Goal: Task Accomplishment & Management: Manage account settings

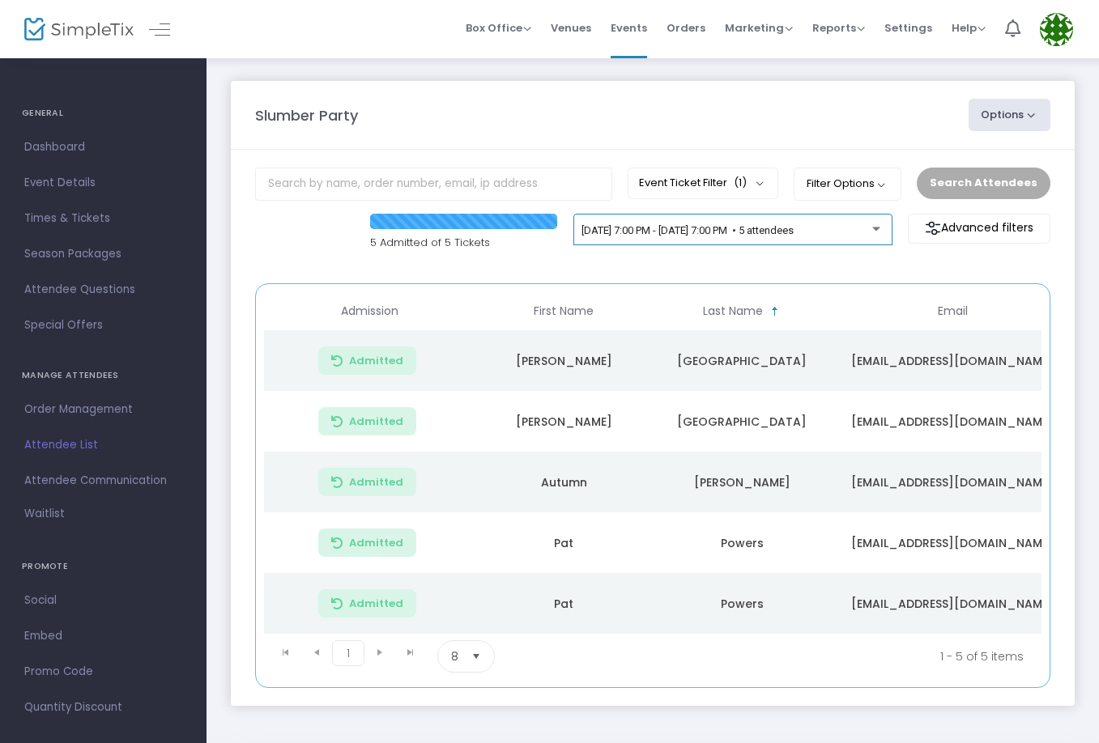
click at [773, 237] on div "[DATE] 7:00 PM - [DATE] 7:00 PM • 5 attendees" at bounding box center [727, 231] width 291 height 12
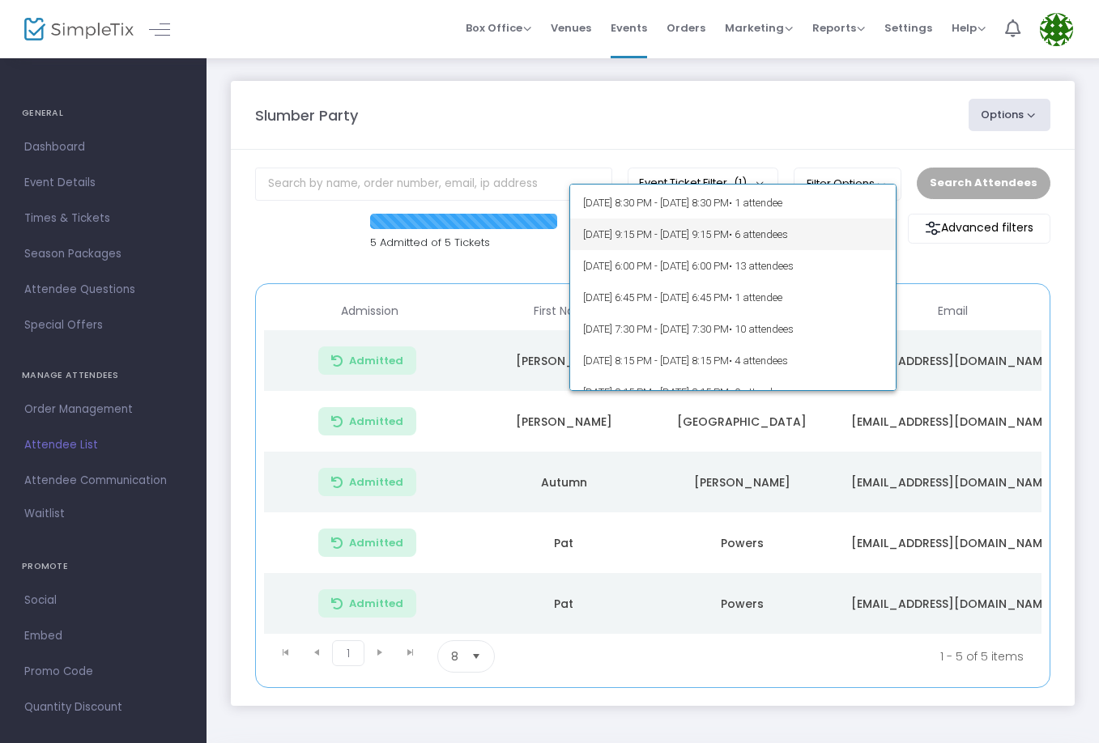
scroll to position [92, 0]
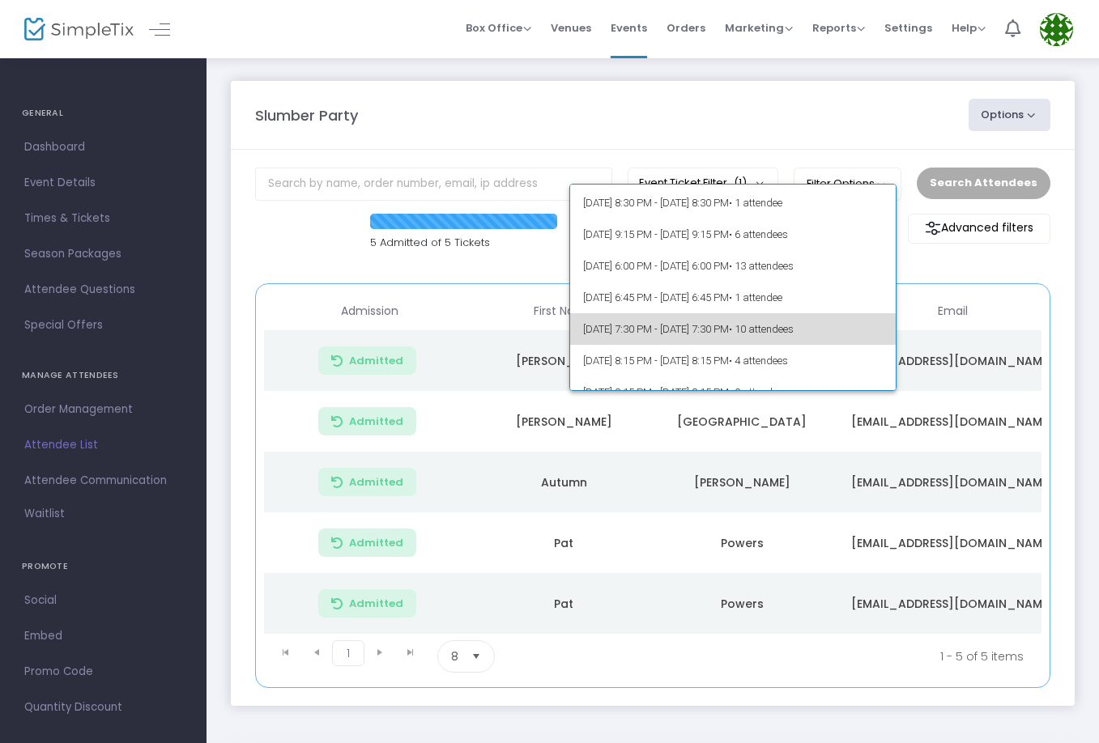
click at [799, 321] on span "[DATE] 7:30 PM - [DATE] 7:30 PM • 10 attendees" at bounding box center [733, 329] width 300 height 32
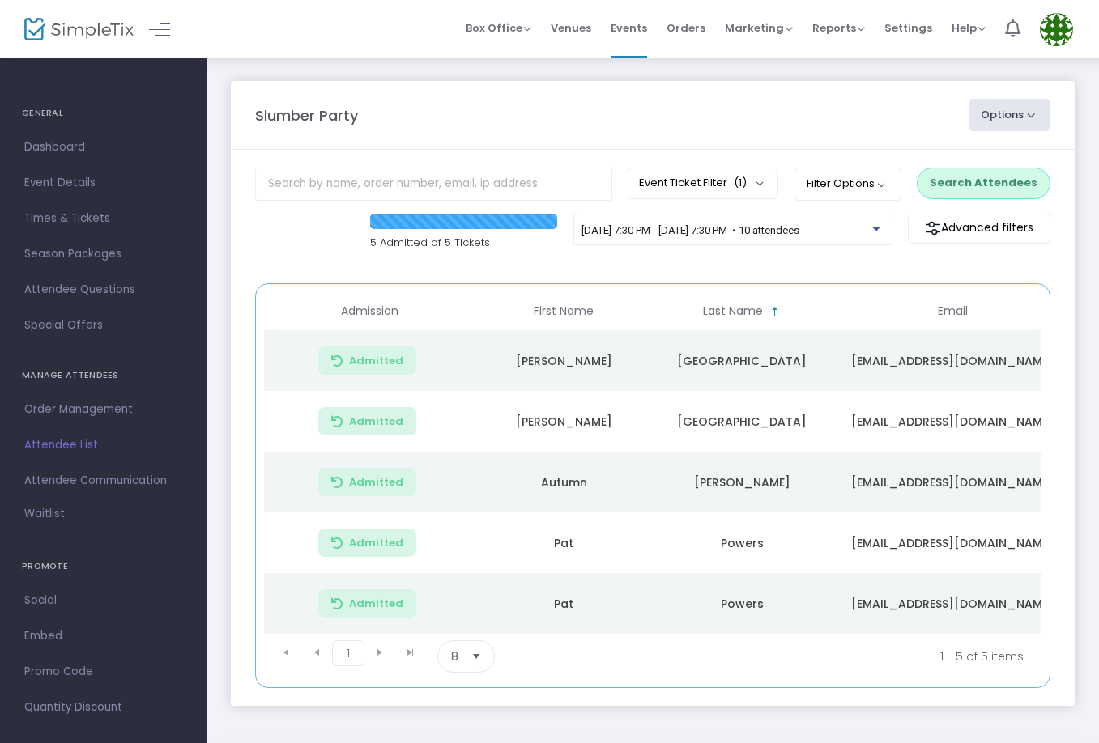
click at [957, 182] on button "Search Attendees" at bounding box center [984, 183] width 134 height 31
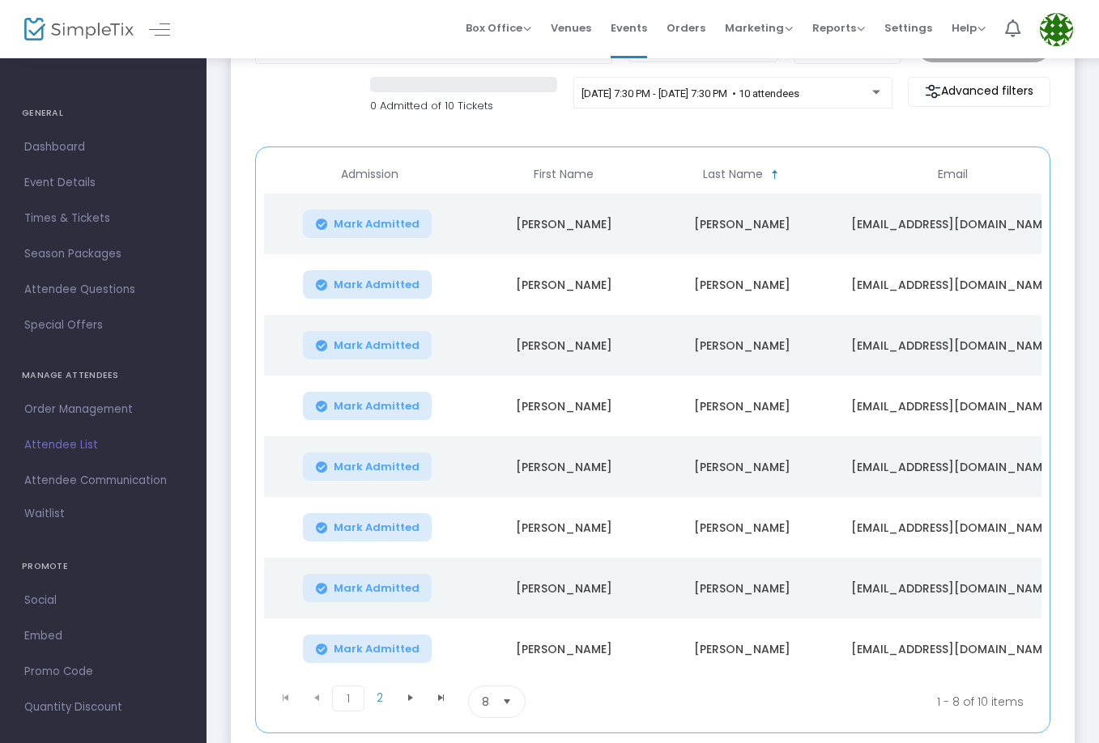
scroll to position [138, 0]
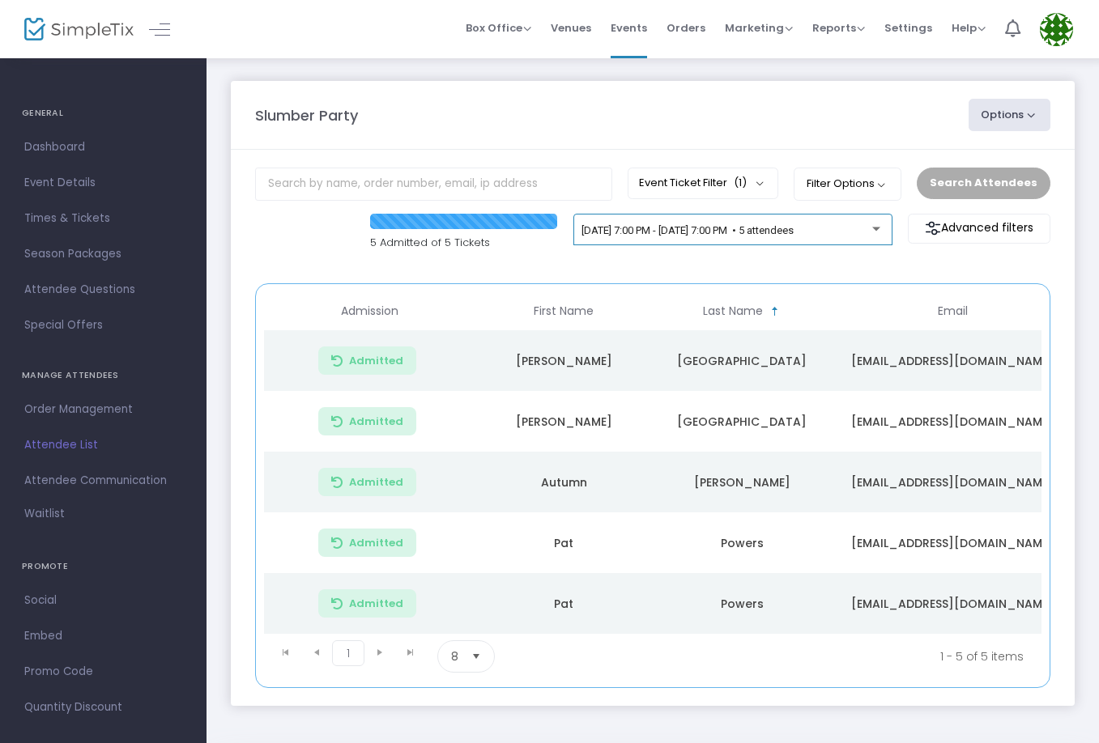
click at [774, 222] on div "[DATE] 7:00 PM - [DATE] 7:00 PM • 5 attendees" at bounding box center [733, 233] width 302 height 23
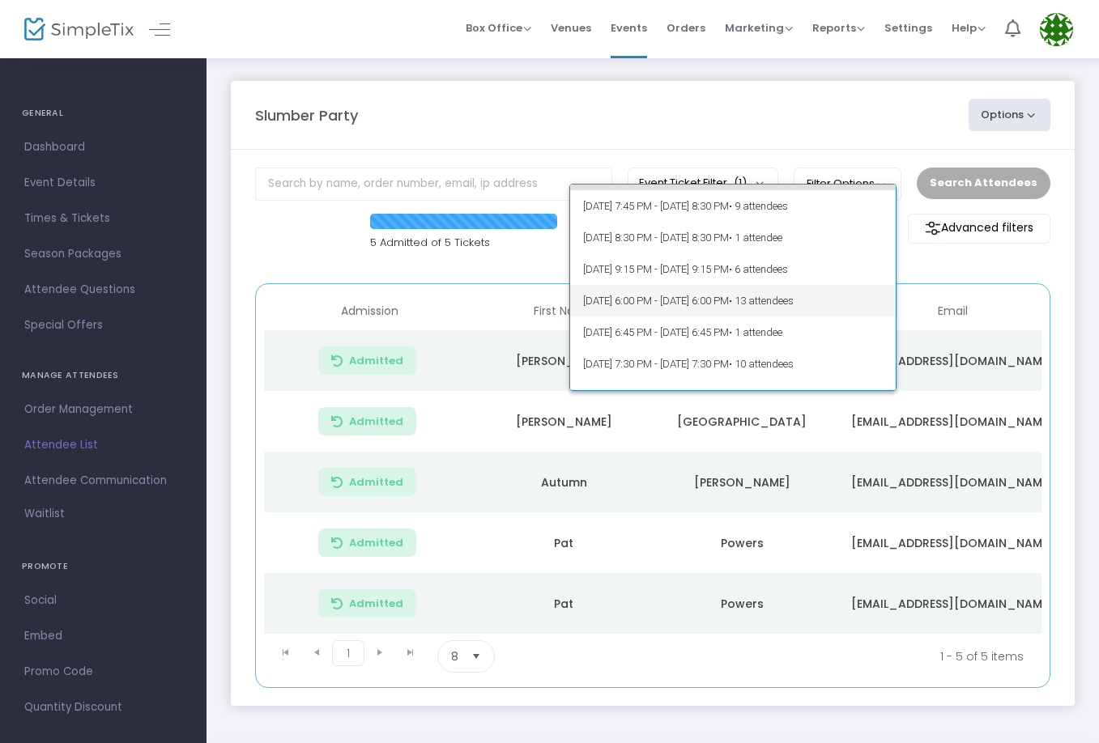
scroll to position [109, 0]
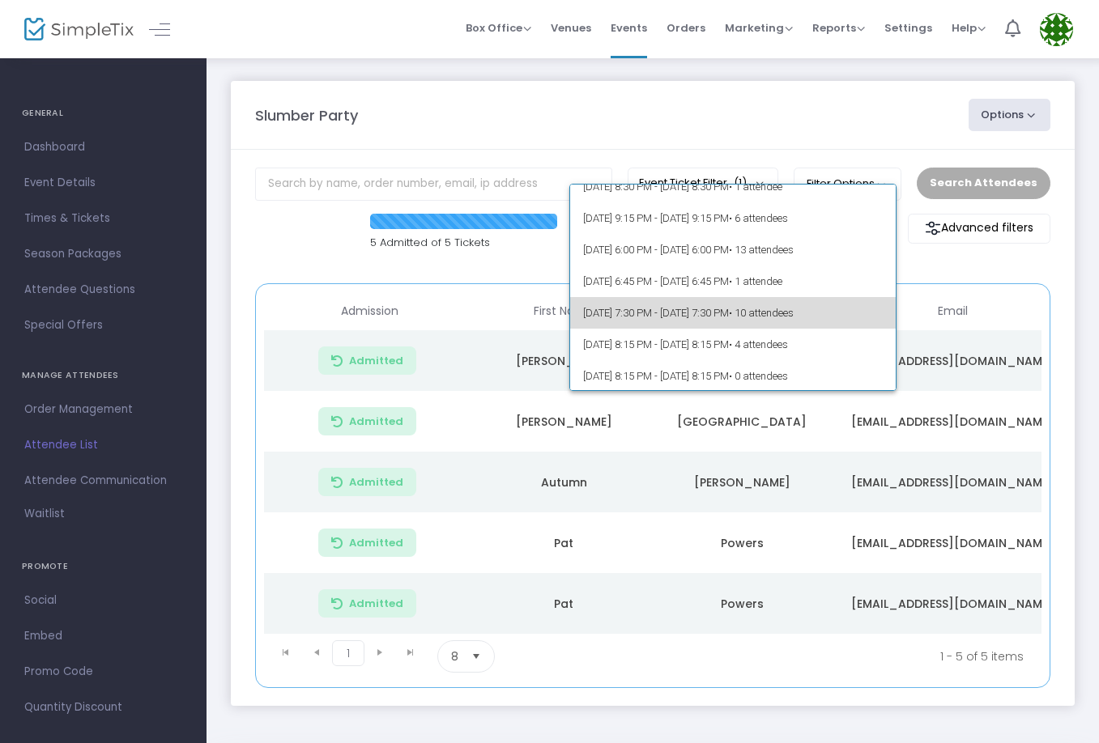
click at [790, 317] on span "10/12/2025 @ 7:30 PM - 10/13/2025 @ 7:30 PM • 10 attendees" at bounding box center [733, 313] width 300 height 32
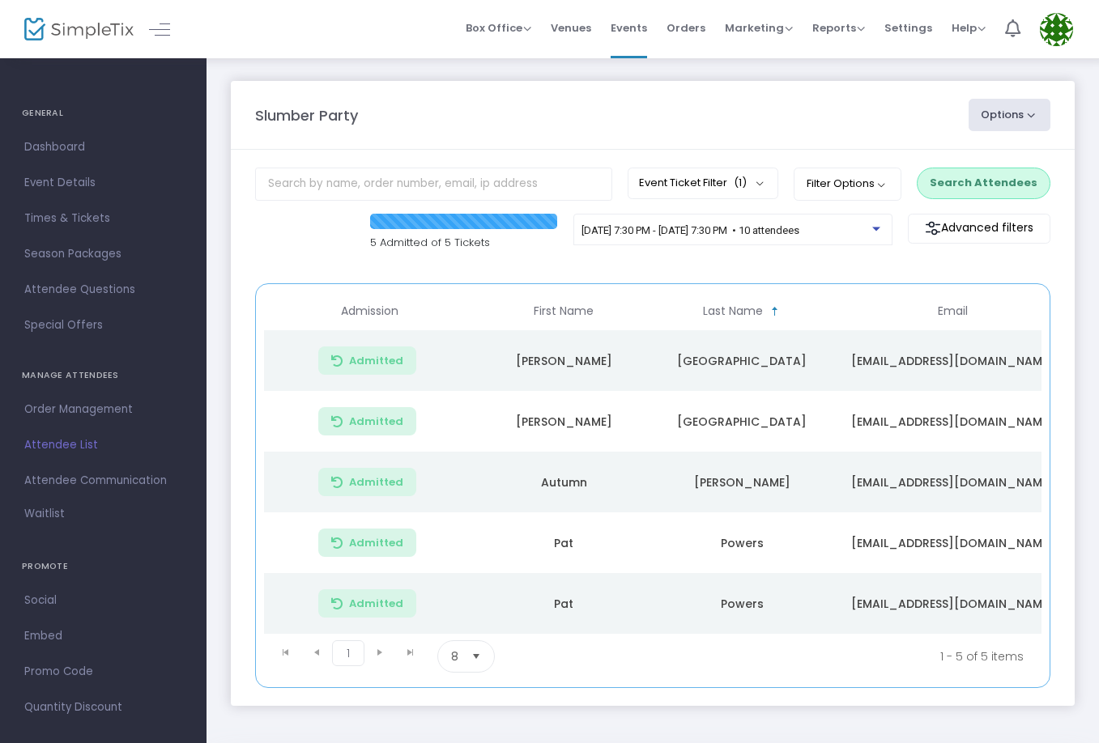
click at [971, 176] on button "Search Attendees" at bounding box center [984, 183] width 134 height 31
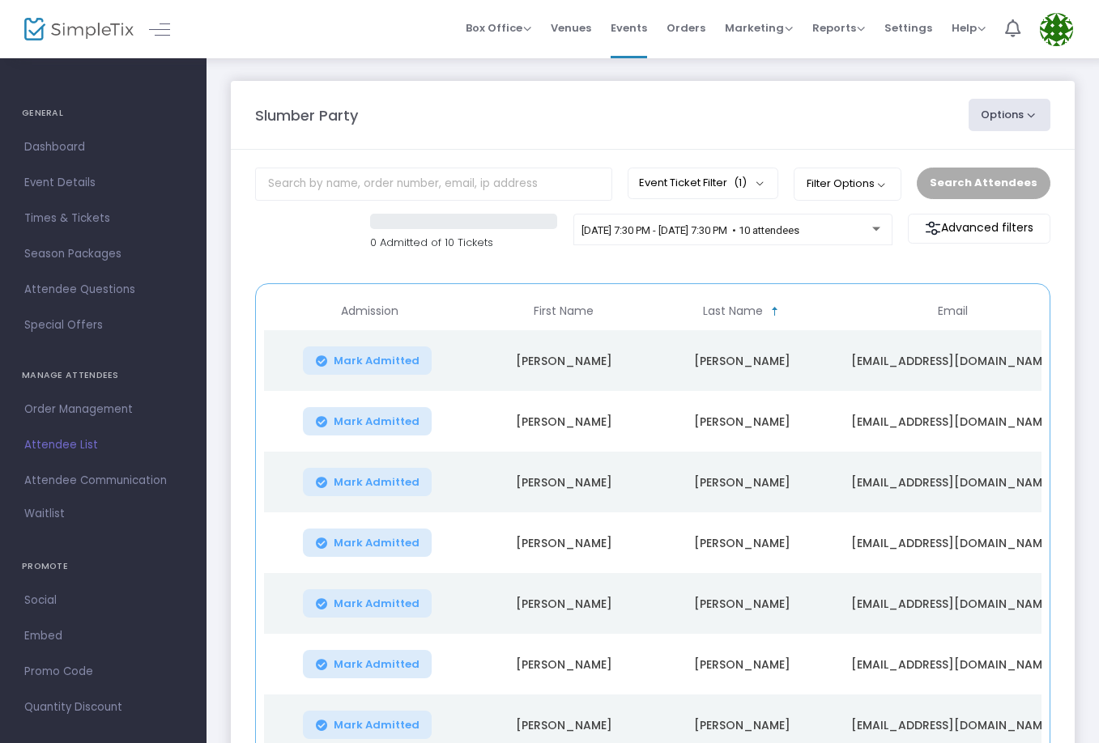
scroll to position [0, 0]
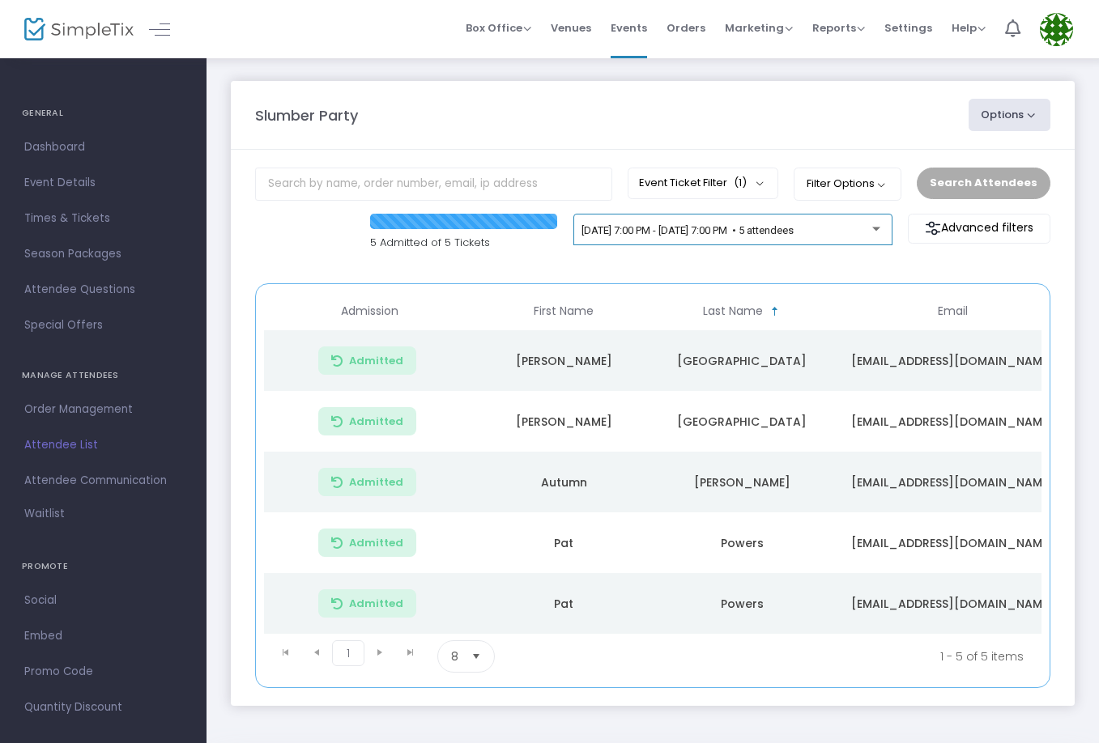
click at [675, 224] on div "[DATE] 7:00 PM - [DATE] 7:00 PM • 5 attendees" at bounding box center [733, 233] width 302 height 23
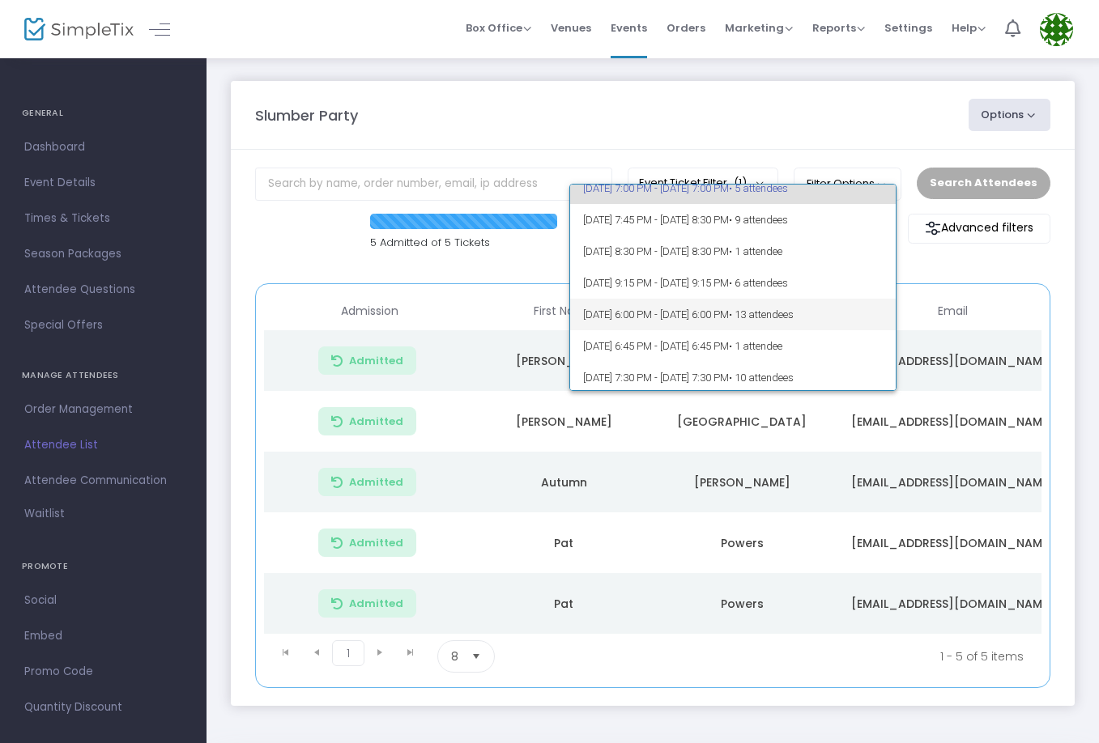
scroll to position [74, 0]
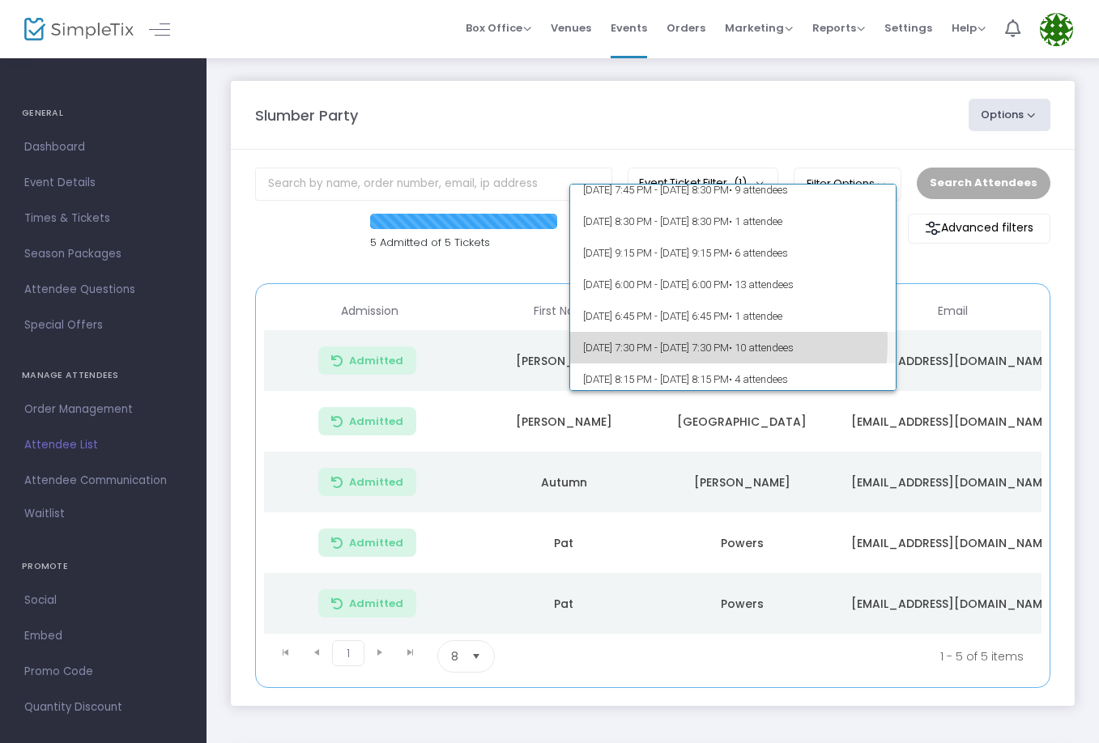
click at [712, 343] on span "[DATE] 7:30 PM - [DATE] 7:30 PM • 10 attendees" at bounding box center [733, 348] width 300 height 32
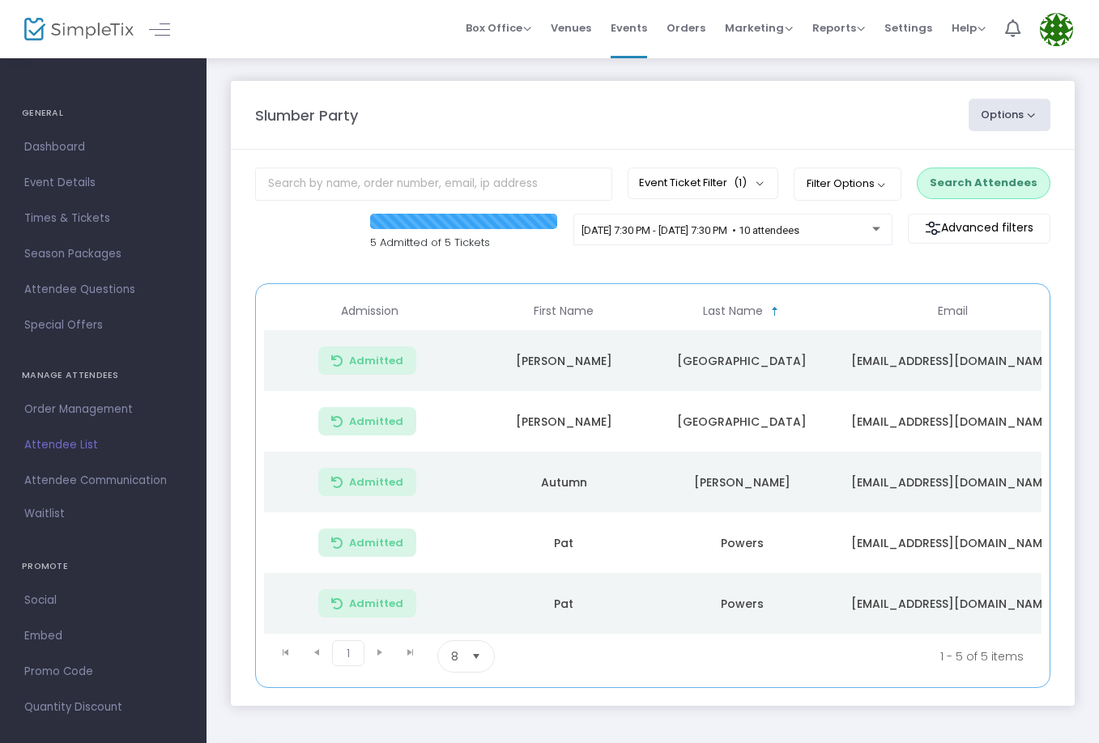
click at [955, 181] on button "Search Attendees" at bounding box center [984, 183] width 134 height 31
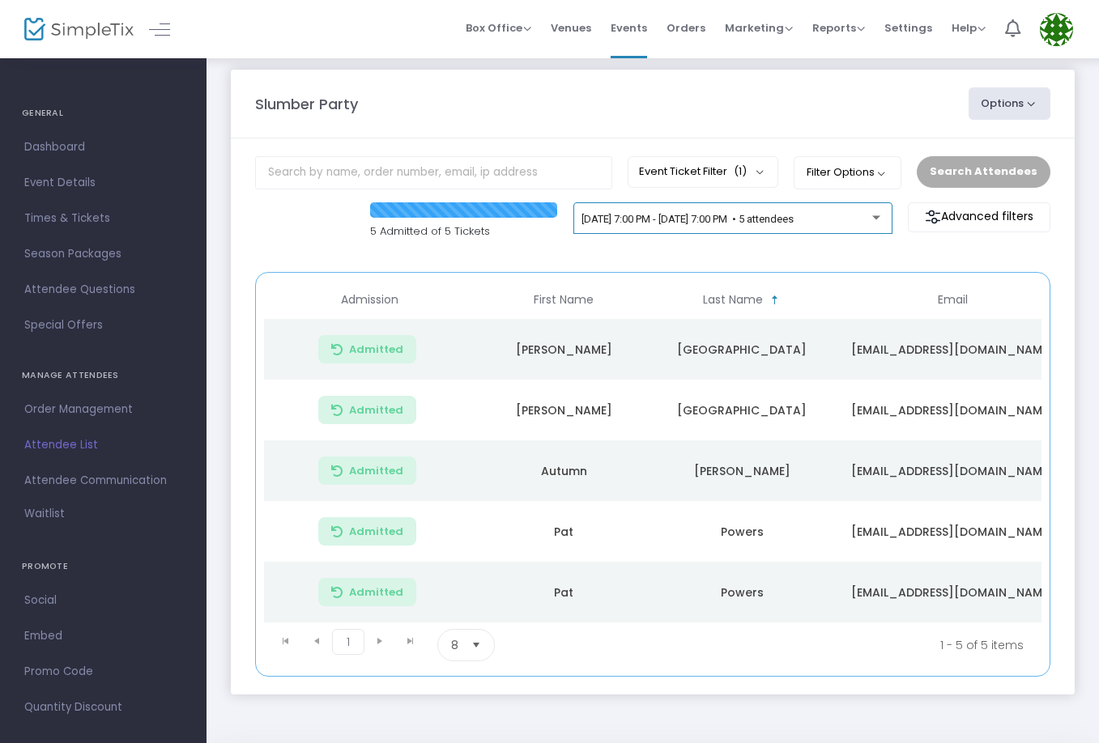
click at [702, 211] on div "[DATE] 7:00 PM - [DATE] 7:00 PM • 5 attendees" at bounding box center [733, 222] width 302 height 23
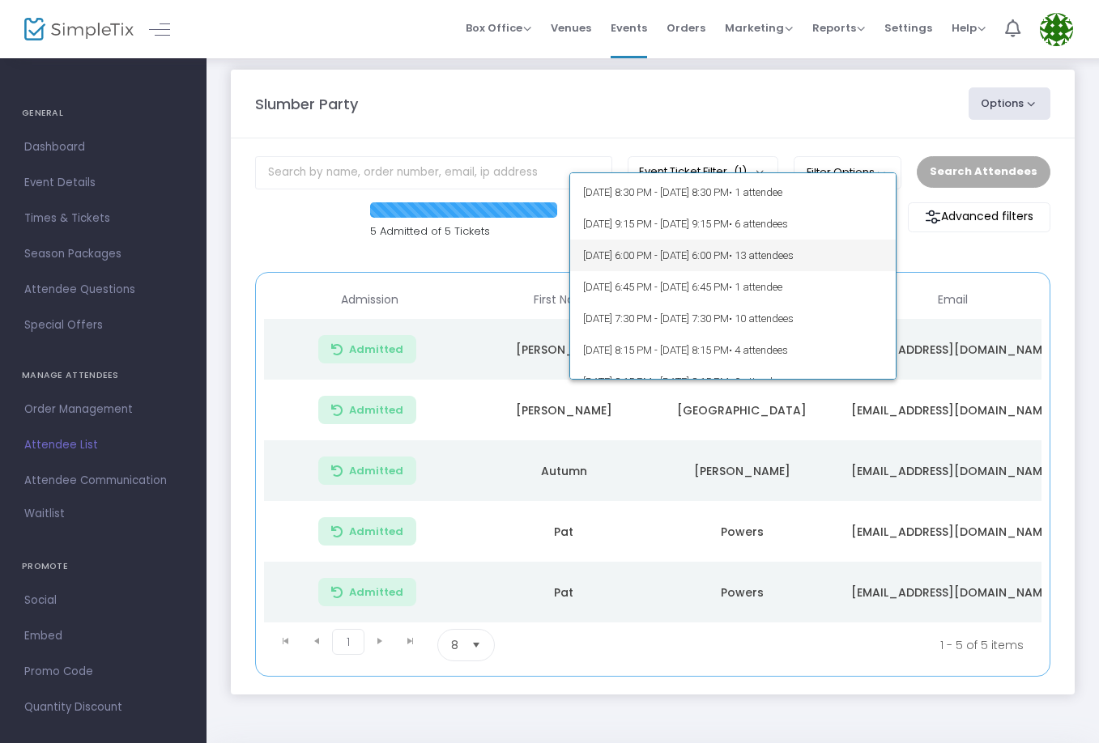
scroll to position [111, 0]
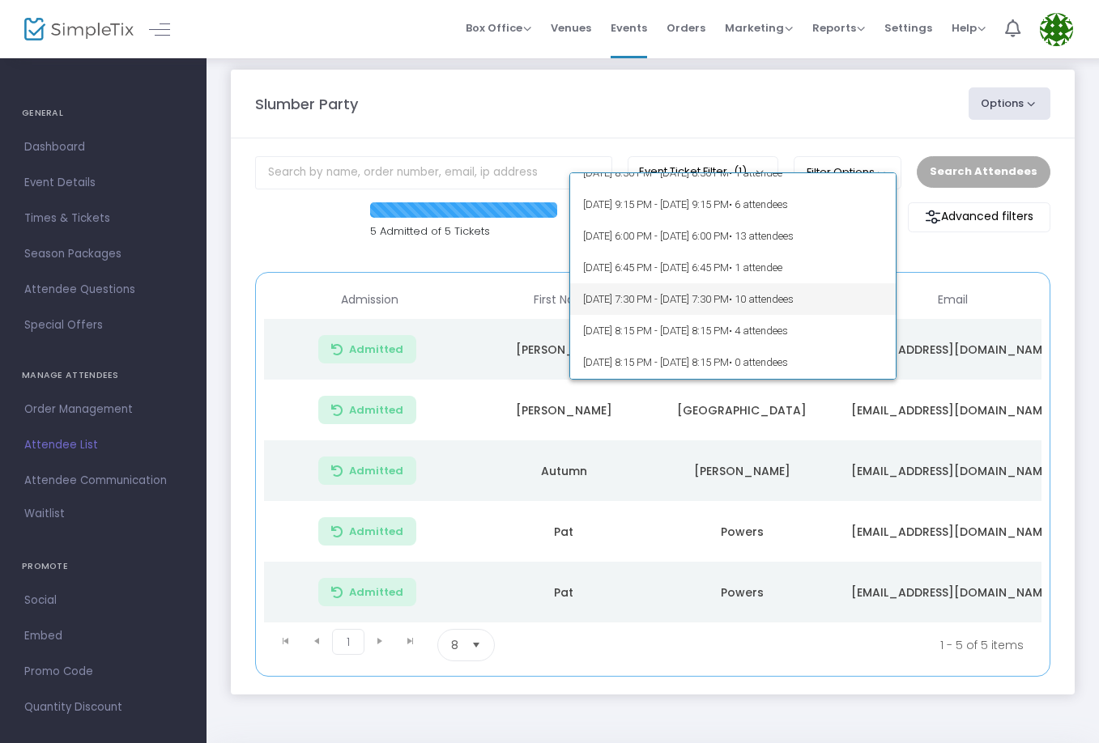
click at [709, 309] on span "[DATE] 7:30 PM - [DATE] 7:30 PM • 10 attendees" at bounding box center [733, 299] width 300 height 32
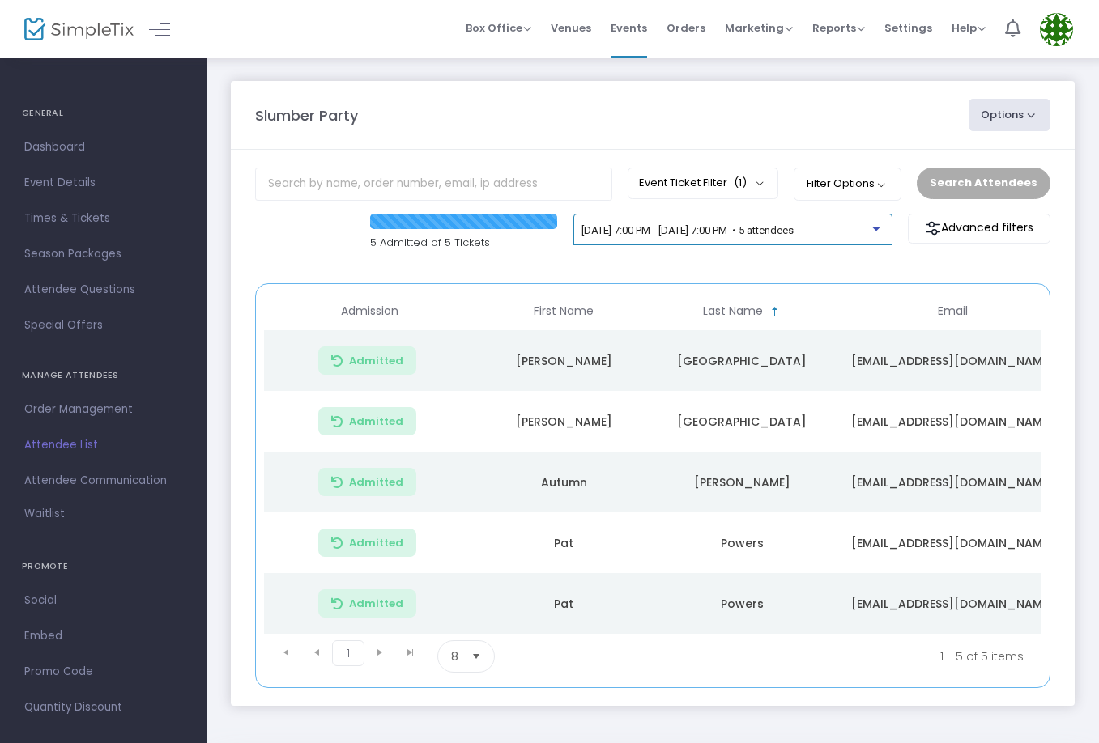
click at [701, 227] on span "[DATE] 7:00 PM - [DATE] 7:00 PM • 5 attendees" at bounding box center [688, 230] width 212 height 12
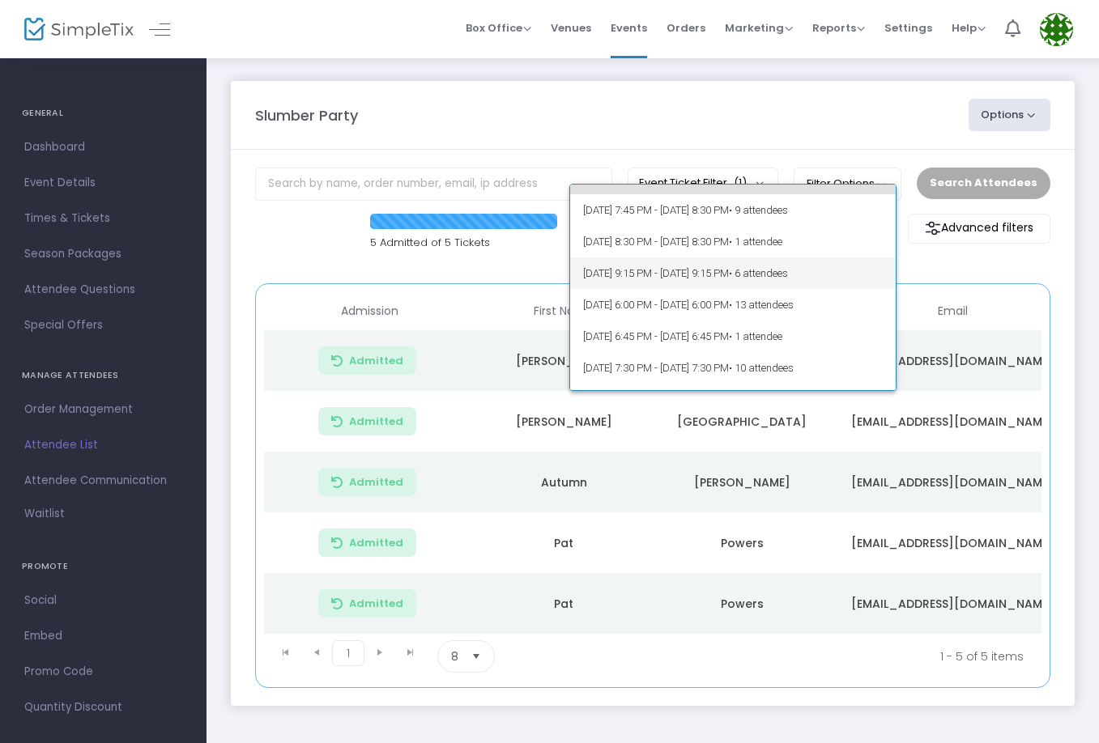
scroll to position [70, 0]
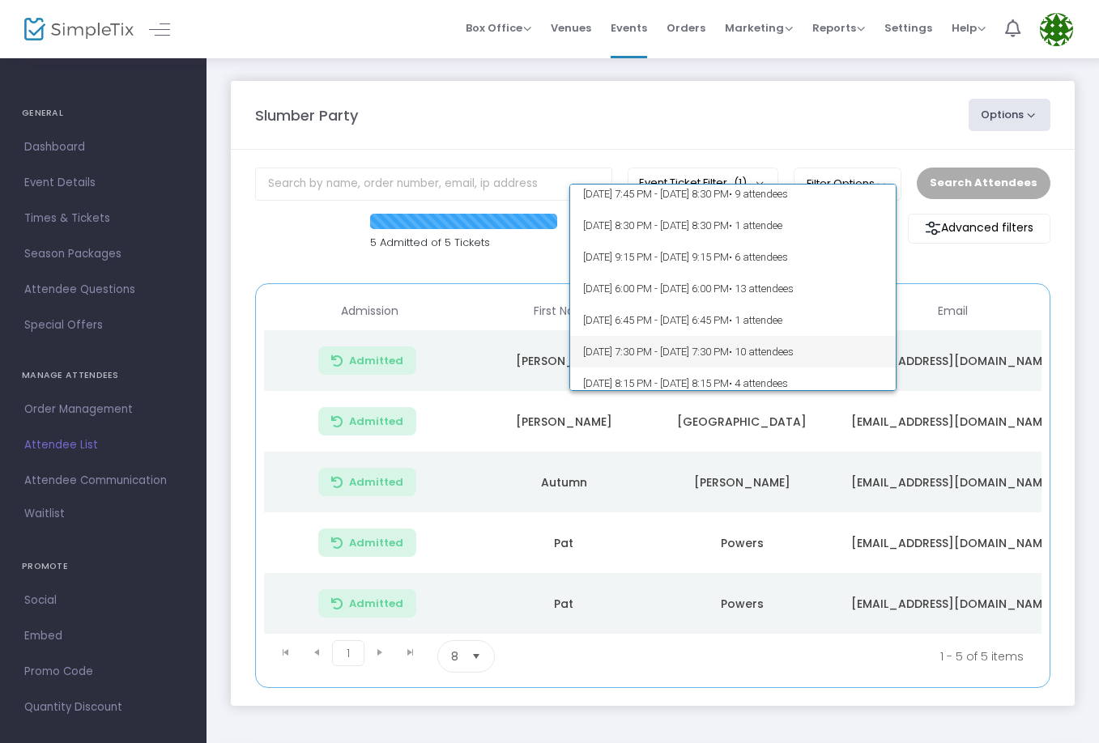
click at [741, 344] on span "[DATE] 7:30 PM - [DATE] 7:30 PM • 10 attendees" at bounding box center [733, 352] width 300 height 32
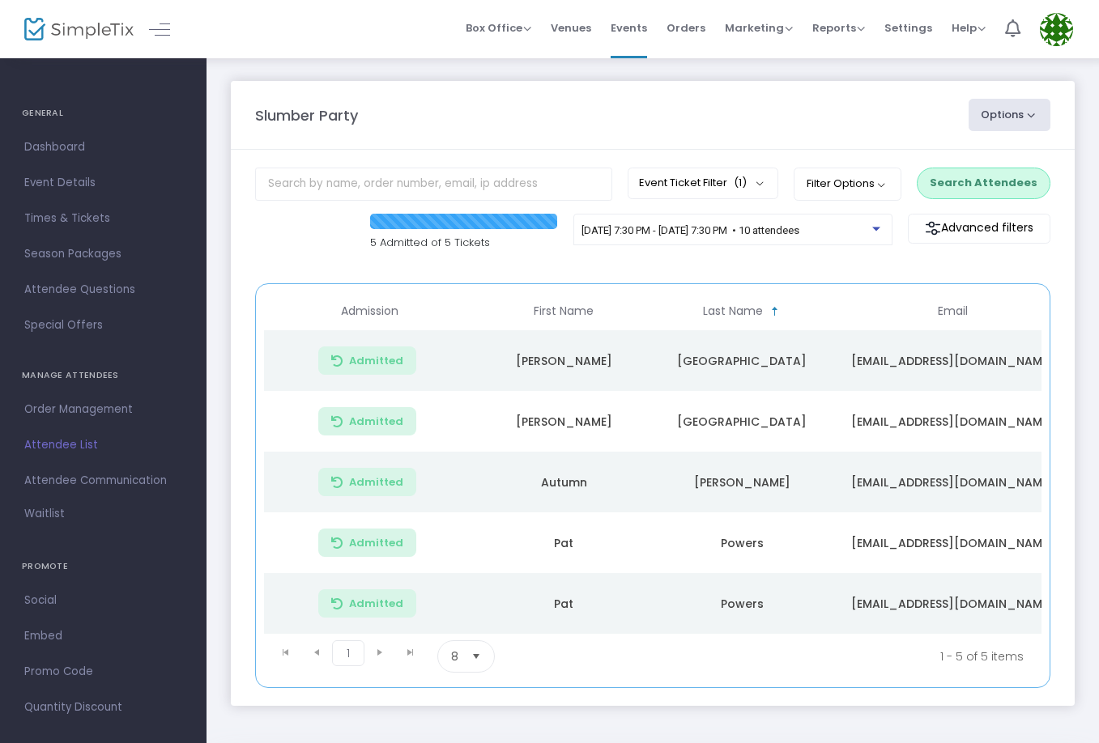
click at [988, 189] on button "Search Attendees" at bounding box center [984, 183] width 134 height 31
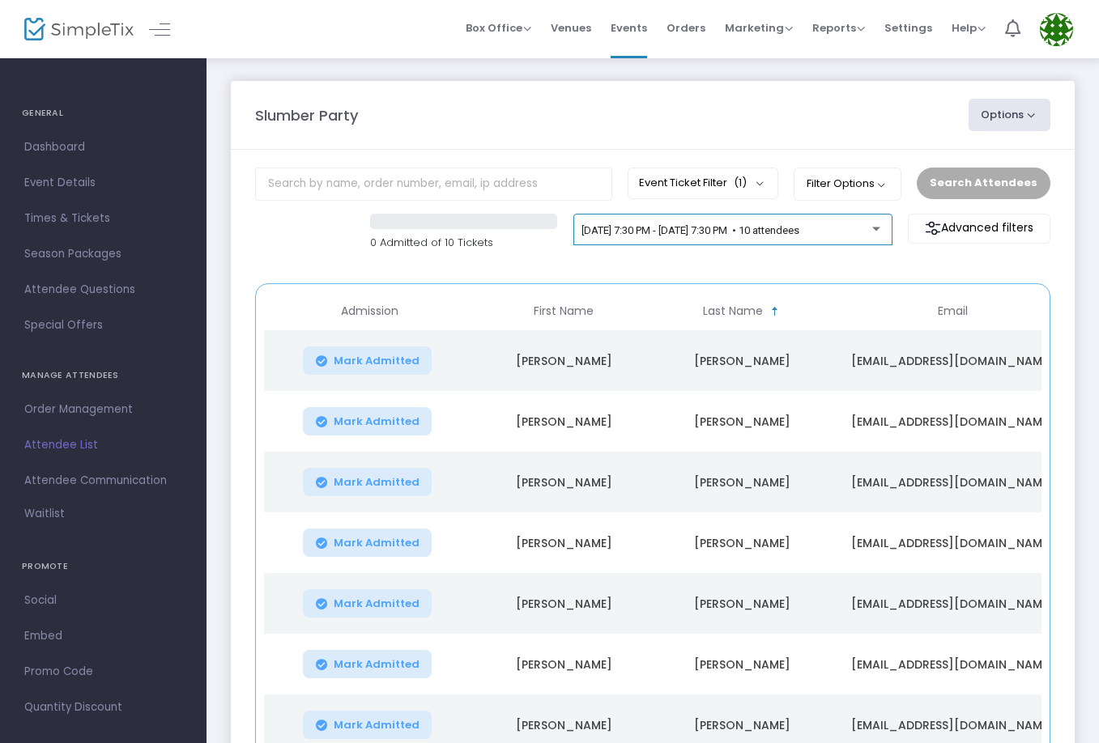
scroll to position [0, 0]
click at [789, 227] on span "[DATE] 7:30 PM - [DATE] 7:30 PM • 10 attendees" at bounding box center [691, 230] width 218 height 12
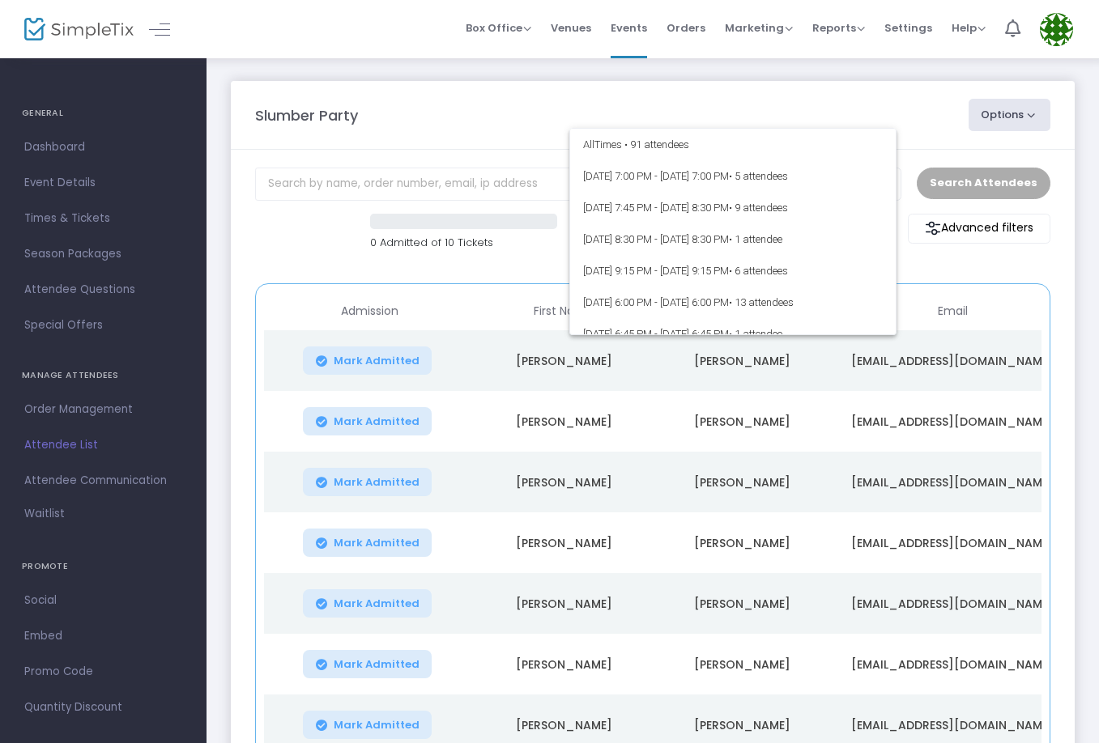
scroll to position [133, 0]
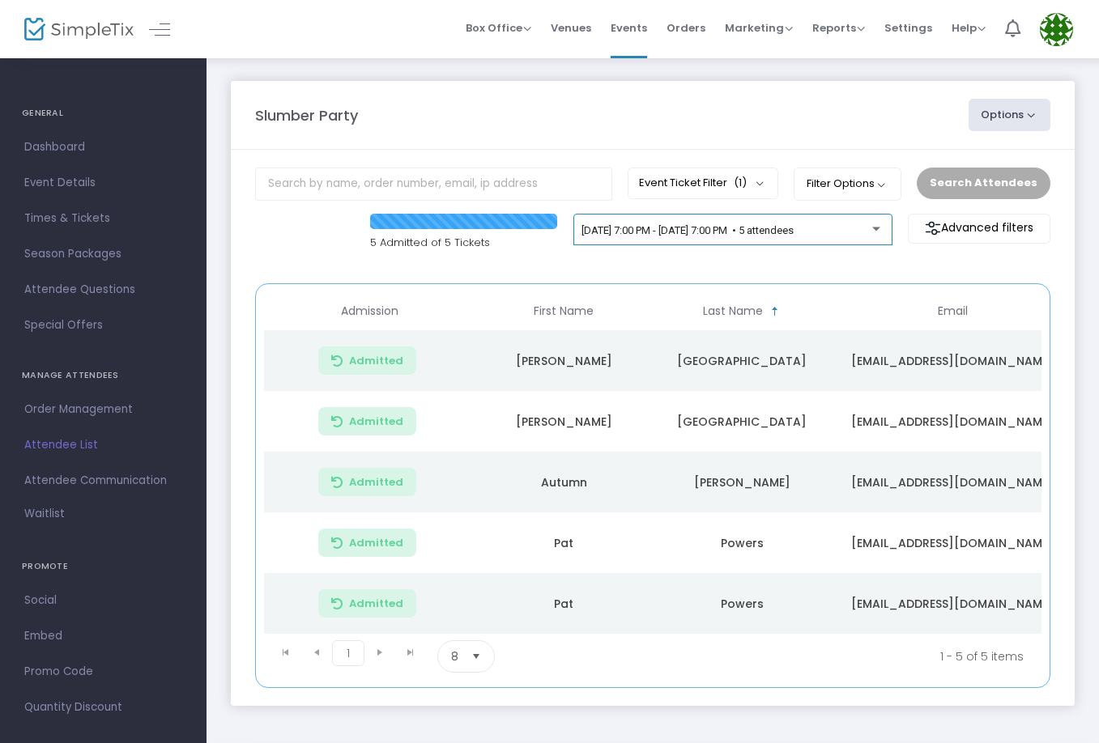
click at [714, 240] on div "[DATE] 7:00 PM - [DATE] 7:00 PM • 5 attendees" at bounding box center [733, 233] width 302 height 23
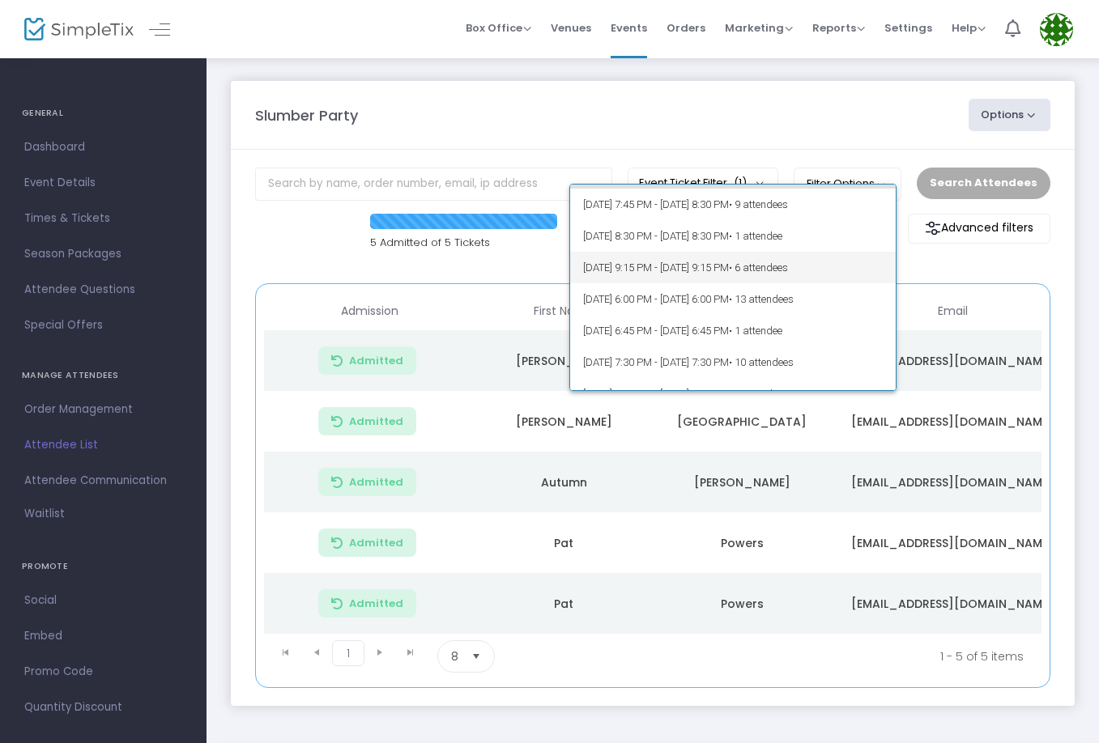
scroll to position [75, 0]
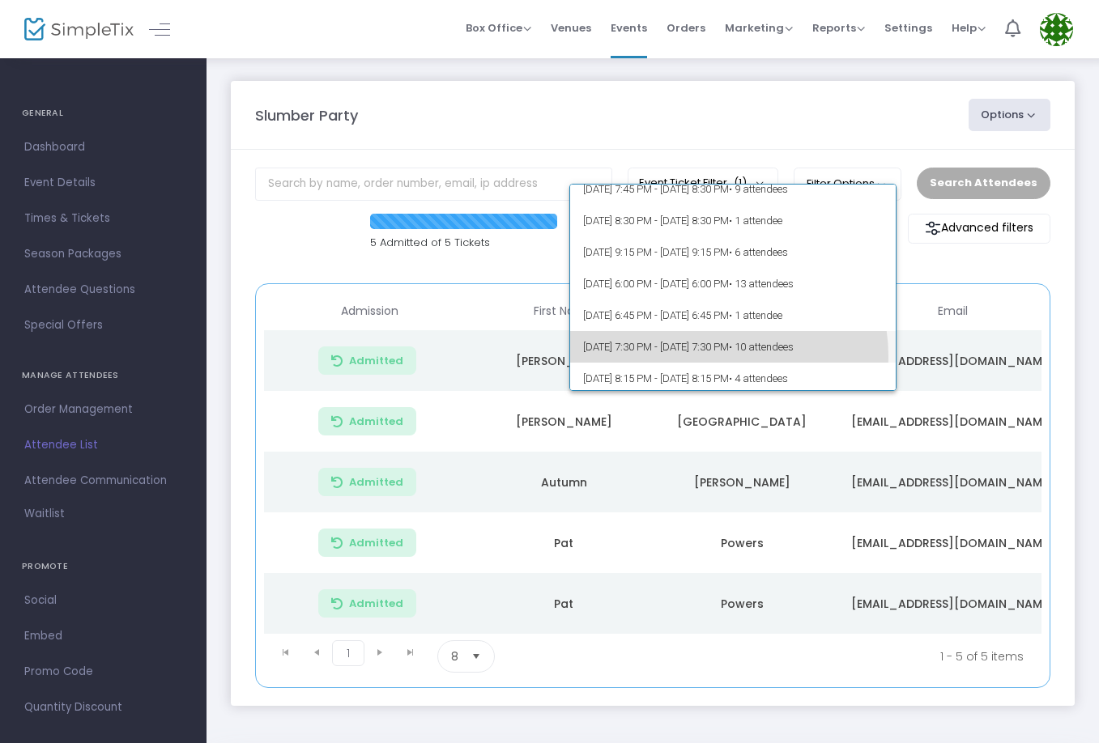
click at [717, 356] on span "[DATE] 7:30 PM - [DATE] 7:30 PM • 10 attendees" at bounding box center [733, 347] width 300 height 32
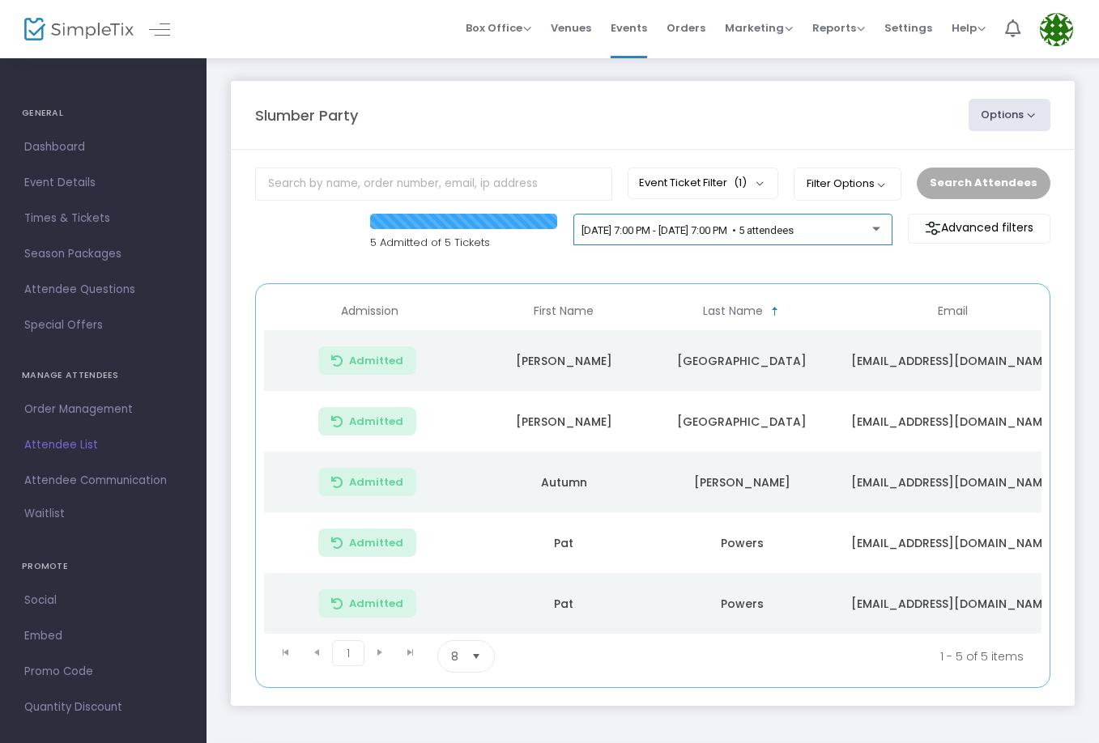
click at [819, 238] on div "[DATE] 7:00 PM - [DATE] 7:00 PM • 5 attendees" at bounding box center [733, 233] width 302 height 23
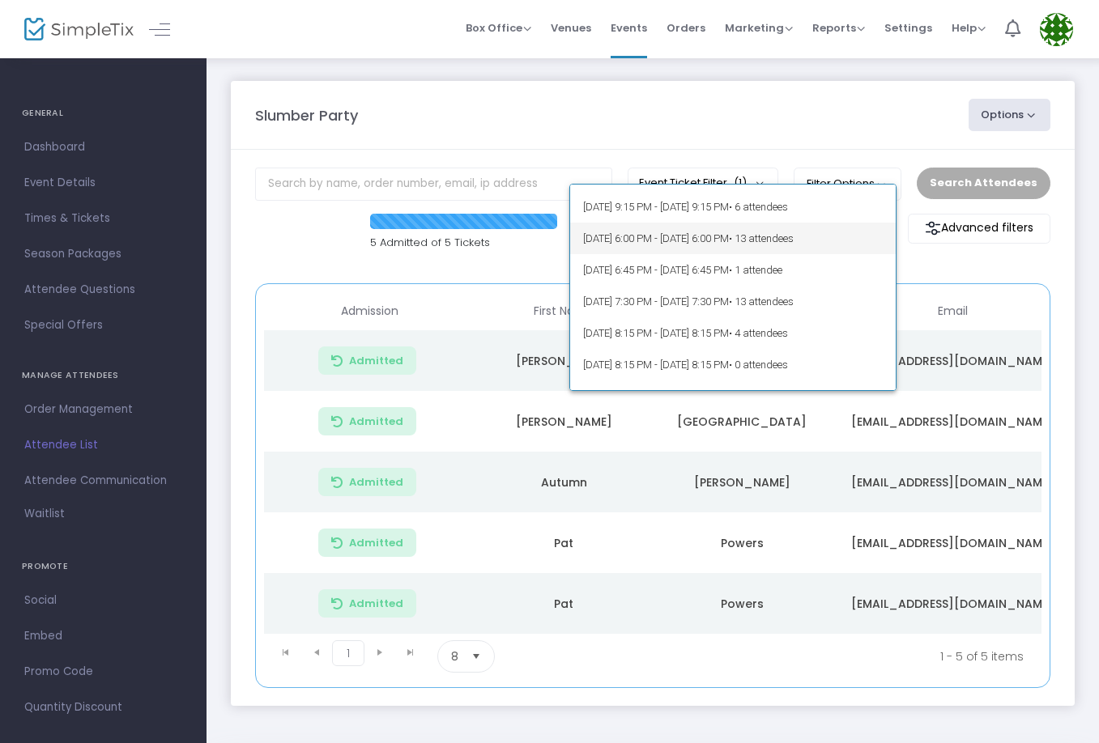
scroll to position [140, 0]
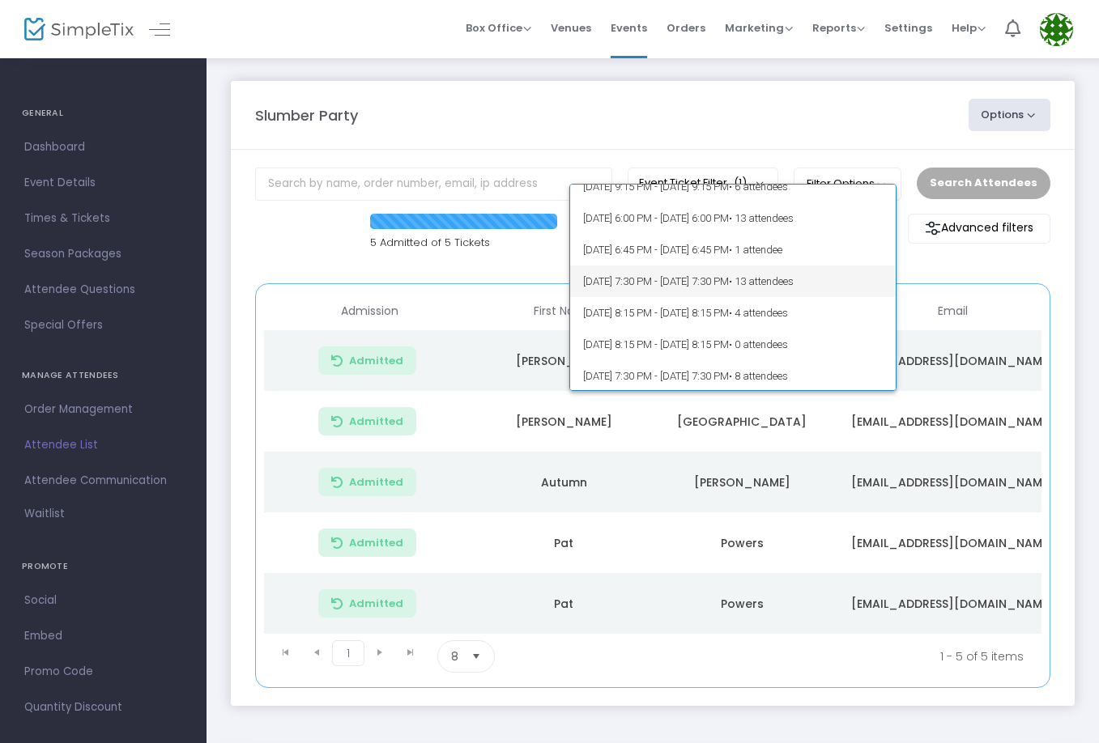
click at [794, 288] on span "• 13 attendees" at bounding box center [761, 281] width 65 height 12
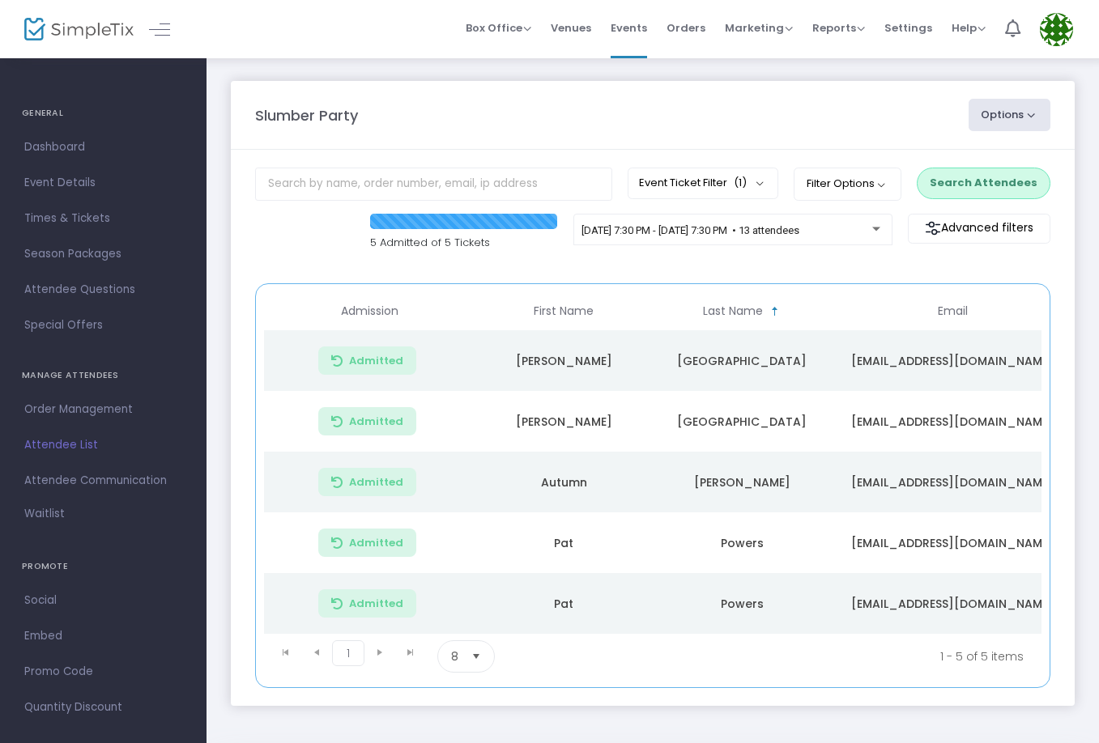
click at [1008, 176] on button "Search Attendees" at bounding box center [984, 183] width 134 height 31
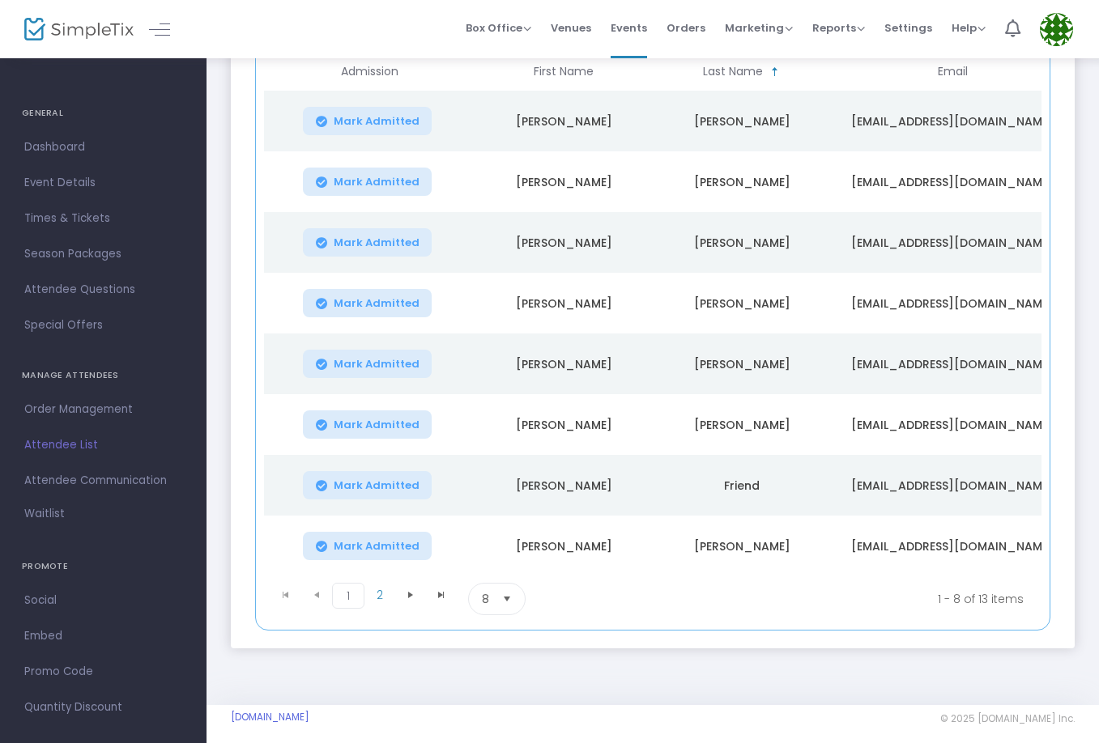
scroll to position [241, 0]
click at [382, 598] on span "2" at bounding box center [379, 594] width 31 height 24
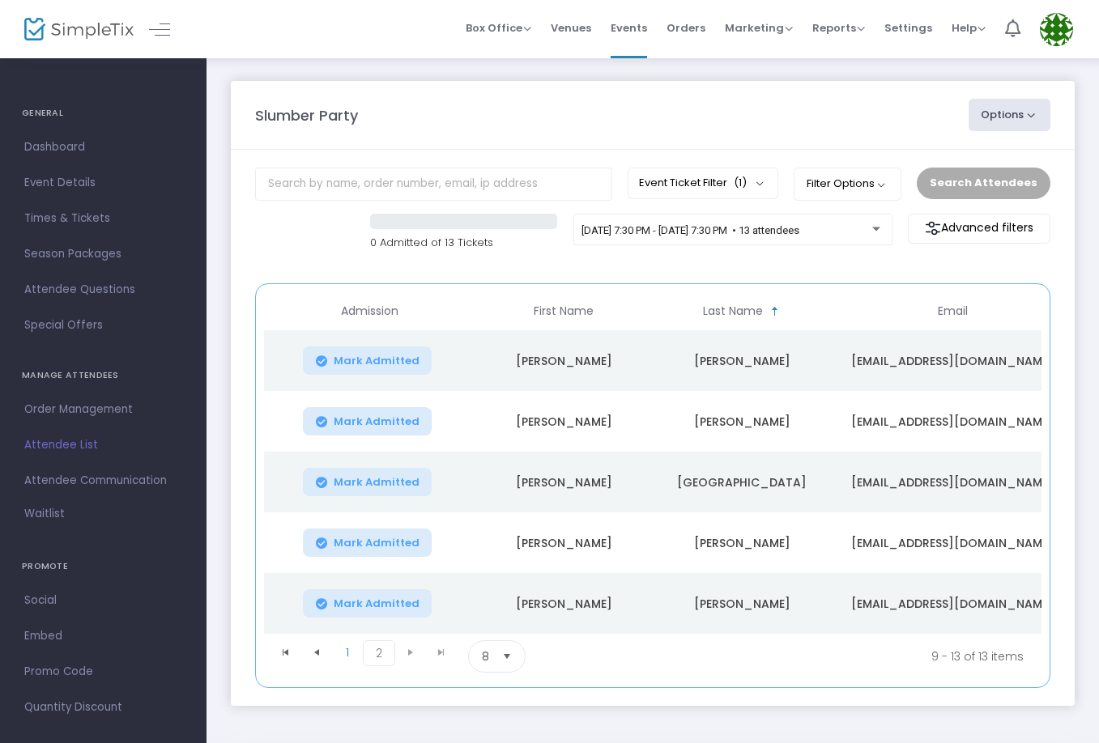
scroll to position [0, 0]
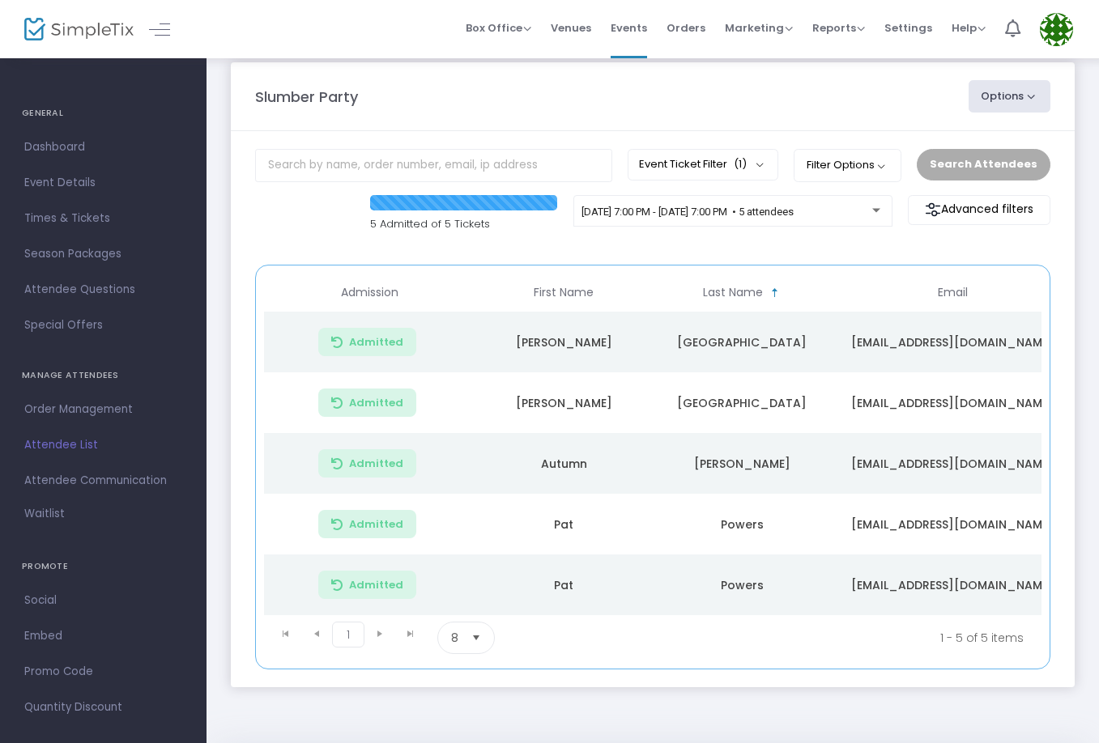
scroll to position [28, 0]
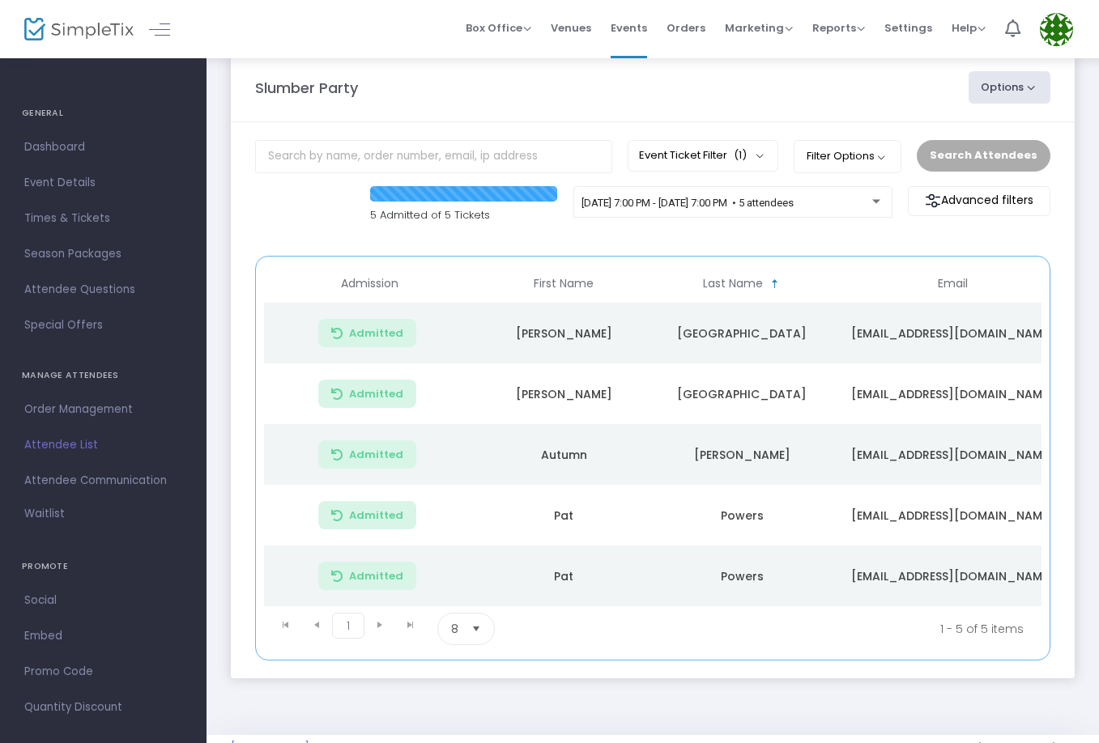
click at [743, 185] on m-panel-content "Event Ticket Filter (1) Select All General Admission Filter Options ON OFF Disp…" at bounding box center [653, 400] width 844 height 556
click at [743, 200] on span "[DATE] 7:00 PM - [DATE] 7:00 PM • 5 attendees" at bounding box center [688, 203] width 212 height 12
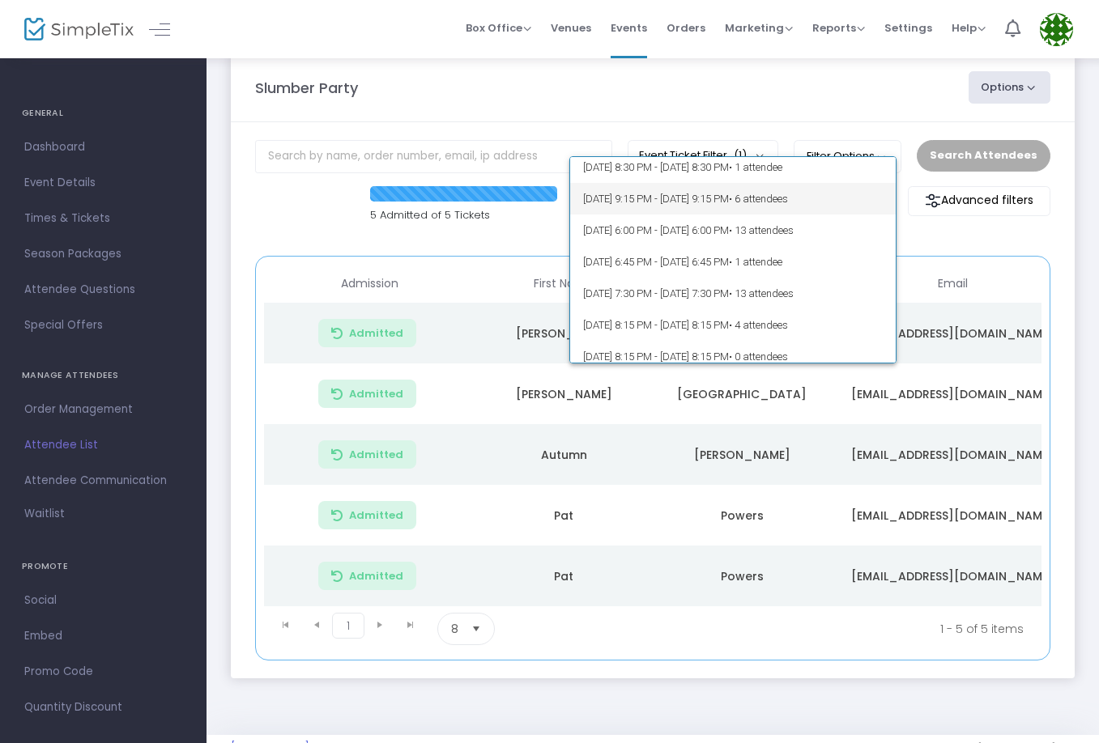
scroll to position [117, 0]
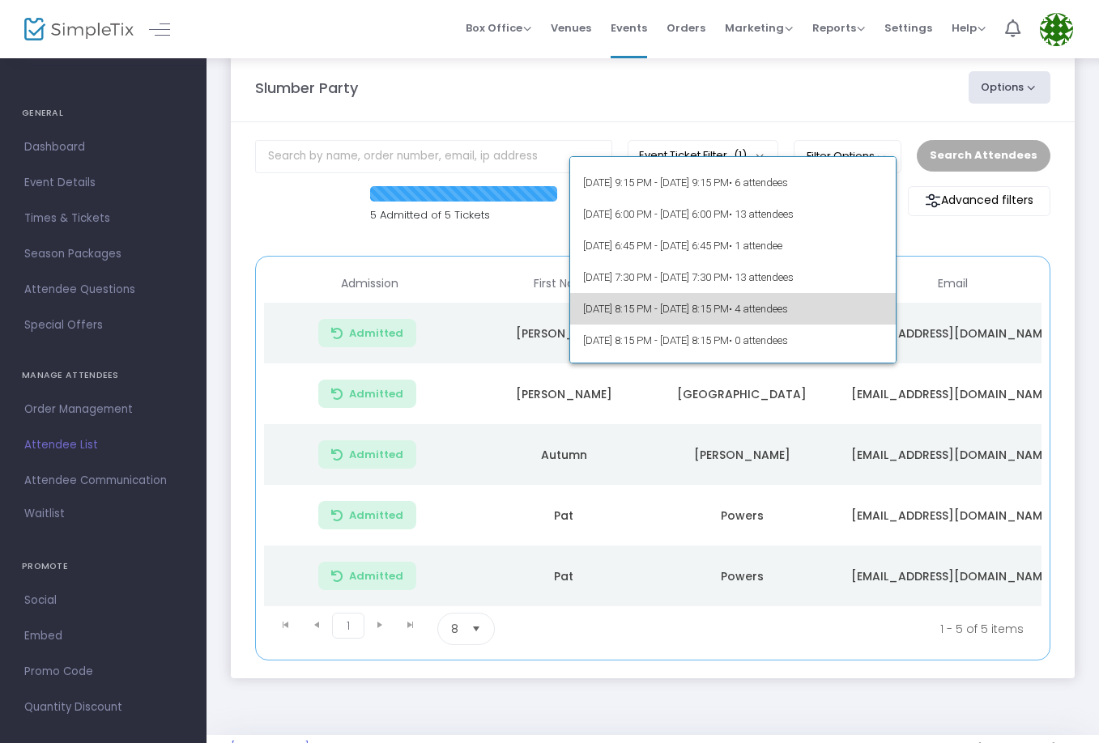
click at [752, 301] on span "[DATE] 8:15 PM - [DATE] 8:15 PM • 4 attendees" at bounding box center [733, 309] width 300 height 32
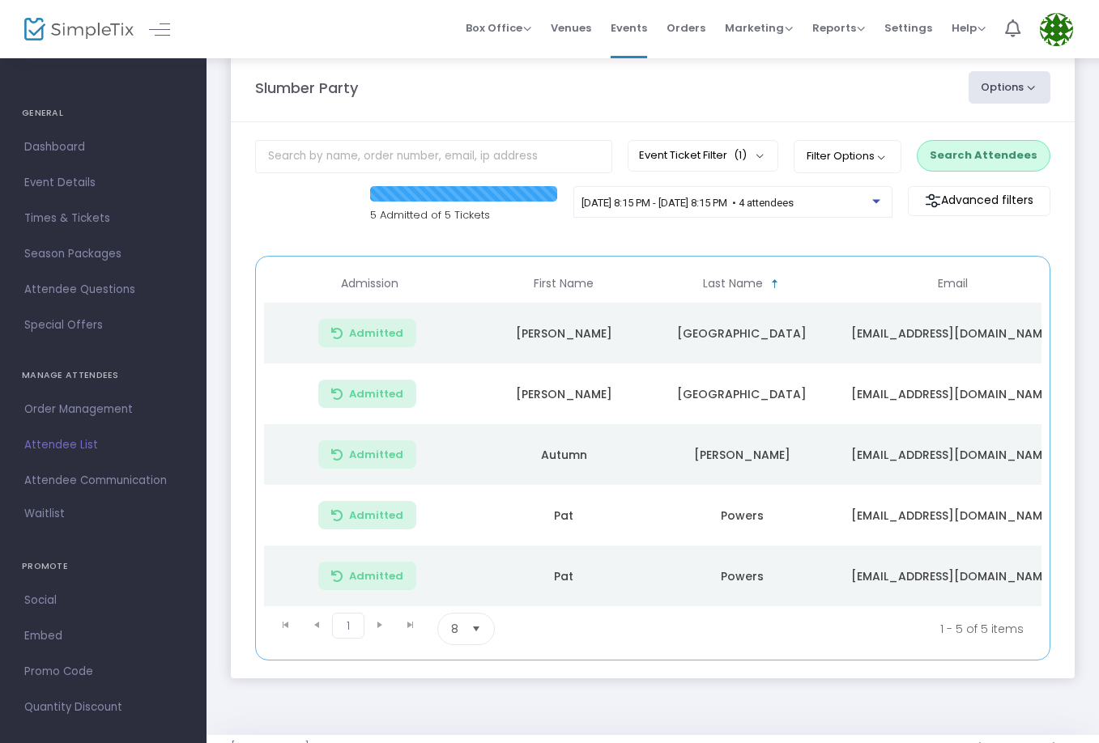
click at [986, 148] on button "Search Attendees" at bounding box center [984, 155] width 134 height 31
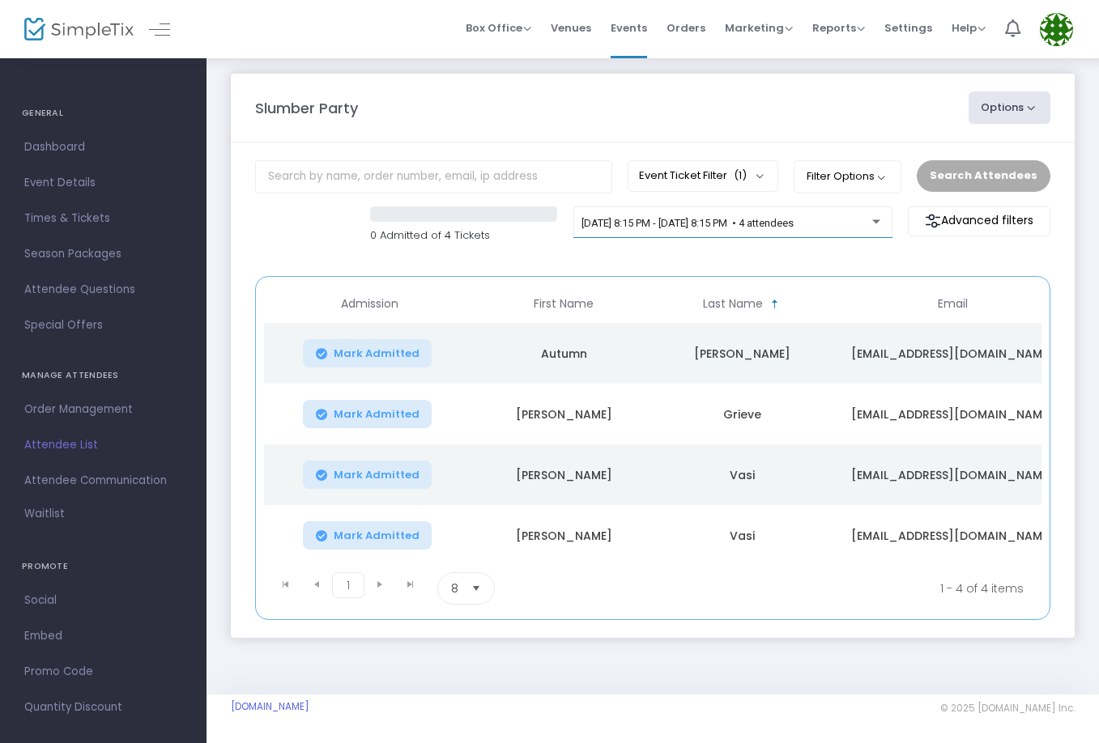
scroll to position [12, 0]
click at [806, 399] on td "Grieve" at bounding box center [742, 414] width 178 height 61
click at [794, 222] on span "10/12/2025 @ 8:15 PM - 10/13/2025 @ 8:15 PM • 4 attendees" at bounding box center [688, 223] width 212 height 12
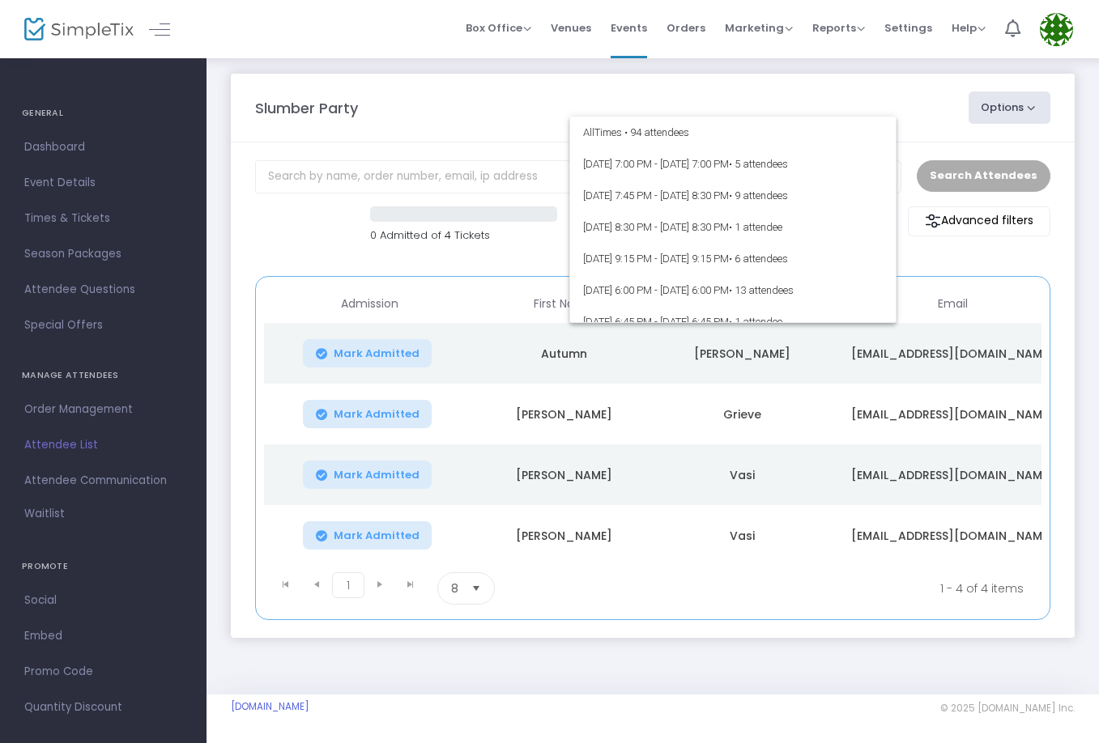
scroll to position [164, 0]
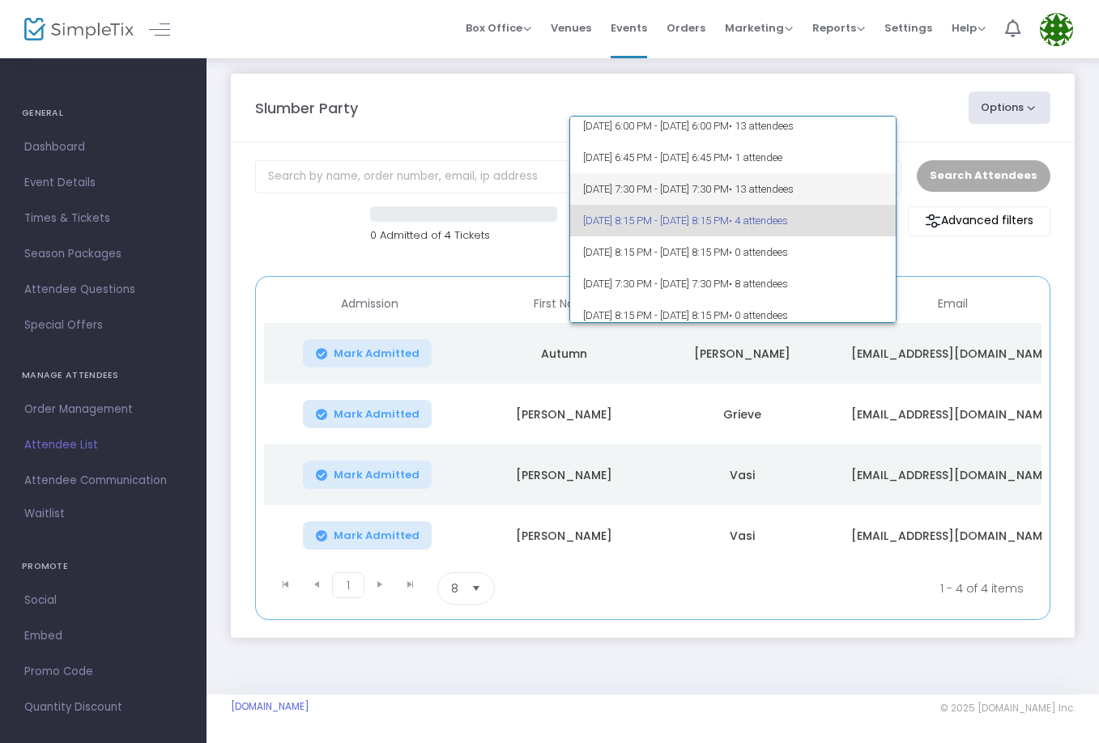
click at [808, 191] on span "[DATE] 7:30 PM - [DATE] 7:30 PM • 13 attendees" at bounding box center [733, 189] width 300 height 32
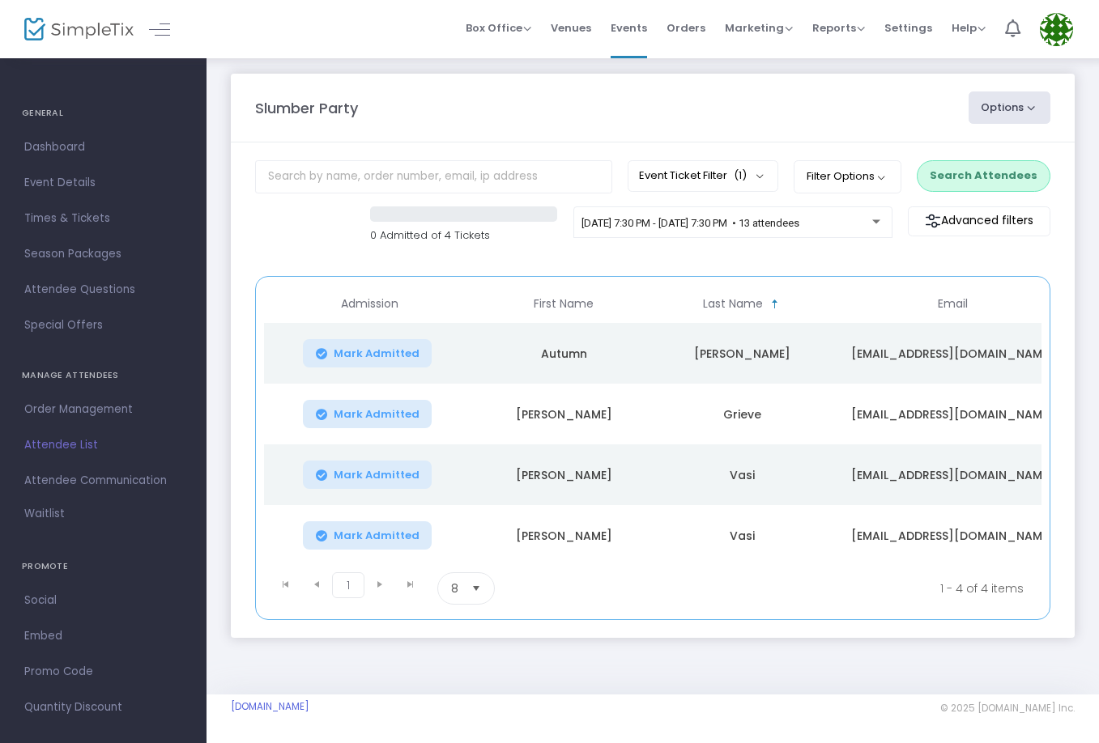
click at [1016, 163] on button "Search Attendees" at bounding box center [984, 175] width 134 height 31
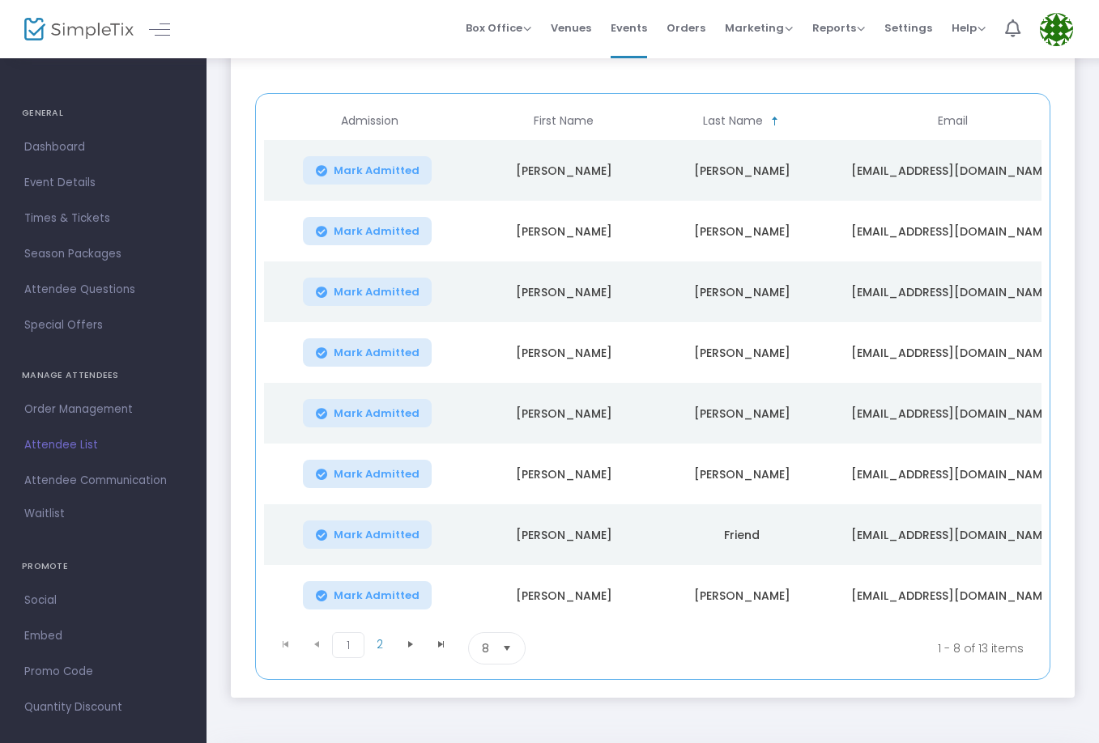
scroll to position [192, 0]
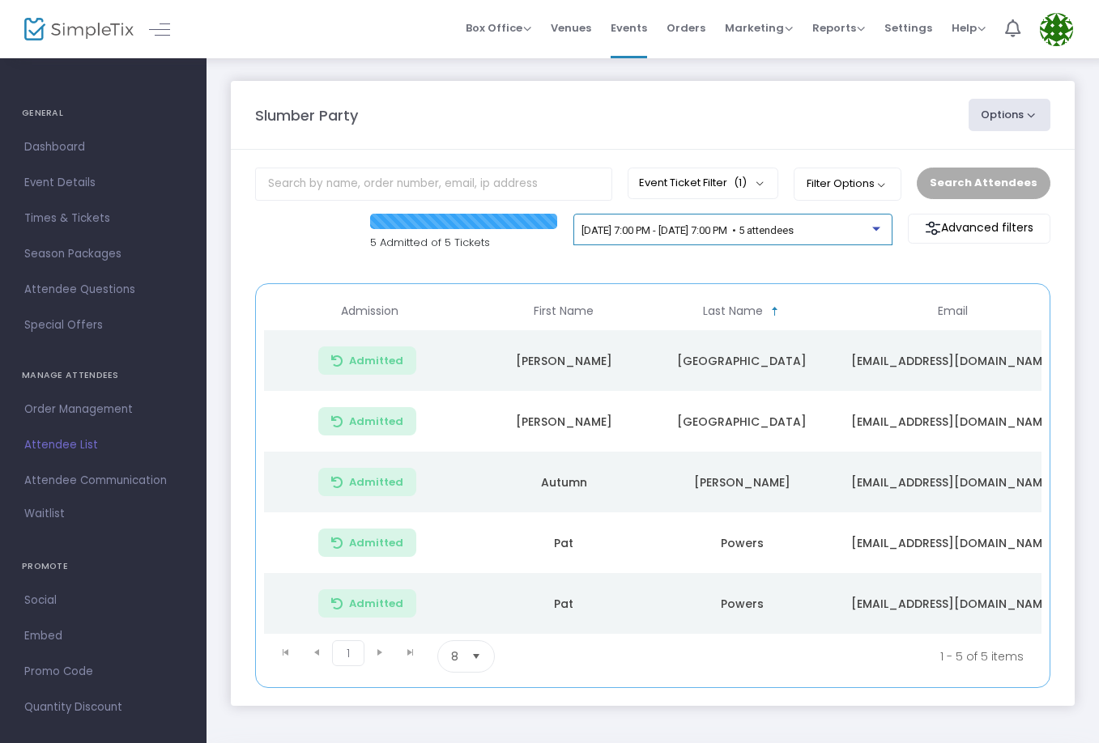
click at [779, 235] on span "[DATE] 7:00 PM - [DATE] 7:00 PM • 5 attendees" at bounding box center [688, 230] width 212 height 12
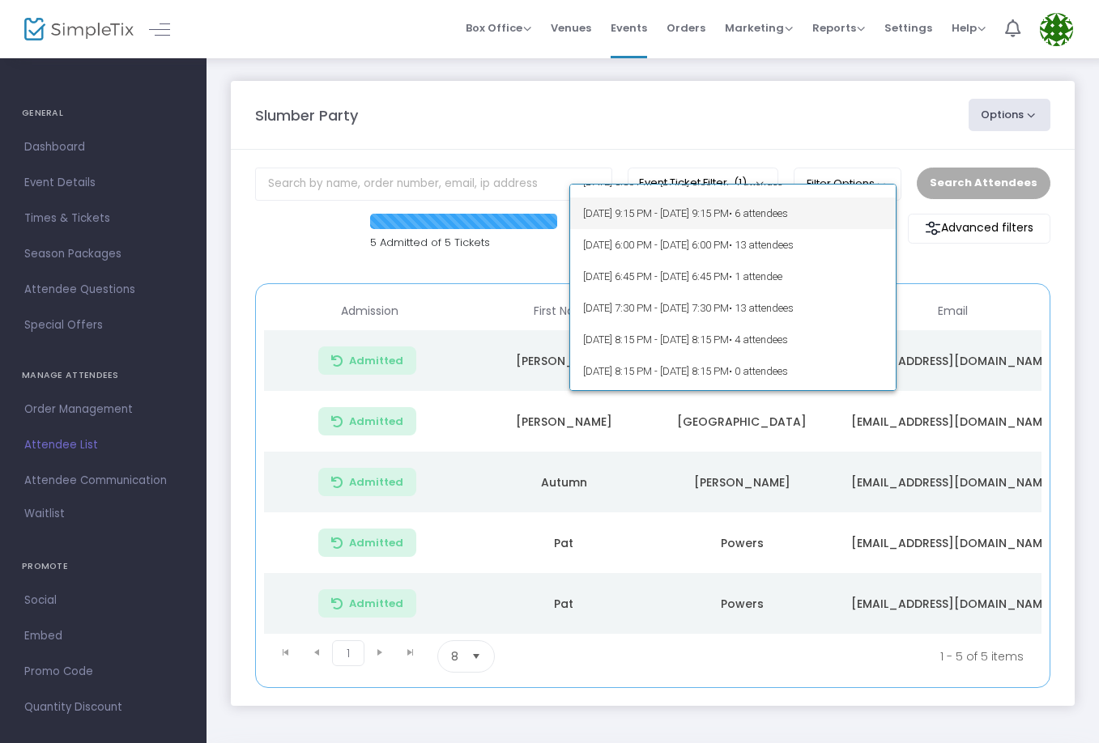
scroll to position [115, 0]
click at [804, 314] on span "[DATE] 7:30 PM - [DATE] 7:30 PM • 13 attendees" at bounding box center [733, 307] width 300 height 32
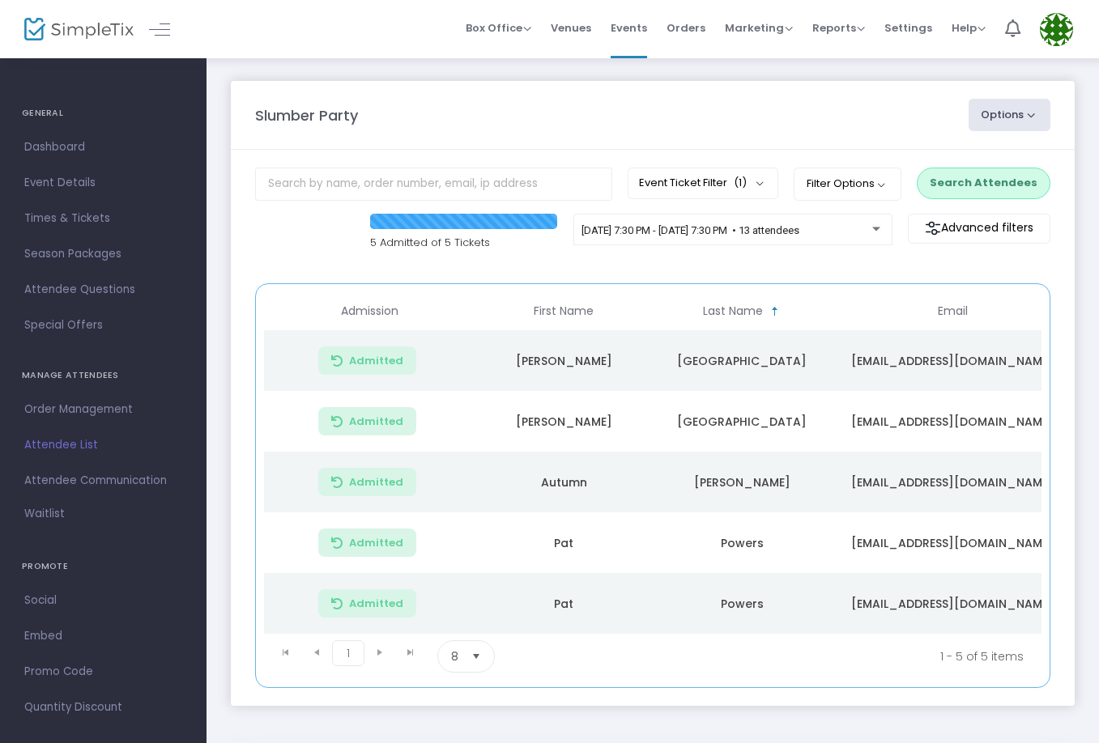
click at [973, 190] on button "Search Attendees" at bounding box center [984, 183] width 134 height 31
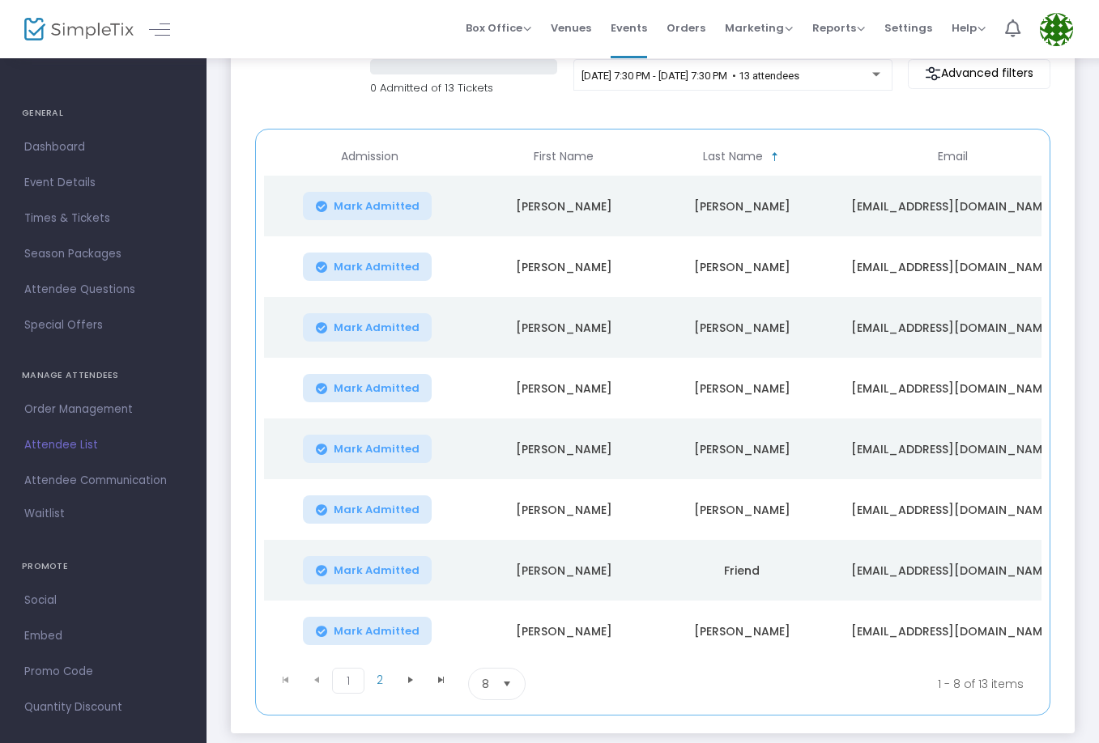
scroll to position [156, 0]
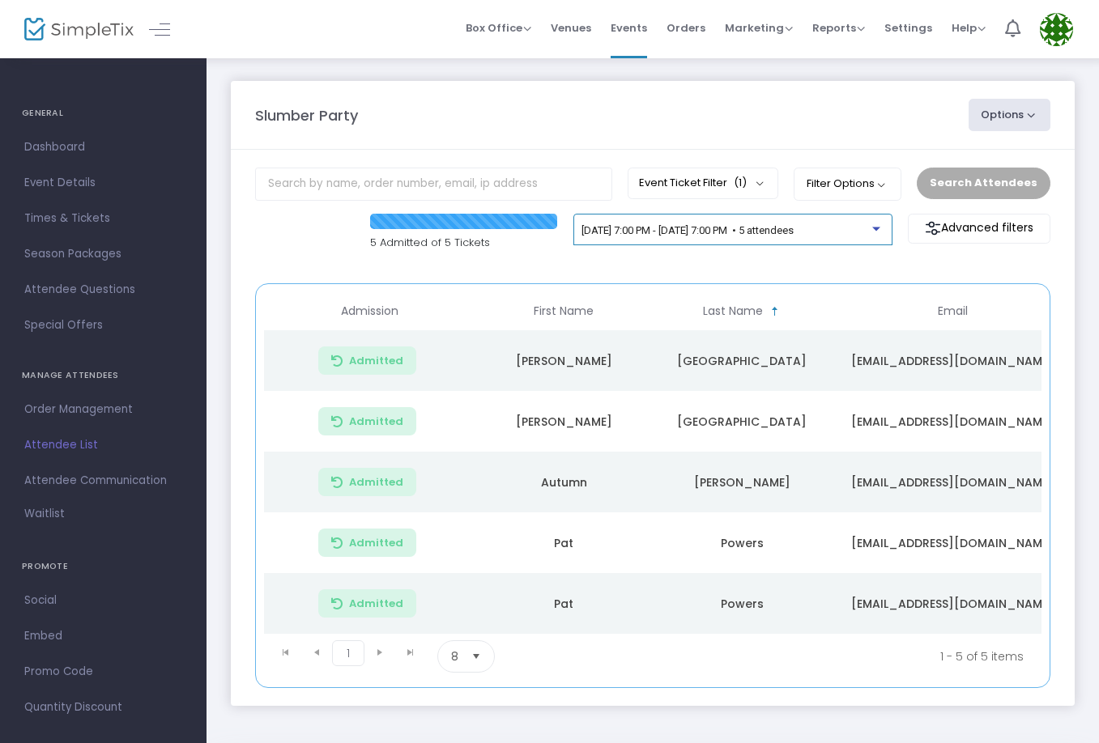
click at [701, 232] on span "[DATE] 7:00 PM - [DATE] 7:00 PM • 5 attendees" at bounding box center [688, 230] width 212 height 12
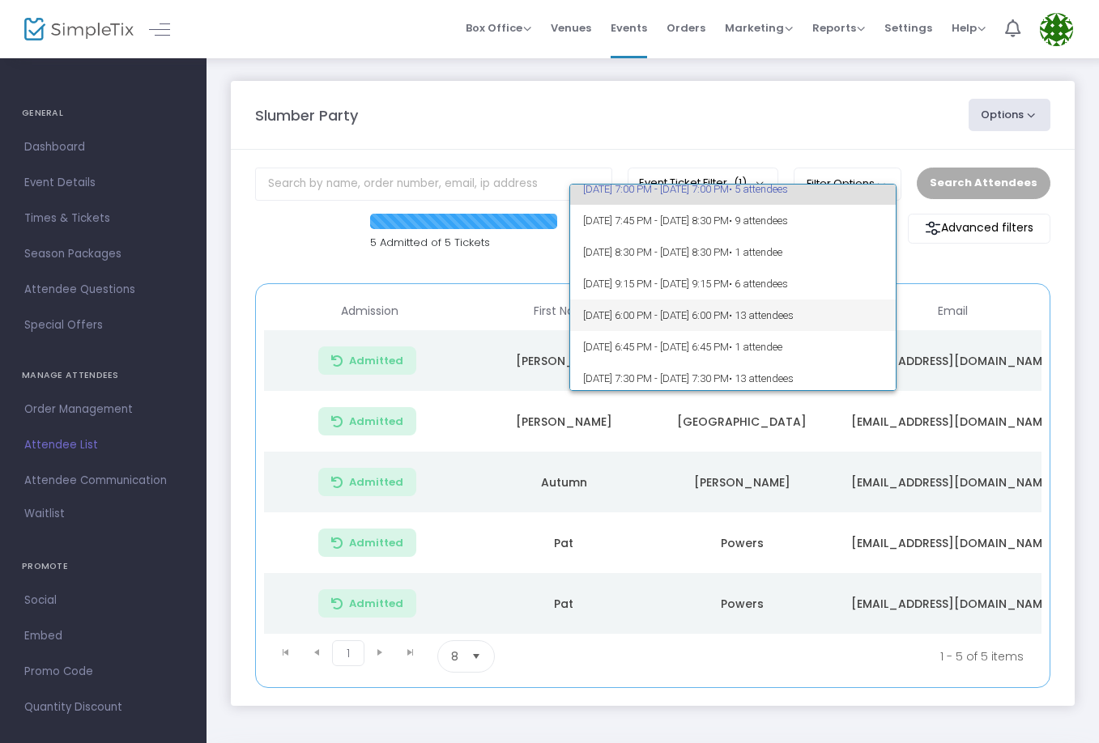
scroll to position [58, 0]
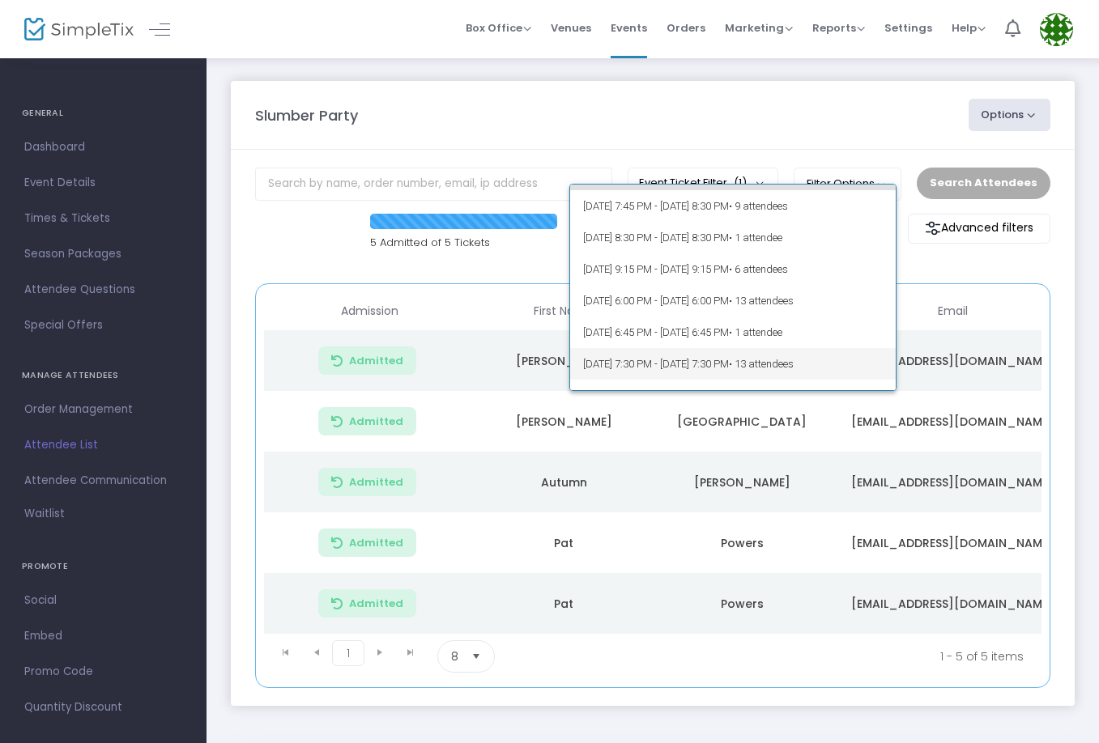
click at [766, 380] on span "[DATE] 7:30 PM - [DATE] 7:30 PM • 13 attendees" at bounding box center [733, 364] width 300 height 32
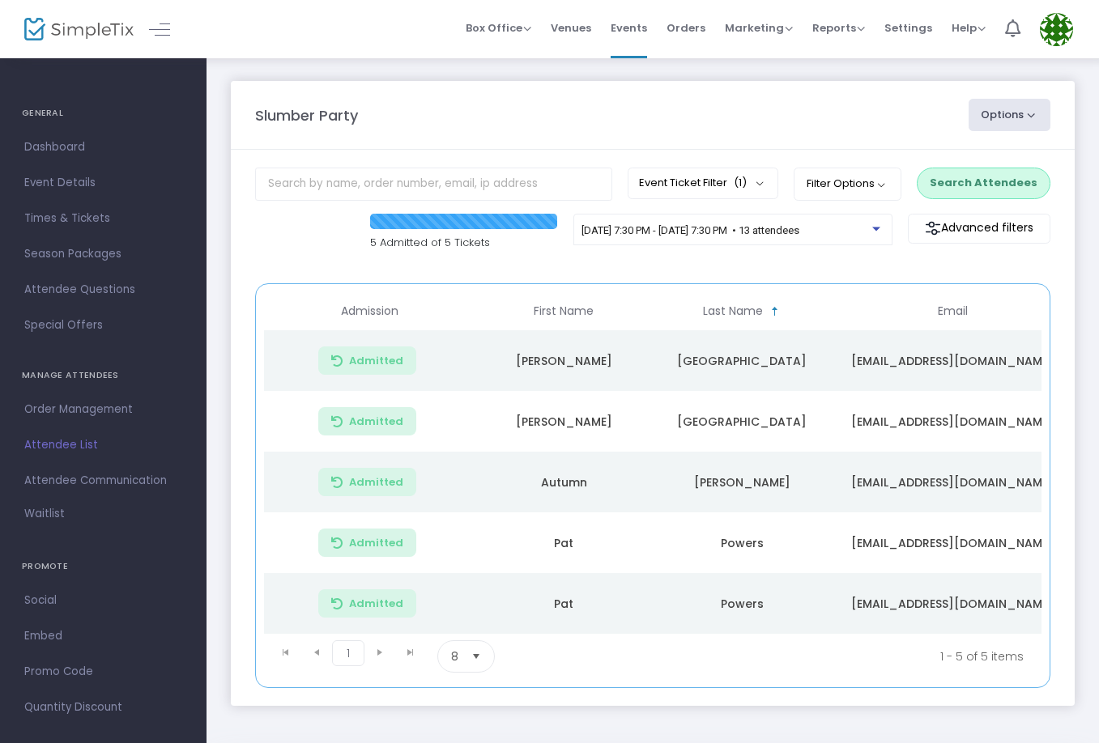
click at [947, 186] on button "Search Attendees" at bounding box center [984, 183] width 134 height 31
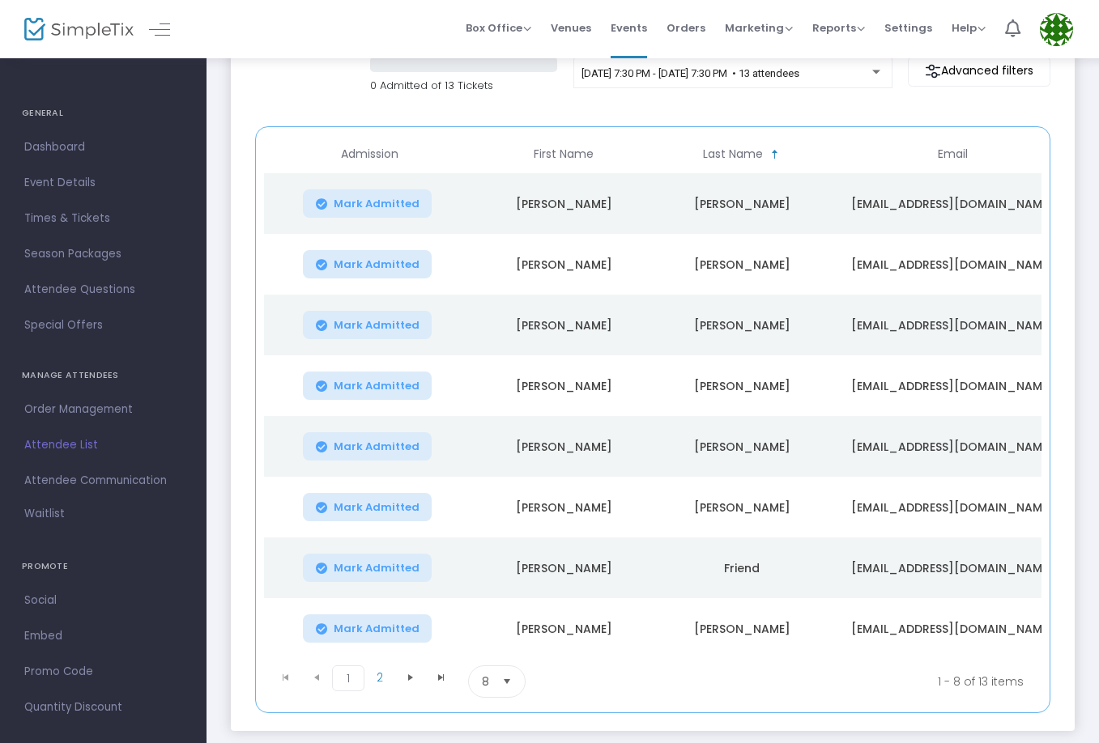
scroll to position [165, 0]
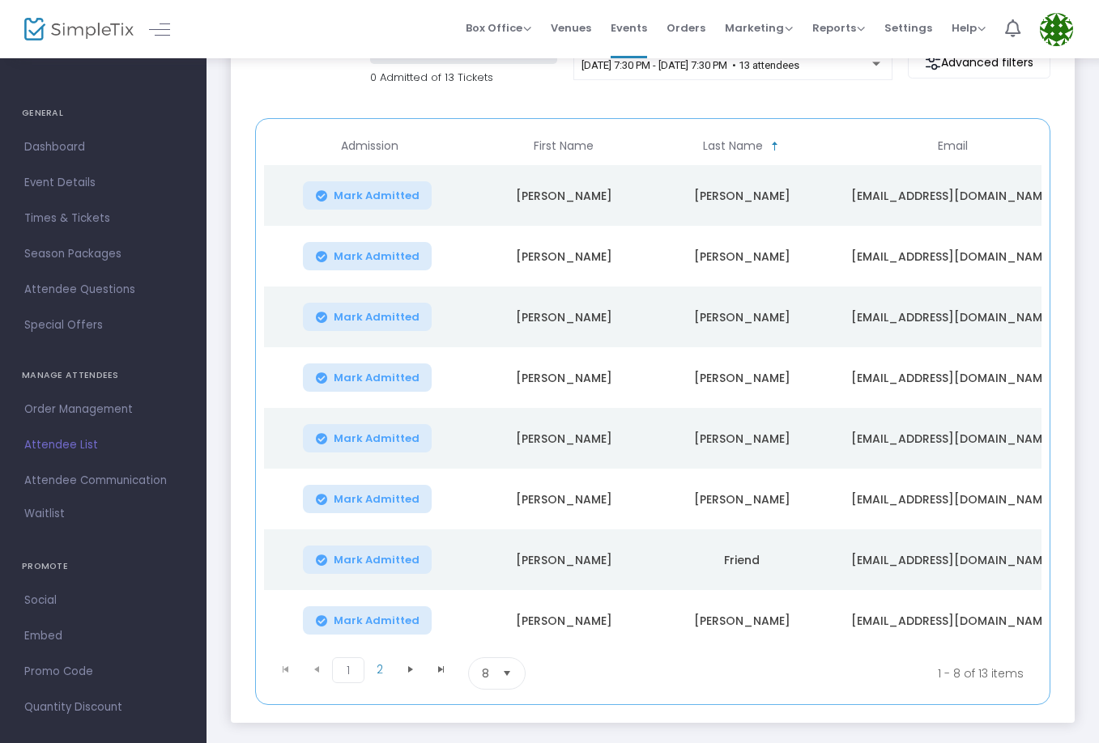
click at [388, 200] on span "Mark Admitted" at bounding box center [377, 196] width 86 height 13
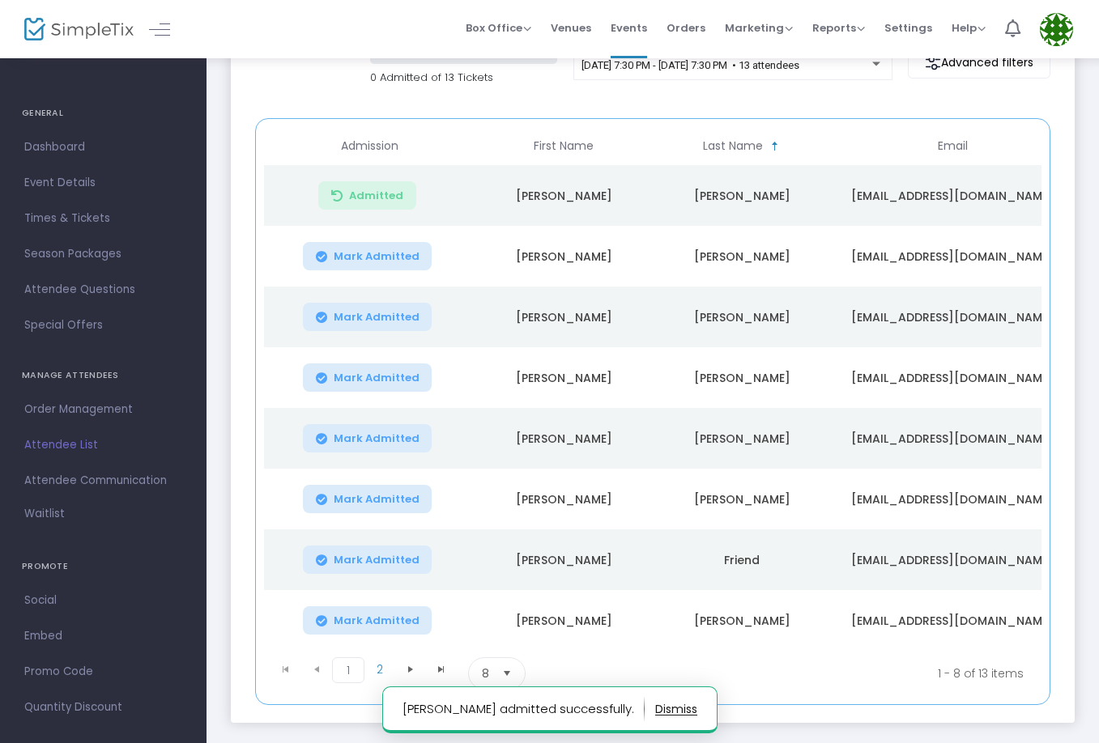
click at [376, 622] on span "Mark Admitted" at bounding box center [377, 621] width 86 height 13
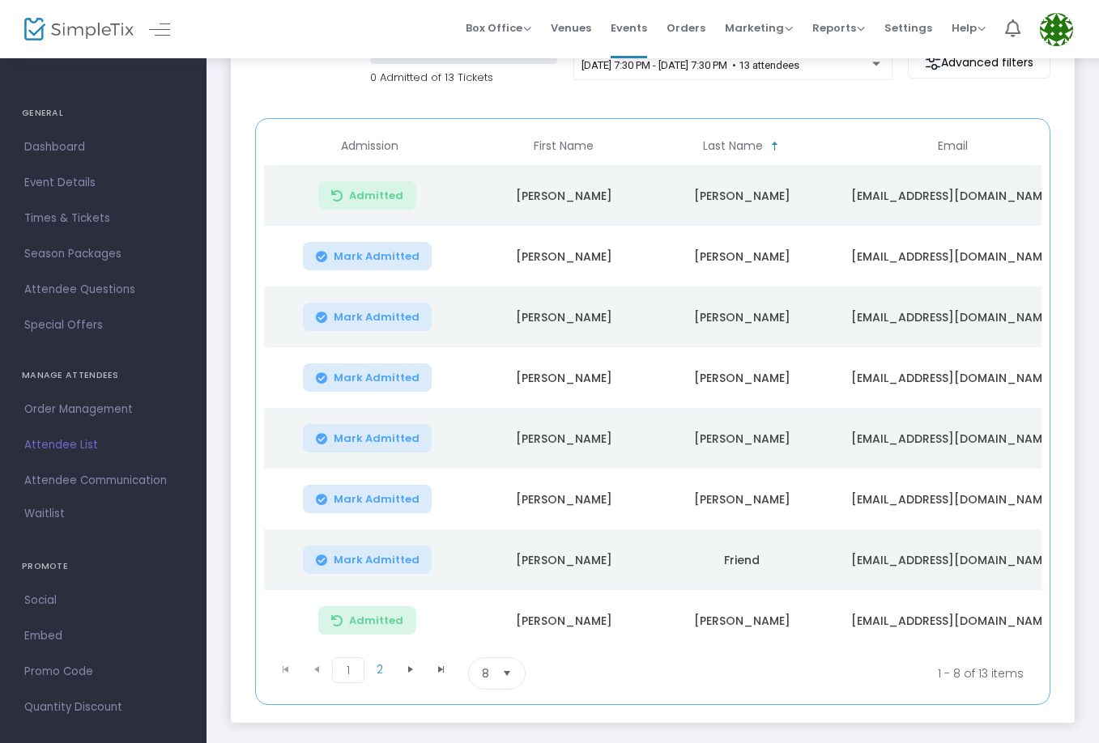
click at [391, 237] on td "Mark Admitted" at bounding box center [369, 256] width 211 height 61
click at [391, 250] on span "Mark Admitted" at bounding box center [377, 256] width 86 height 13
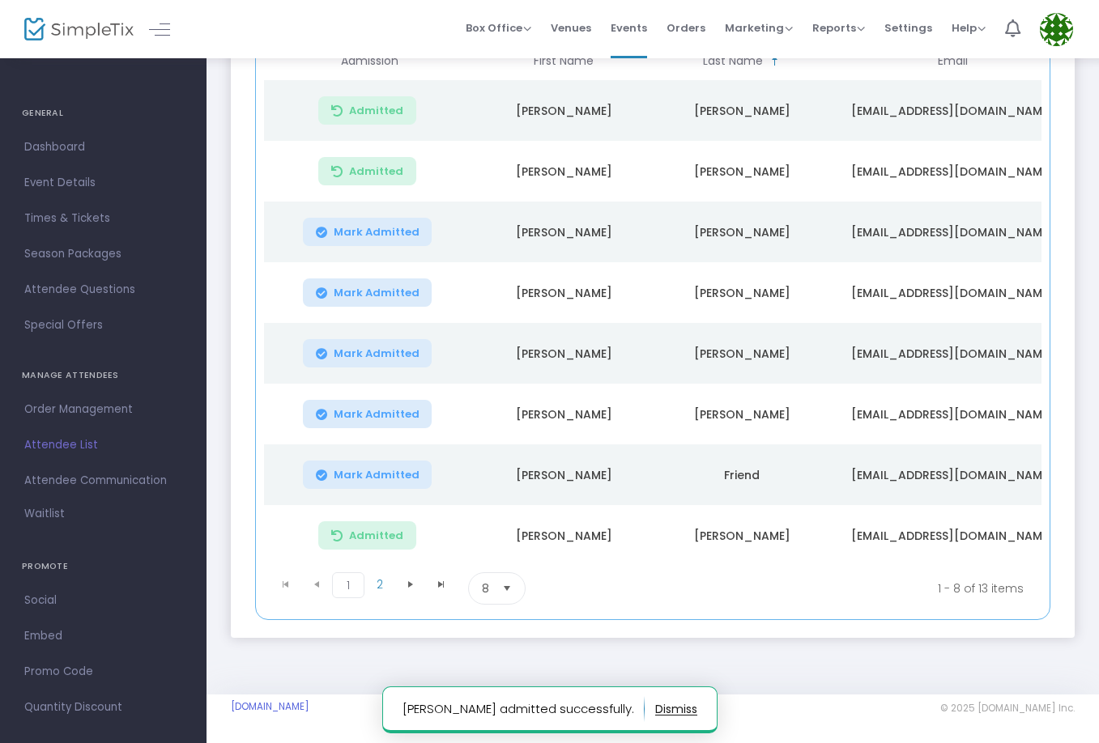
scroll to position [255, 0]
click at [420, 592] on span at bounding box center [410, 585] width 31 height 24
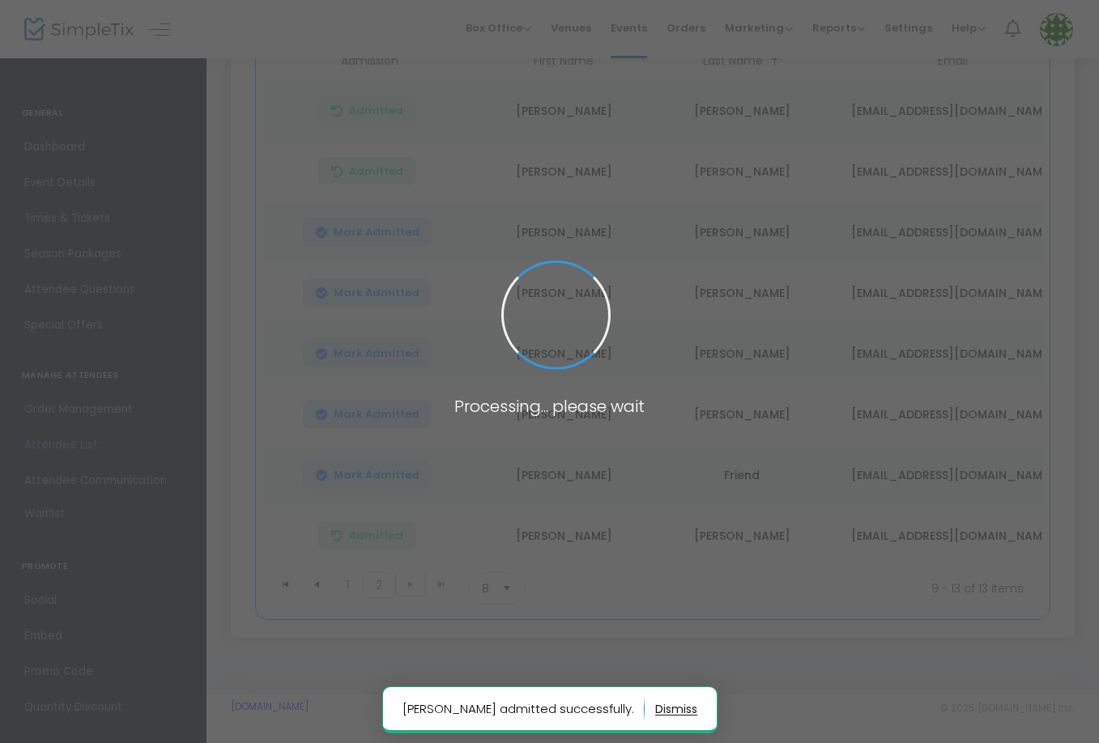
scroll to position [73, 0]
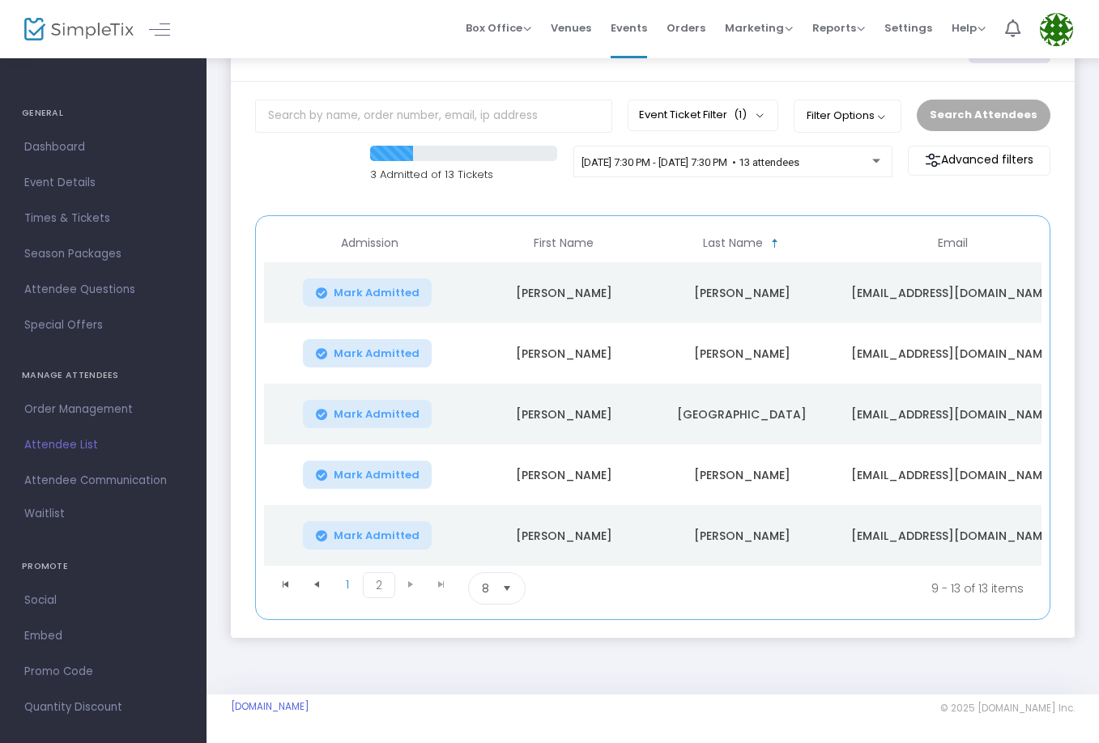
click at [359, 410] on span "Mark Admitted" at bounding box center [377, 414] width 86 height 13
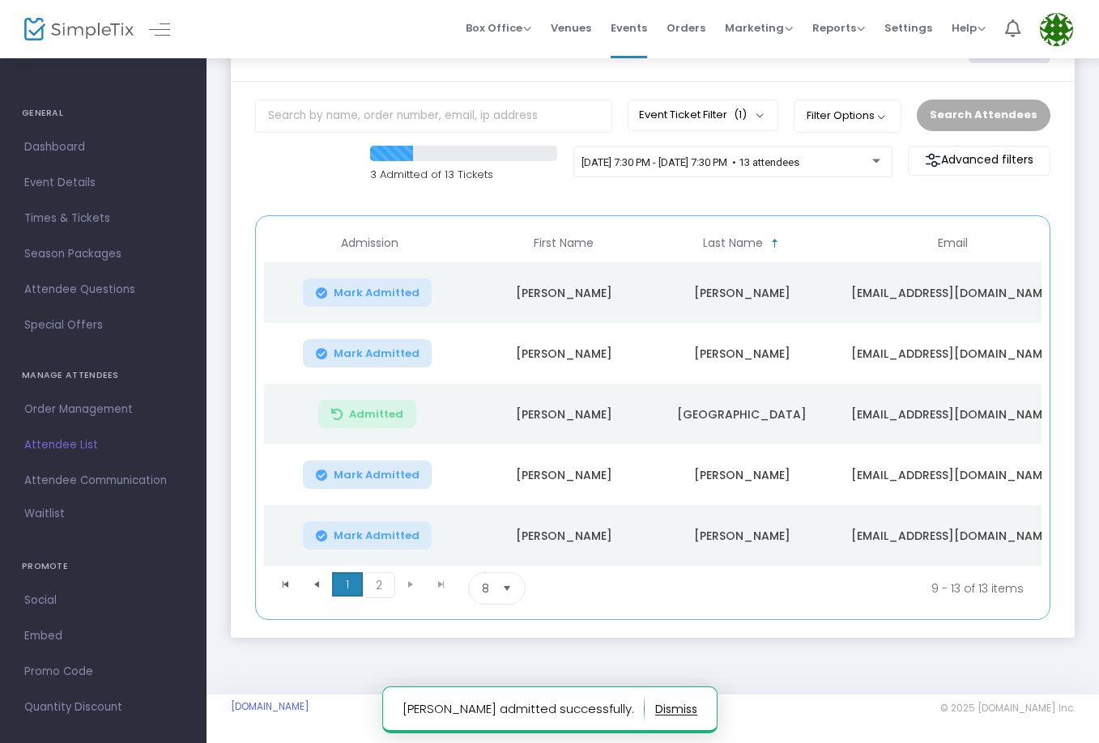
click at [339, 590] on span "1" at bounding box center [347, 585] width 31 height 24
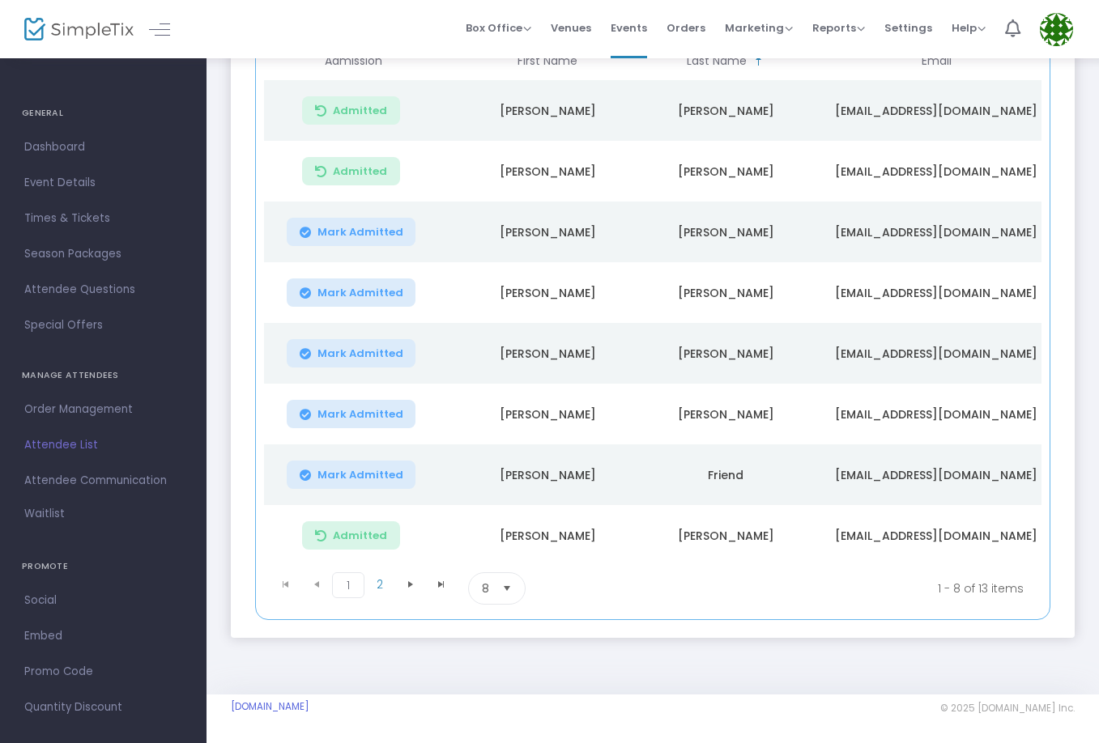
scroll to position [255, 0]
click at [344, 235] on button "Mark Admitted" at bounding box center [352, 232] width 130 height 28
click at [386, 586] on span "2" at bounding box center [379, 585] width 31 height 24
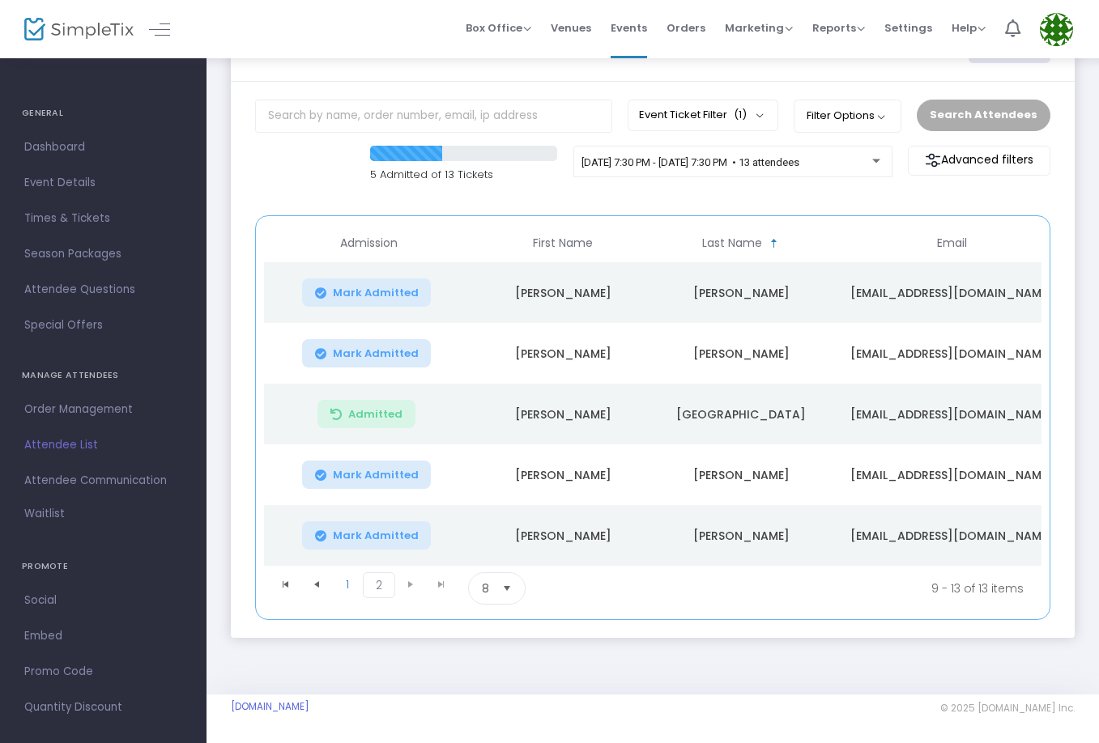
scroll to position [0, 6]
click at [337, 476] on span "Mark Admitted" at bounding box center [371, 475] width 86 height 13
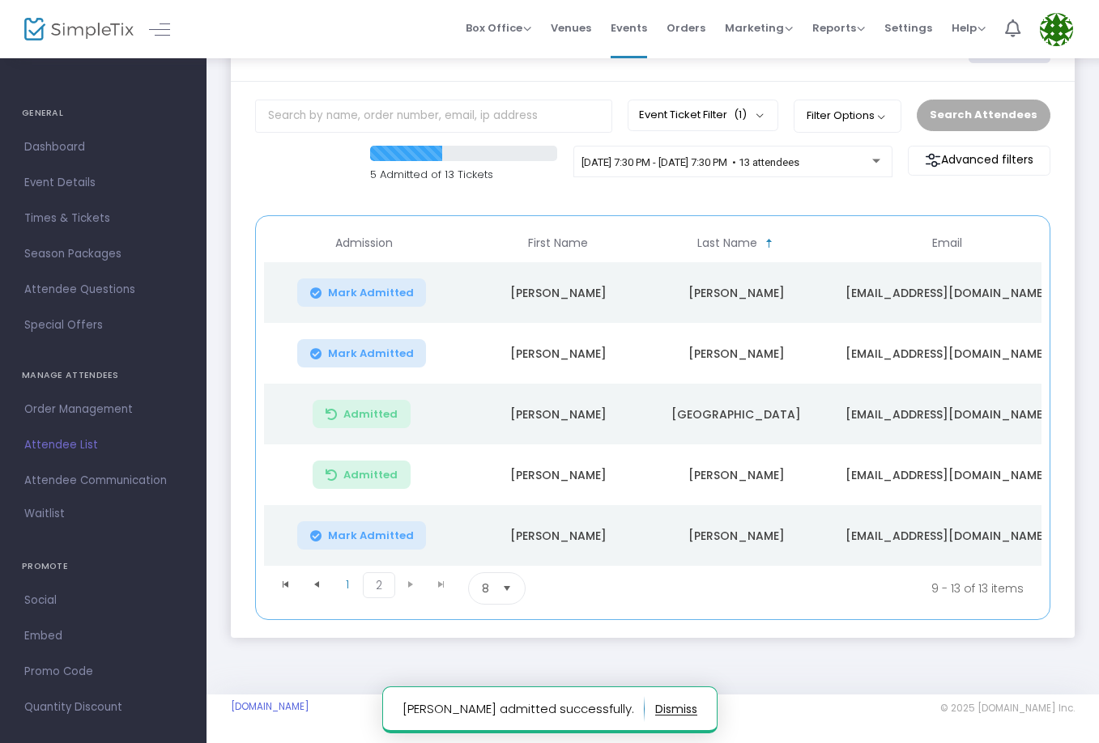
click at [361, 531] on span "Mark Admitted" at bounding box center [371, 536] width 86 height 13
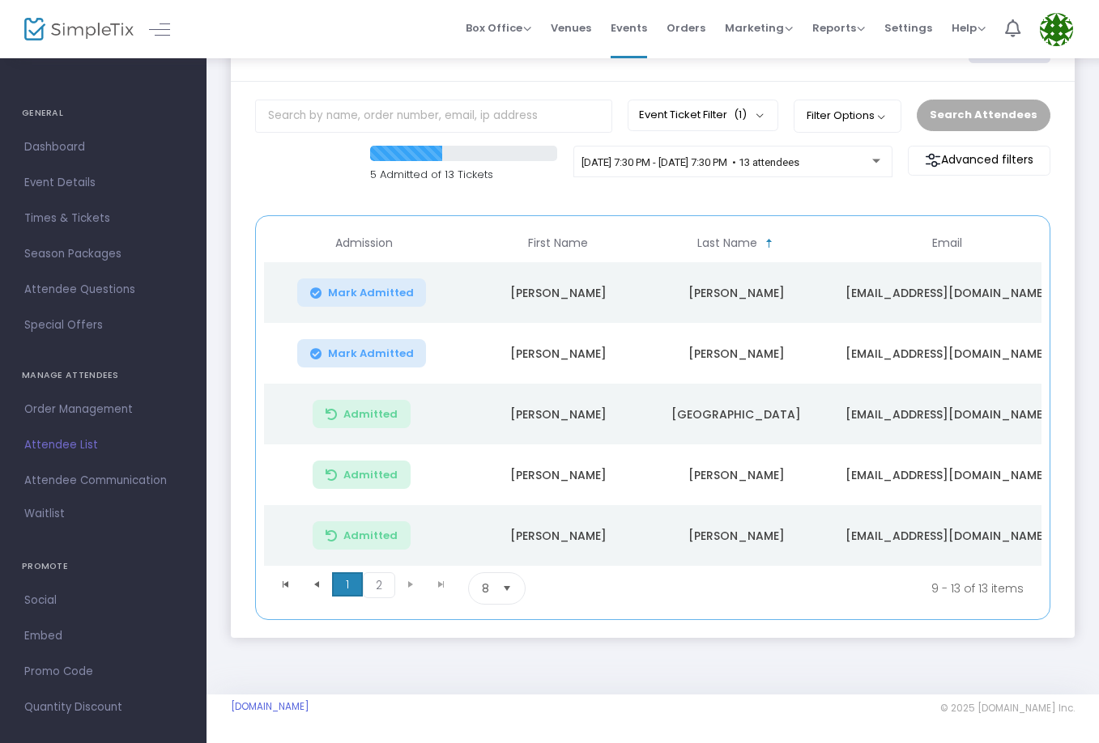
click at [337, 590] on span "1" at bounding box center [347, 585] width 31 height 24
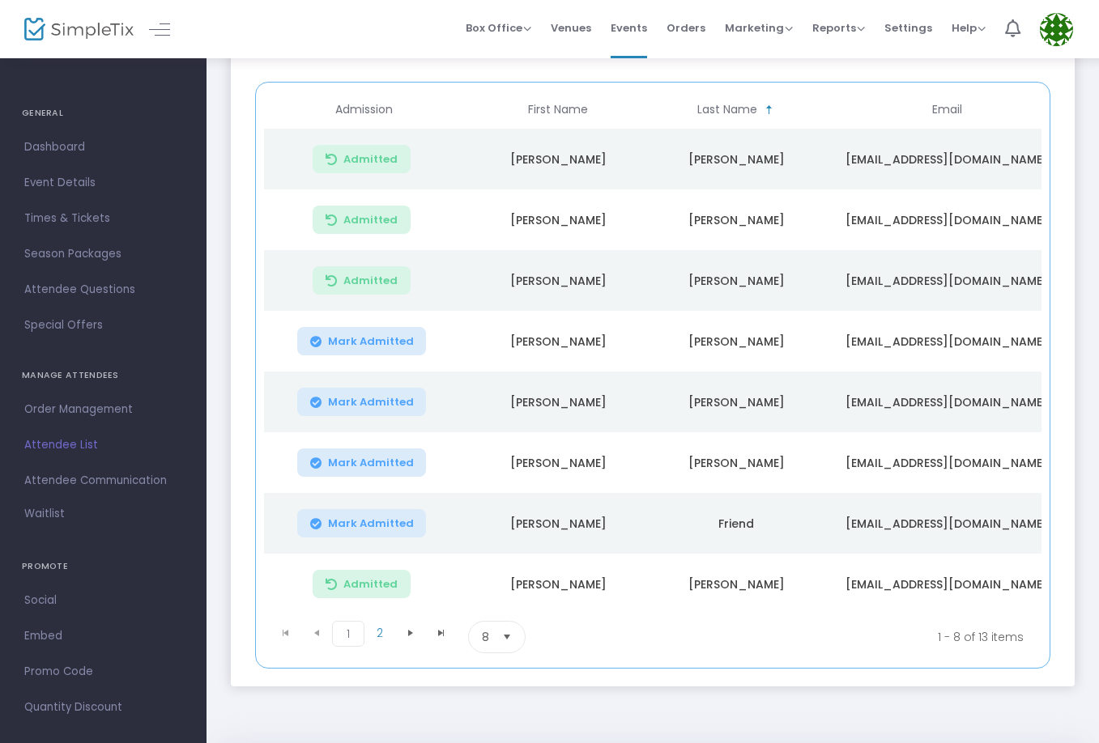
scroll to position [204, 0]
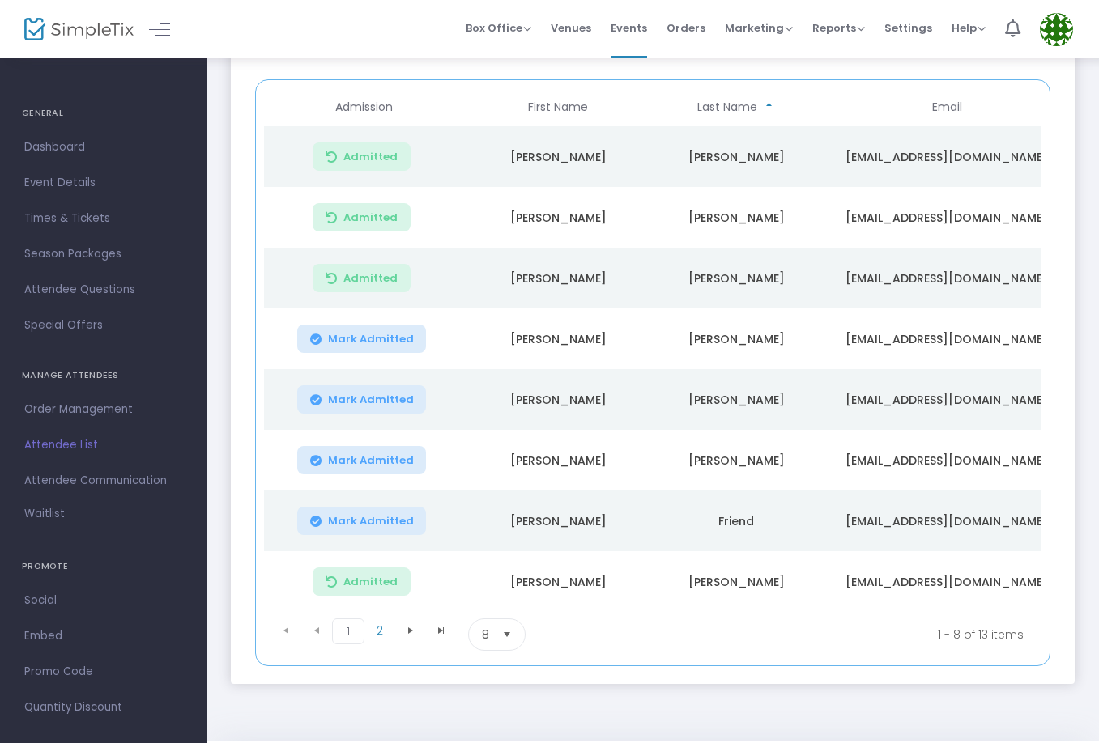
click at [376, 522] on span "Mark Admitted" at bounding box center [371, 521] width 86 height 13
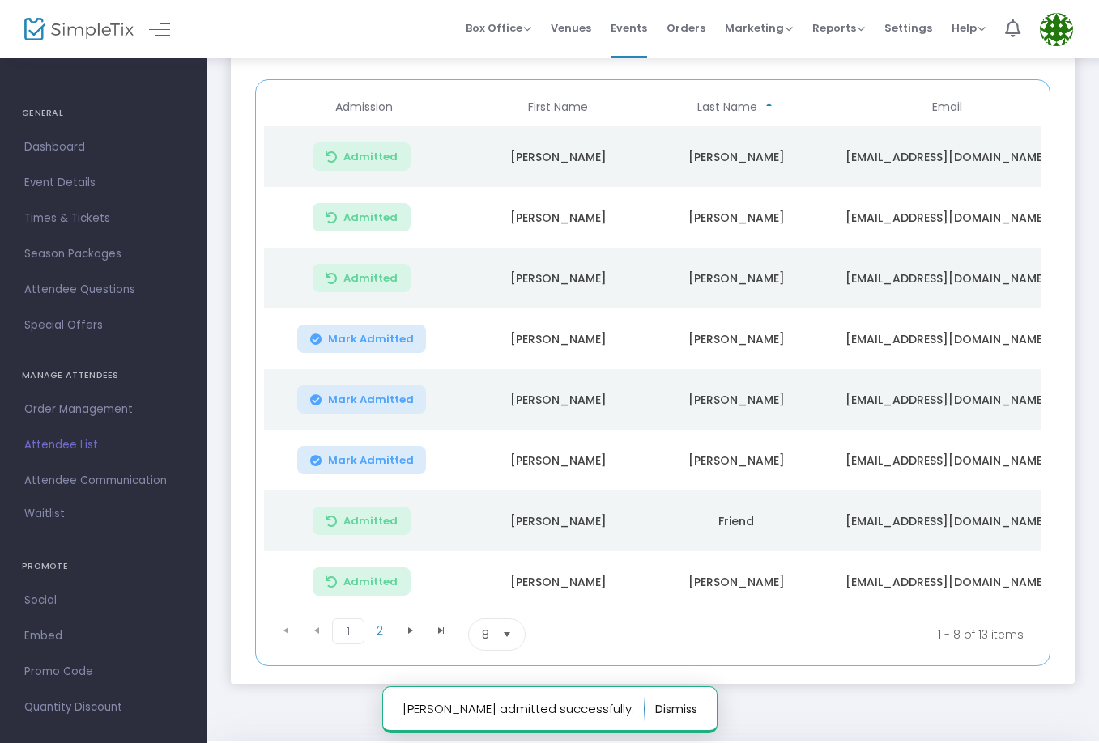
click at [376, 522] on span "Admitted" at bounding box center [370, 521] width 54 height 13
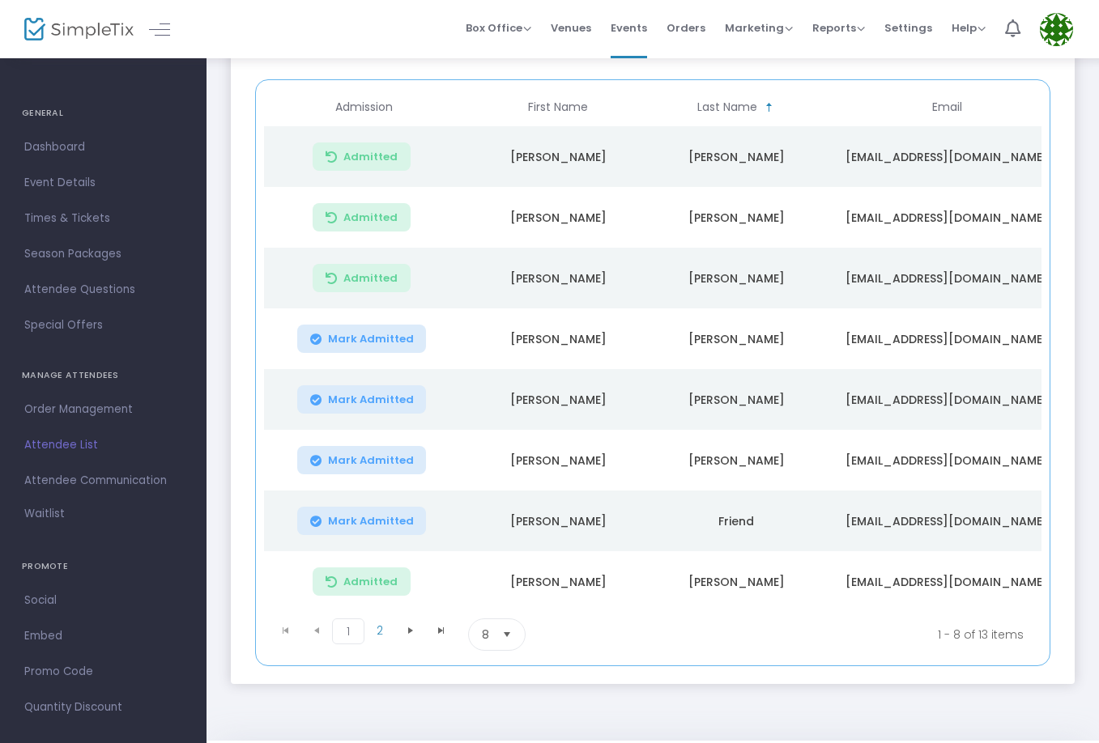
click at [376, 522] on span "Mark Admitted" at bounding box center [371, 521] width 86 height 13
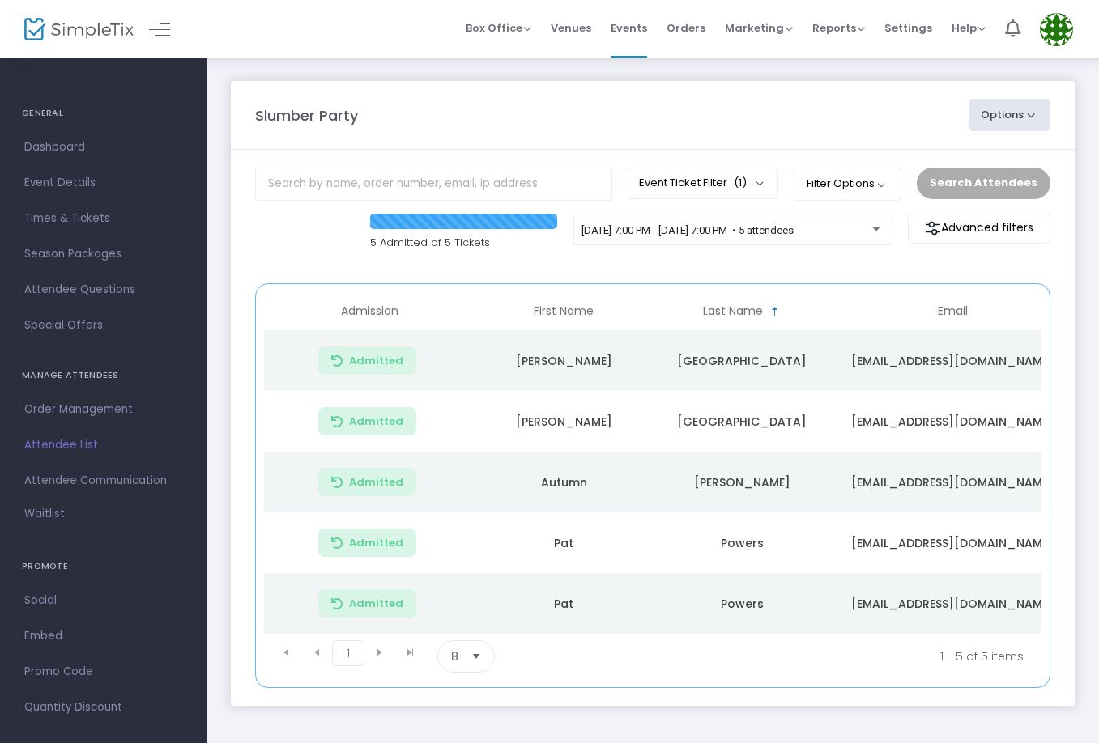
scroll to position [15, 0]
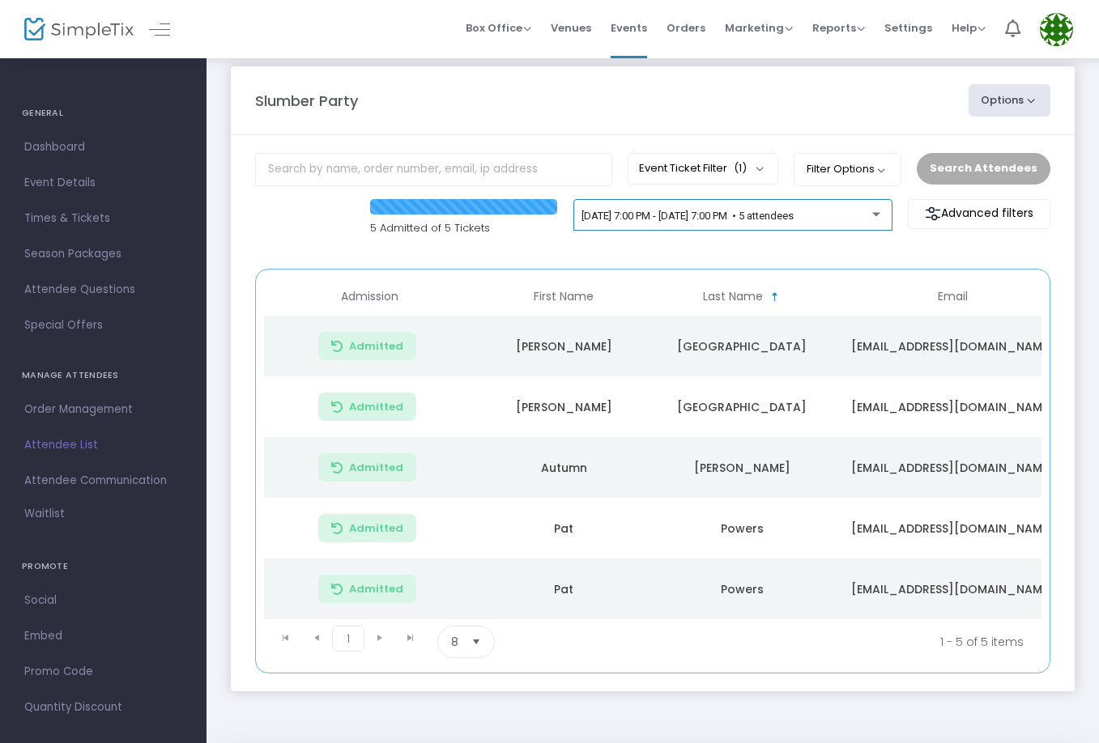
click at [671, 208] on div "[DATE] 7:00 PM - [DATE] 7:00 PM • 5 attendees" at bounding box center [733, 218] width 302 height 23
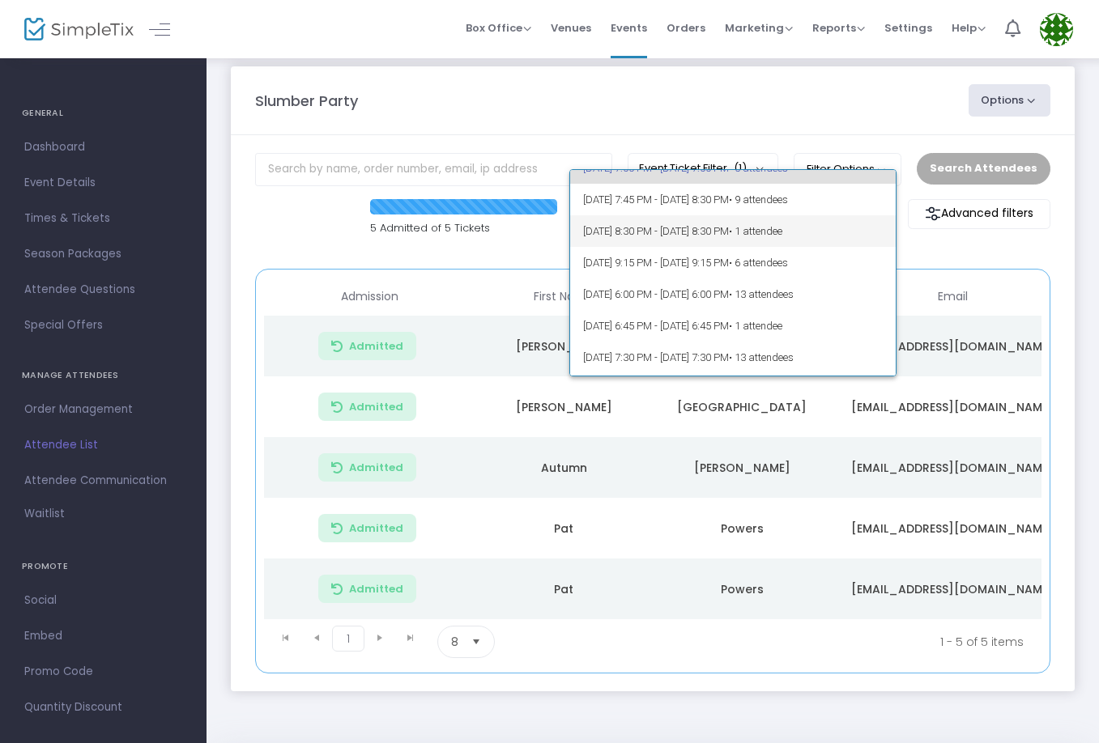
scroll to position [58, 0]
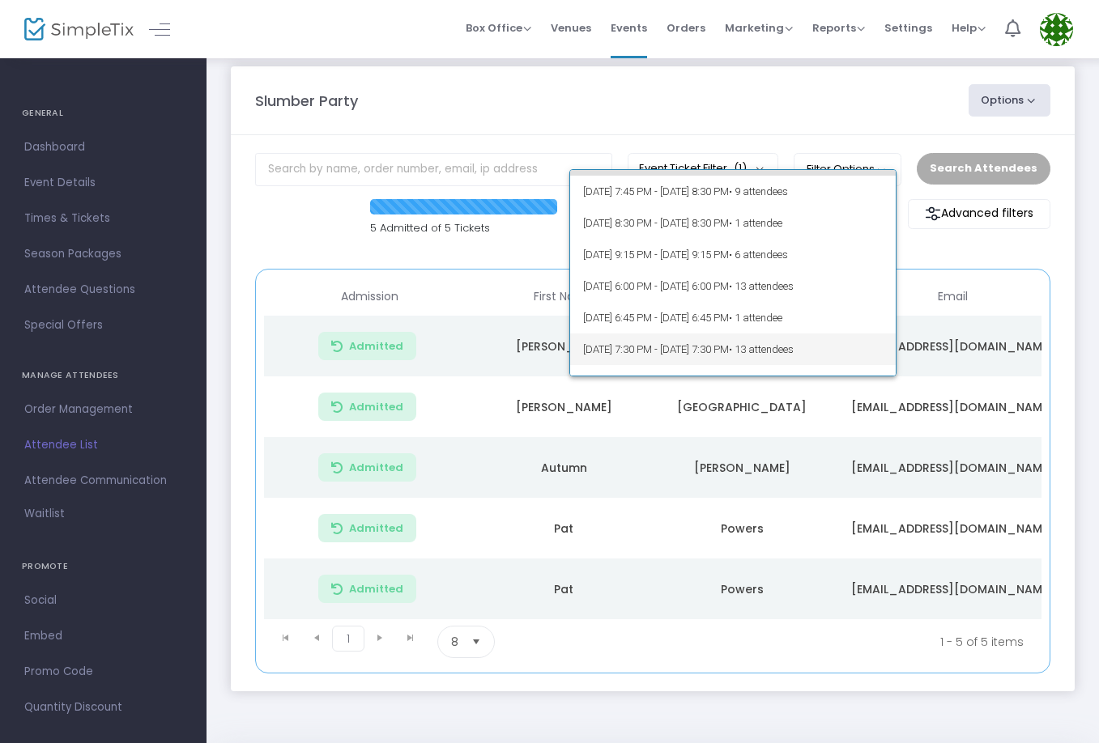
click at [681, 353] on span "[DATE] 7:30 PM - [DATE] 7:30 PM • 13 attendees" at bounding box center [733, 350] width 300 height 32
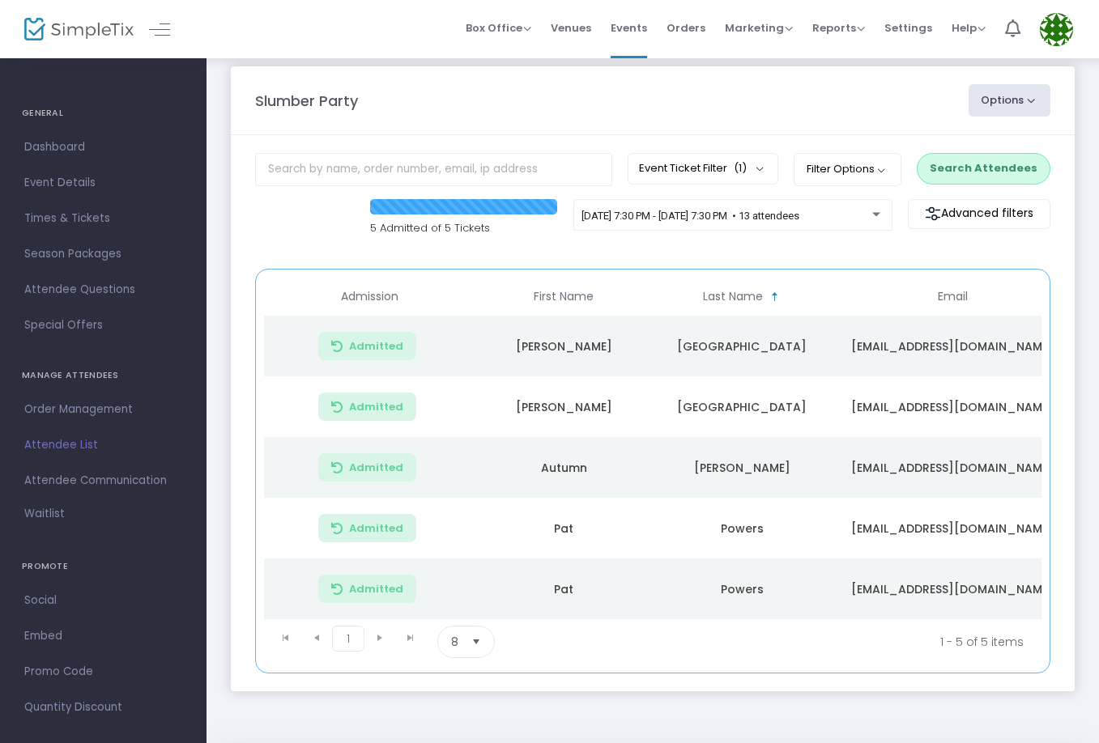
click at [970, 168] on button "Search Attendees" at bounding box center [984, 168] width 134 height 31
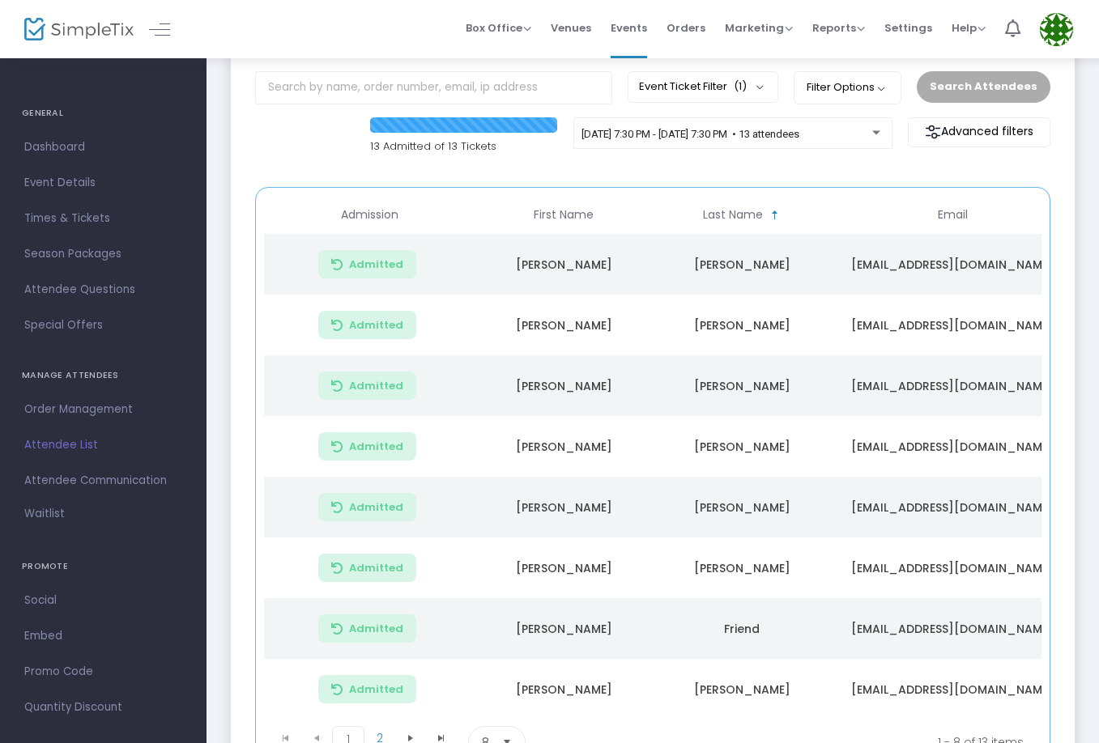
scroll to position [93, 0]
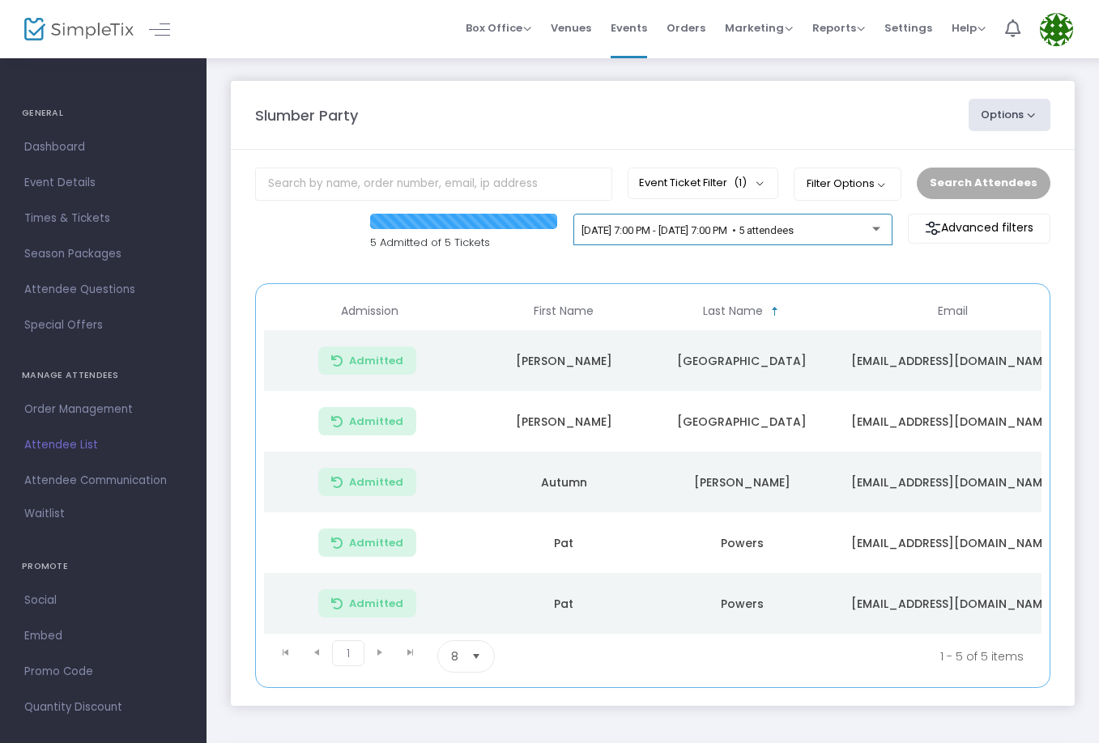
click at [702, 224] on div "[DATE] 7:00 PM - [DATE] 7:00 PM • 5 attendees" at bounding box center [733, 233] width 302 height 23
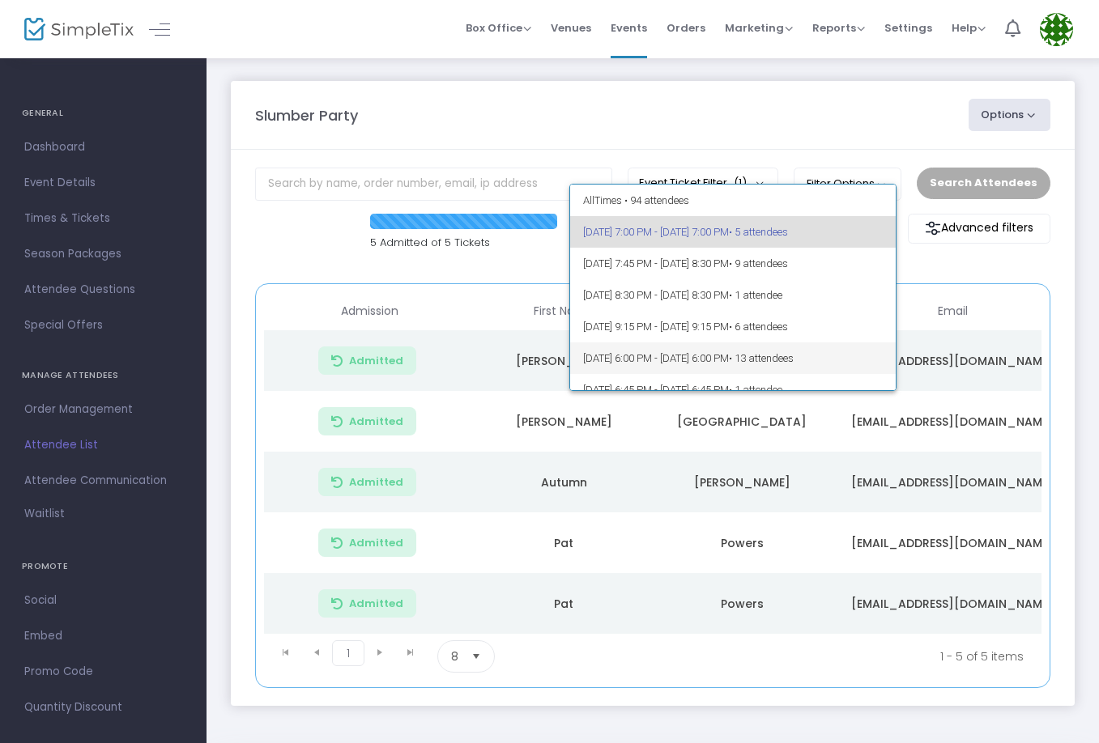
click at [717, 356] on span "[DATE] 6:00 PM - [DATE] 6:00 PM • 13 attendees" at bounding box center [733, 359] width 300 height 32
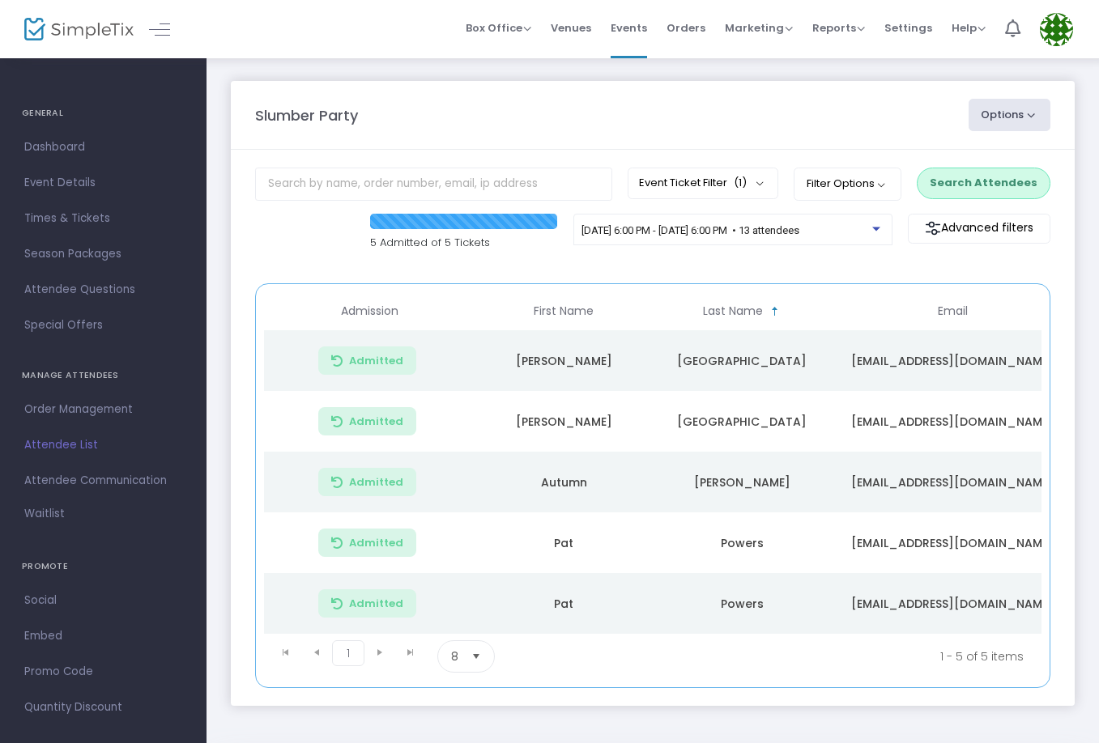
scroll to position [28, 0]
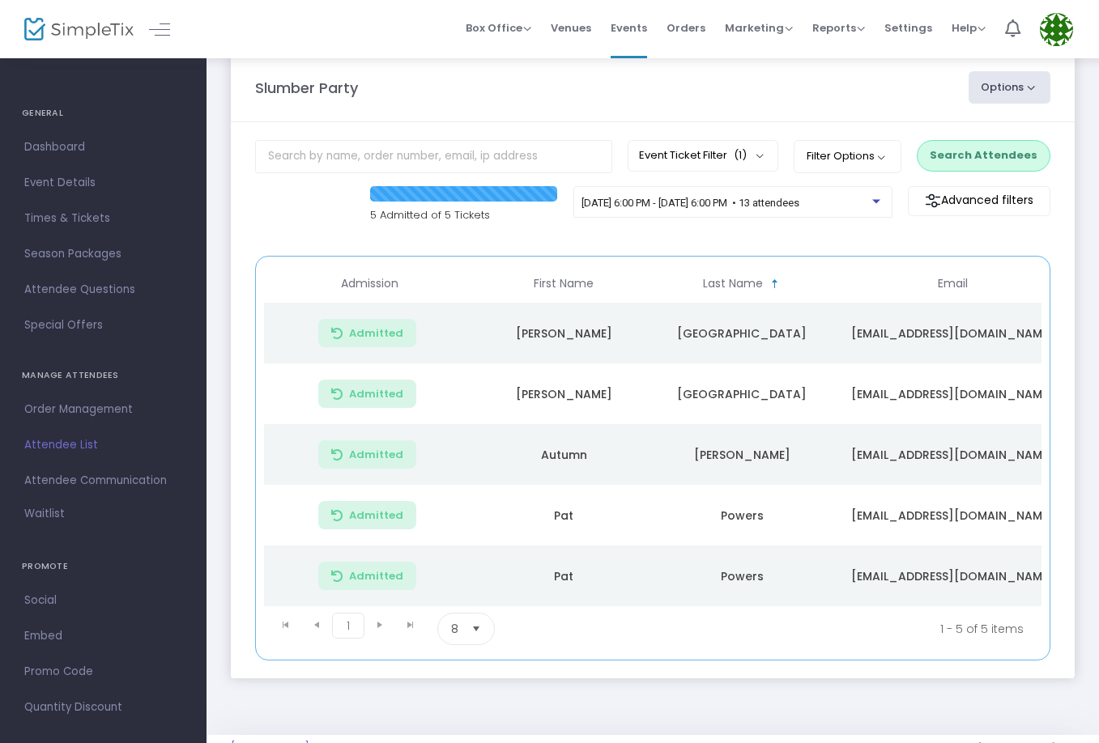
click at [1017, 156] on button "Search Attendees" at bounding box center [984, 155] width 134 height 31
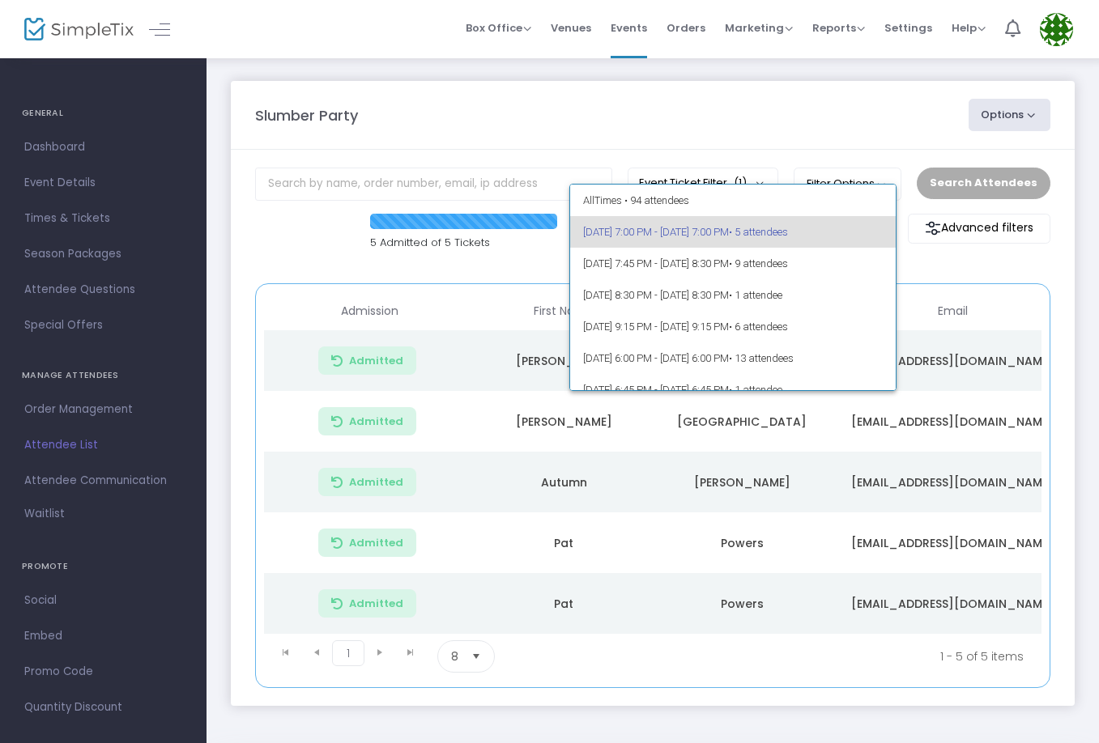
scroll to position [126, 0]
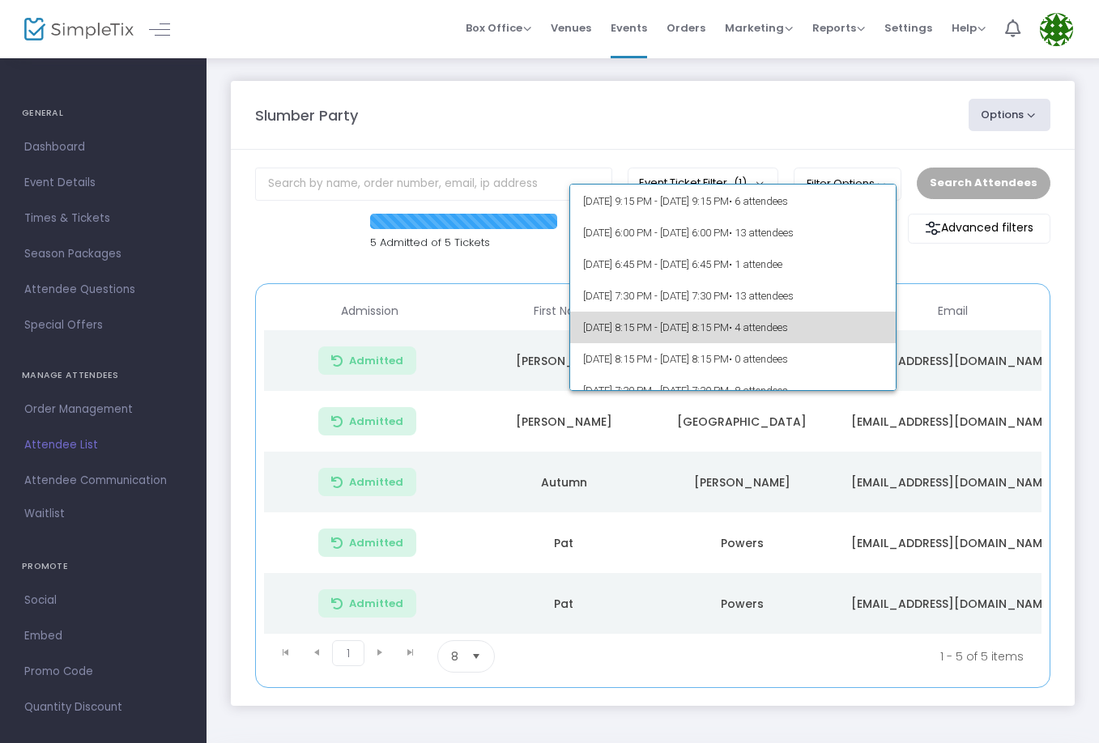
click at [744, 323] on span "[DATE] 8:15 PM - [DATE] 8:15 PM • 4 attendees" at bounding box center [733, 328] width 300 height 32
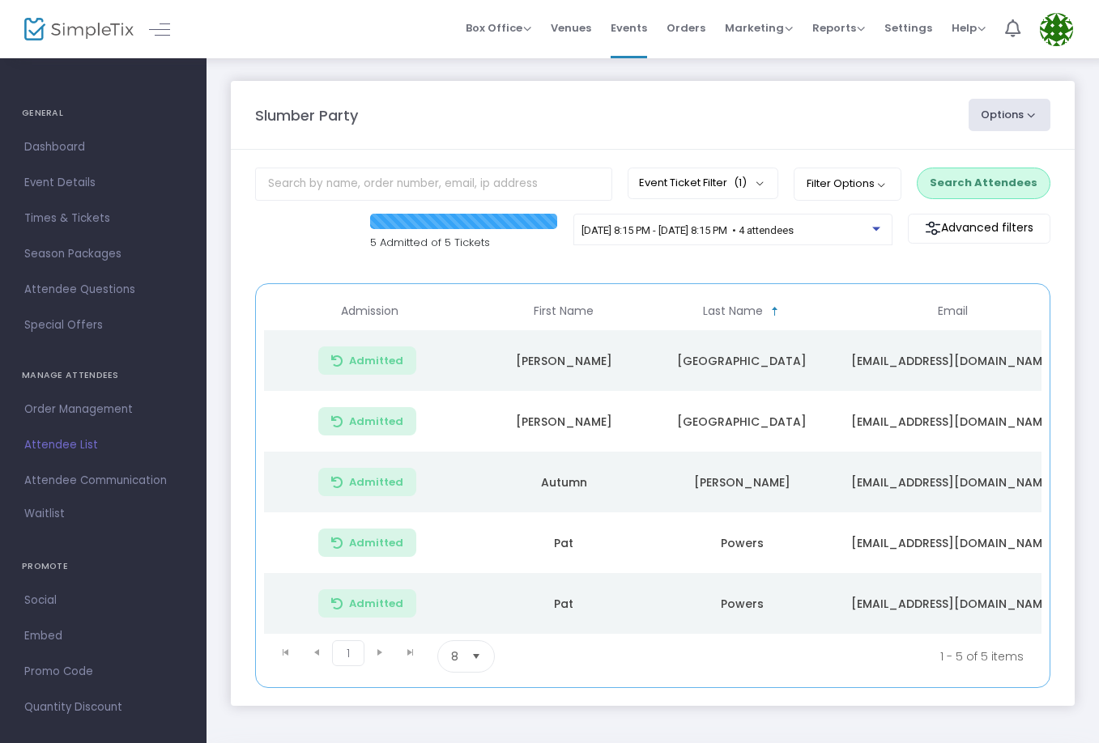
click at [944, 193] on button "Search Attendees" at bounding box center [984, 183] width 134 height 31
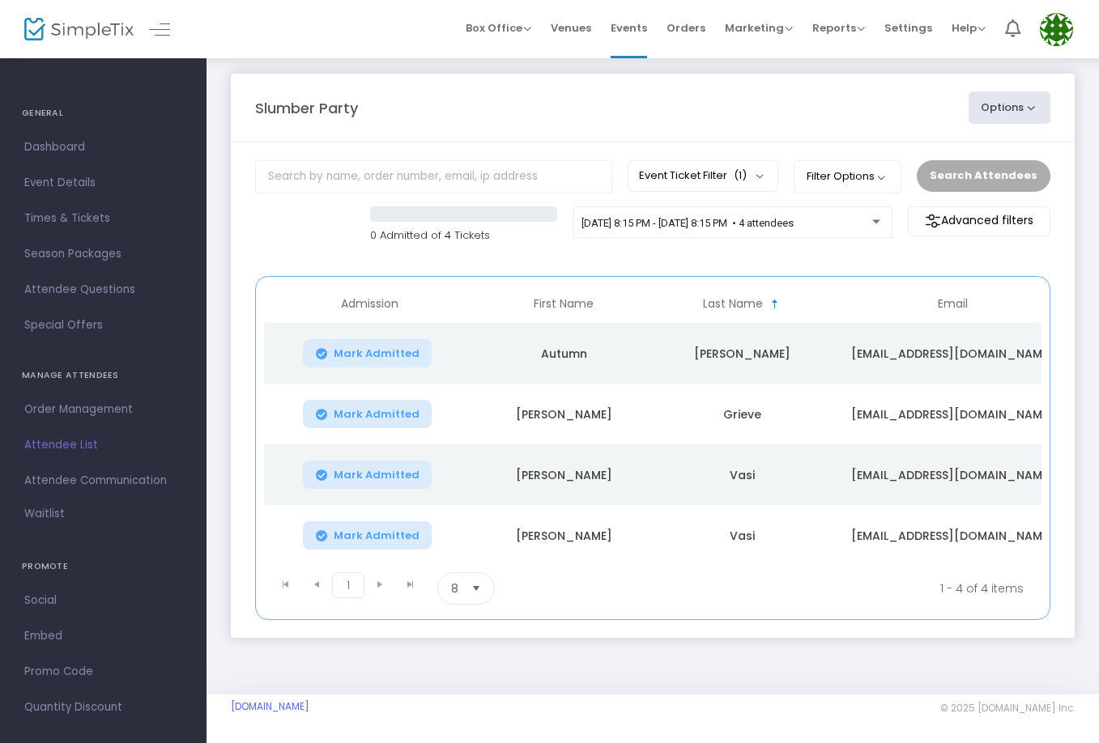
scroll to position [12, 0]
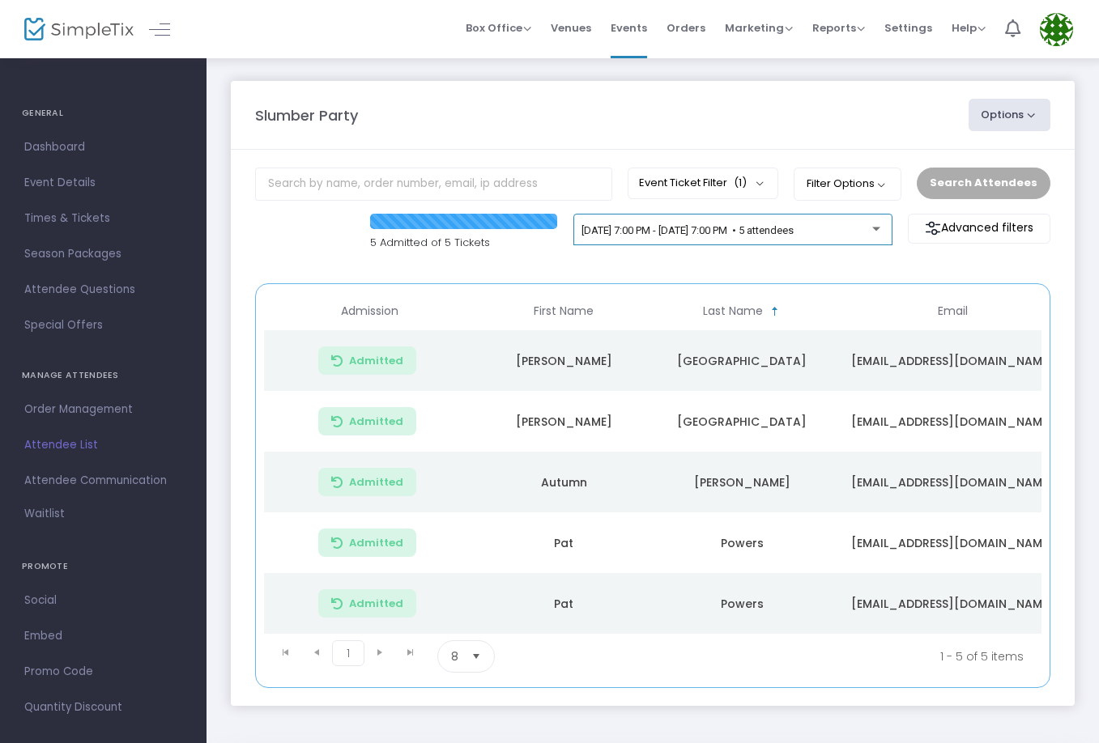
click at [672, 217] on div "[DATE] 7:00 PM - [DATE] 7:00 PM • 5 attendees" at bounding box center [732, 230] width 319 height 32
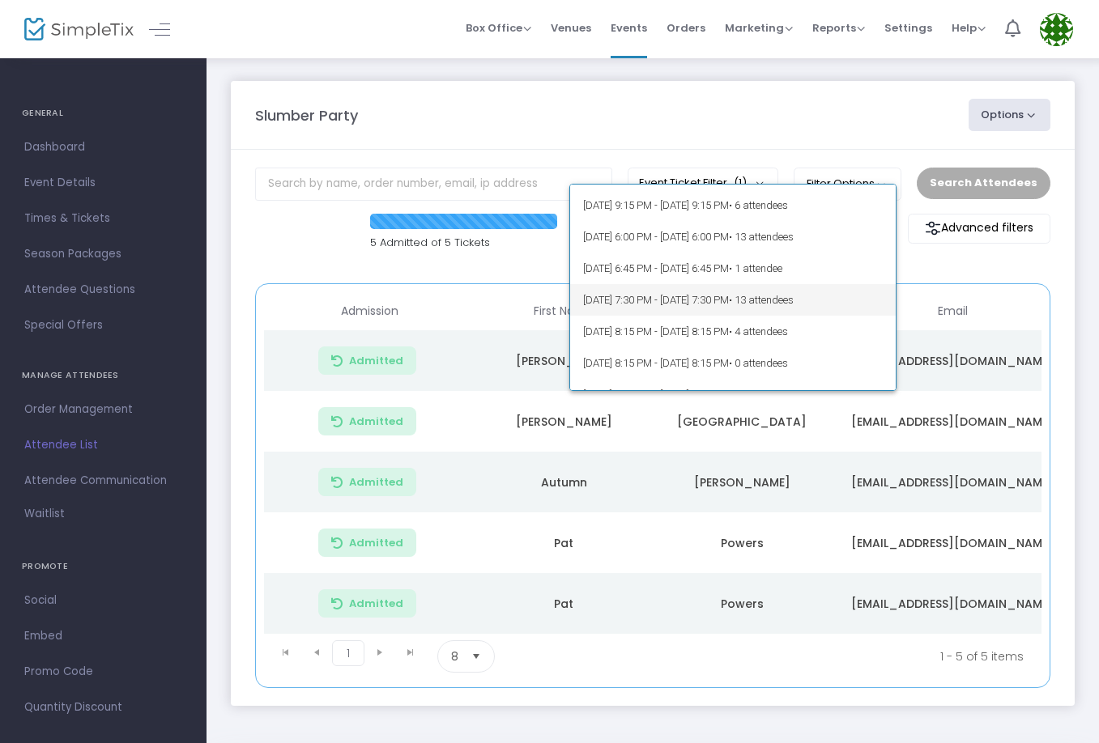
scroll to position [123, 0]
click at [711, 325] on span "[DATE] 8:15 PM - [DATE] 8:15 PM • 4 attendees" at bounding box center [733, 330] width 300 height 32
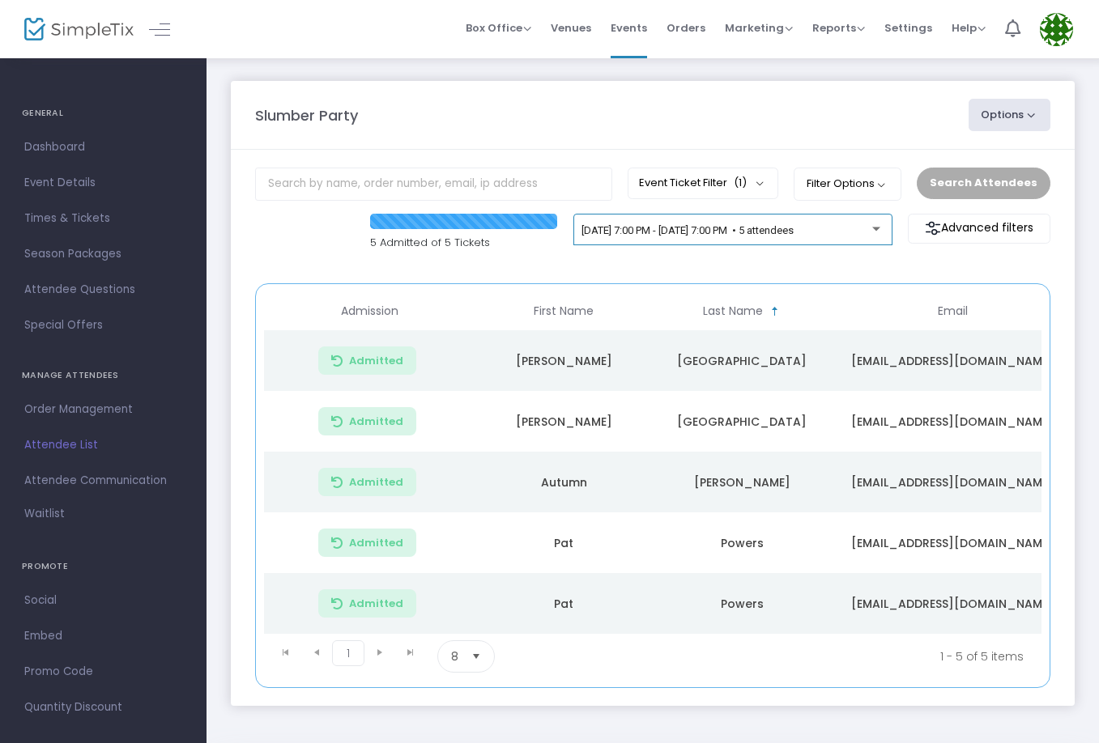
click at [775, 223] on div "[DATE] 7:00 PM - [DATE] 7:00 PM • 5 attendees" at bounding box center [733, 233] width 302 height 23
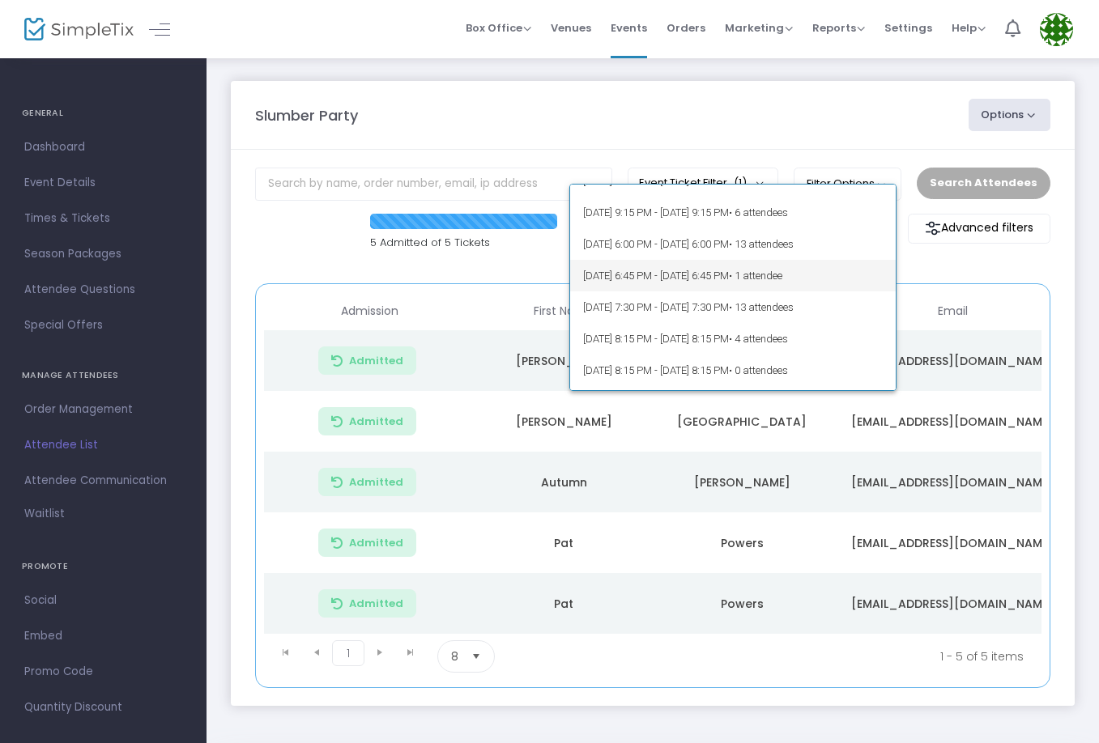
scroll to position [124, 0]
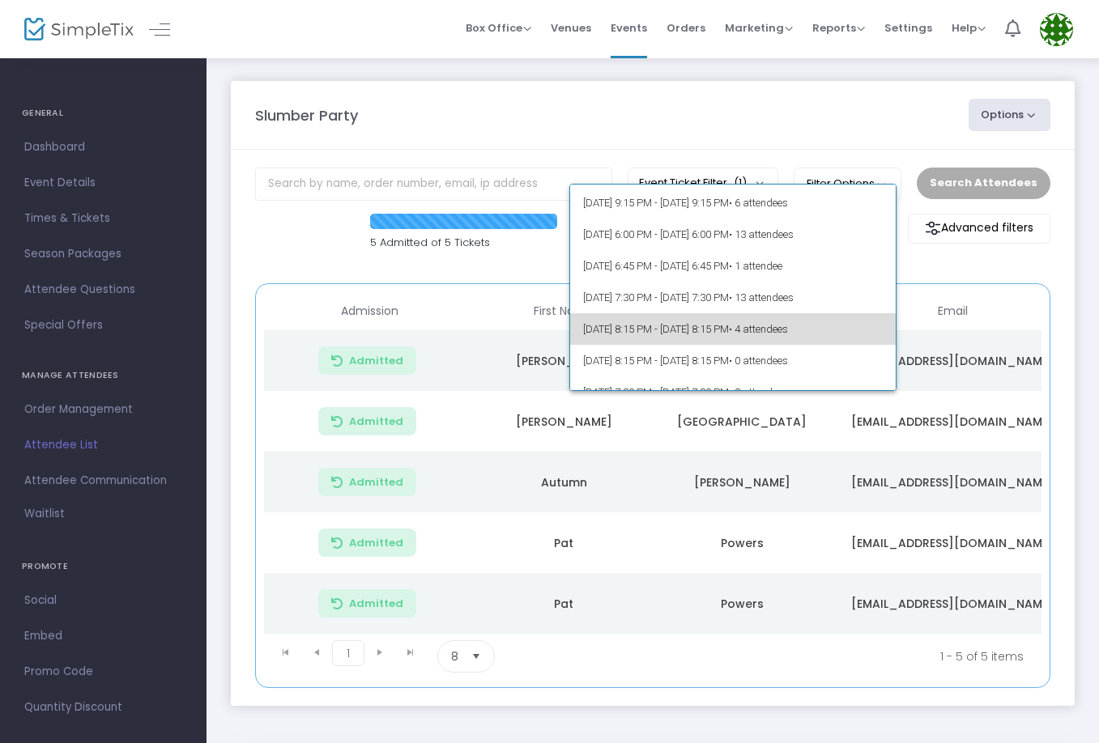
click at [773, 335] on span "[DATE] 8:15 PM - [DATE] 8:15 PM • 4 attendees" at bounding box center [733, 329] width 300 height 32
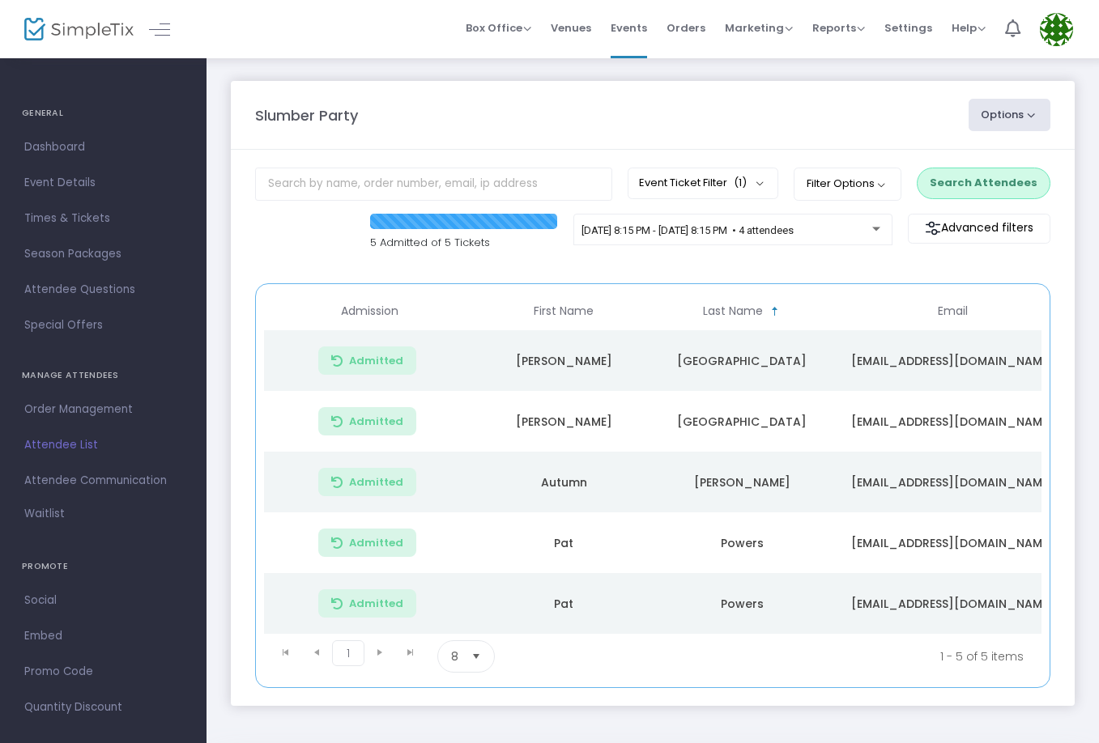
click at [961, 193] on button "Search Attendees" at bounding box center [984, 183] width 134 height 31
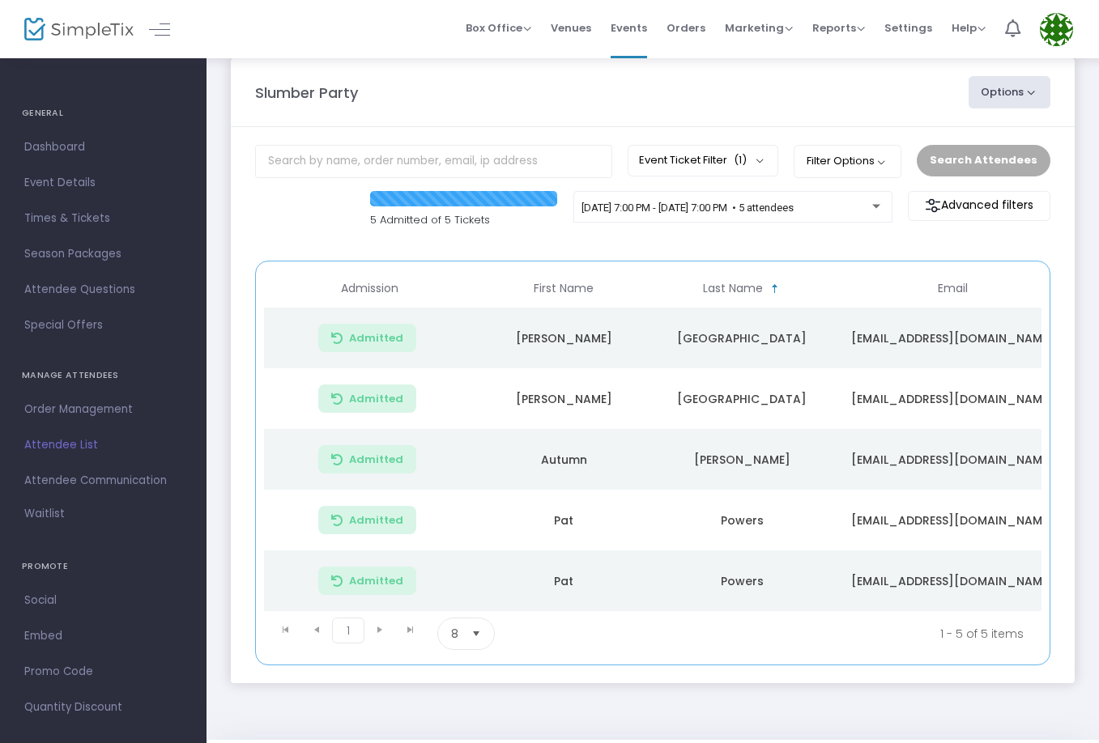
scroll to position [32, 0]
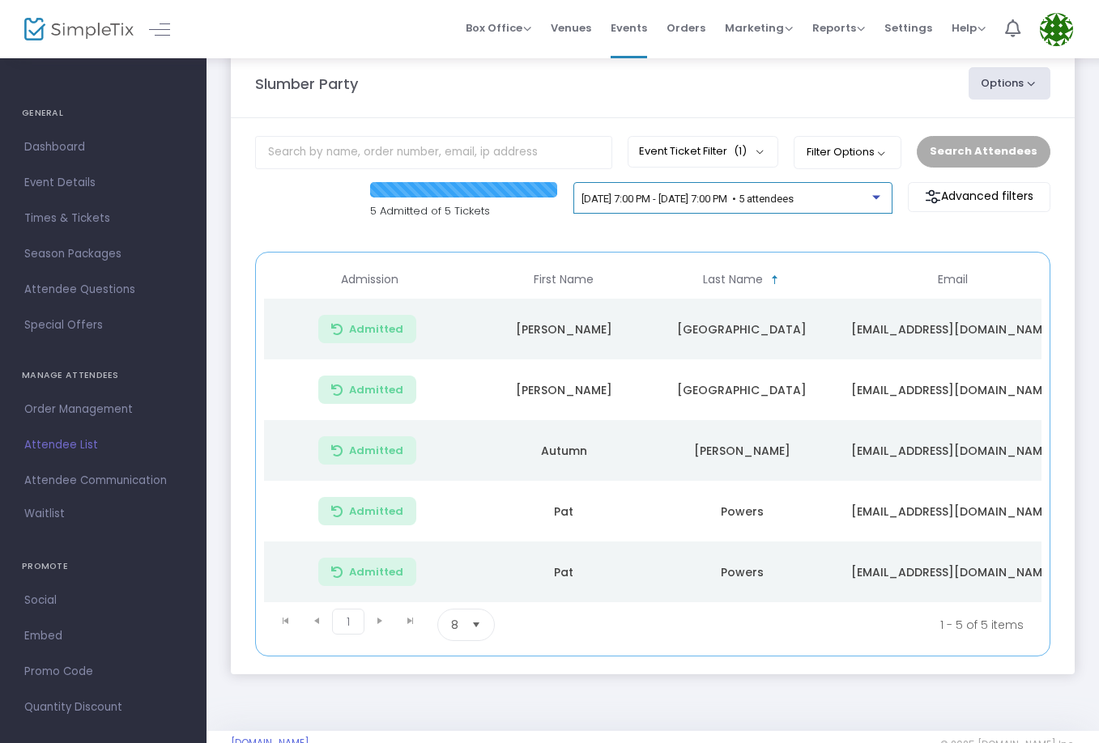
click at [775, 202] on span "[DATE] 7:00 PM - [DATE] 7:00 PM • 5 attendees" at bounding box center [688, 199] width 212 height 12
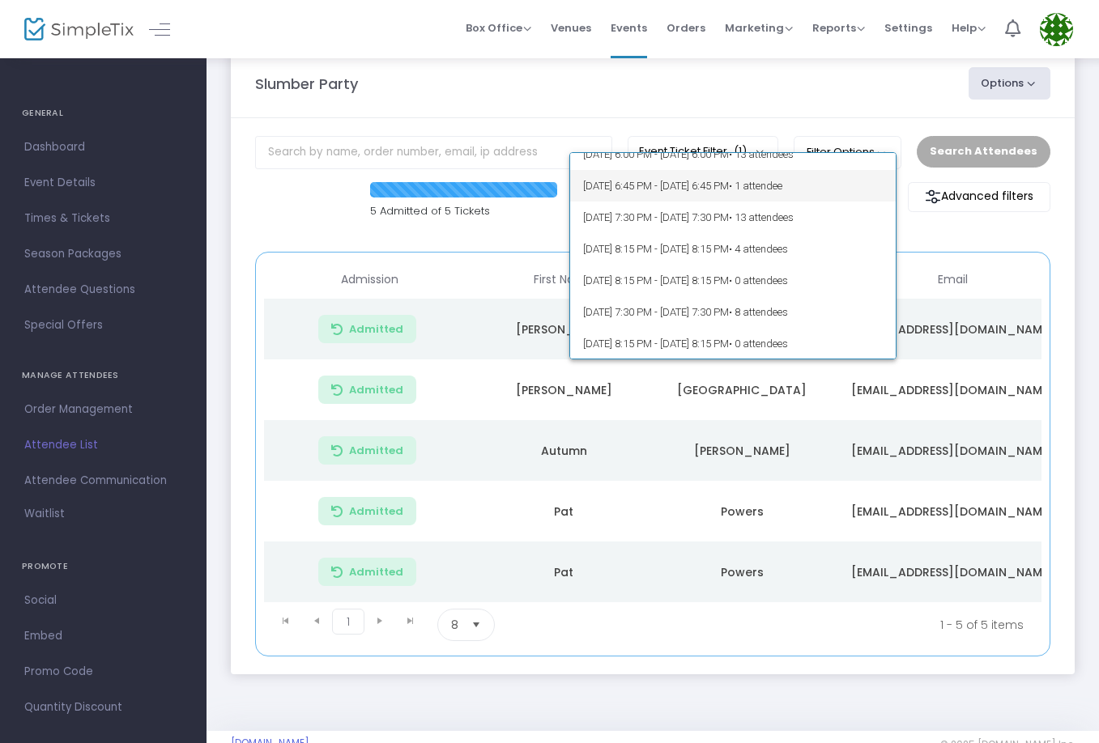
scroll to position [173, 0]
click at [788, 252] on span "• 4 attendees" at bounding box center [758, 248] width 59 height 12
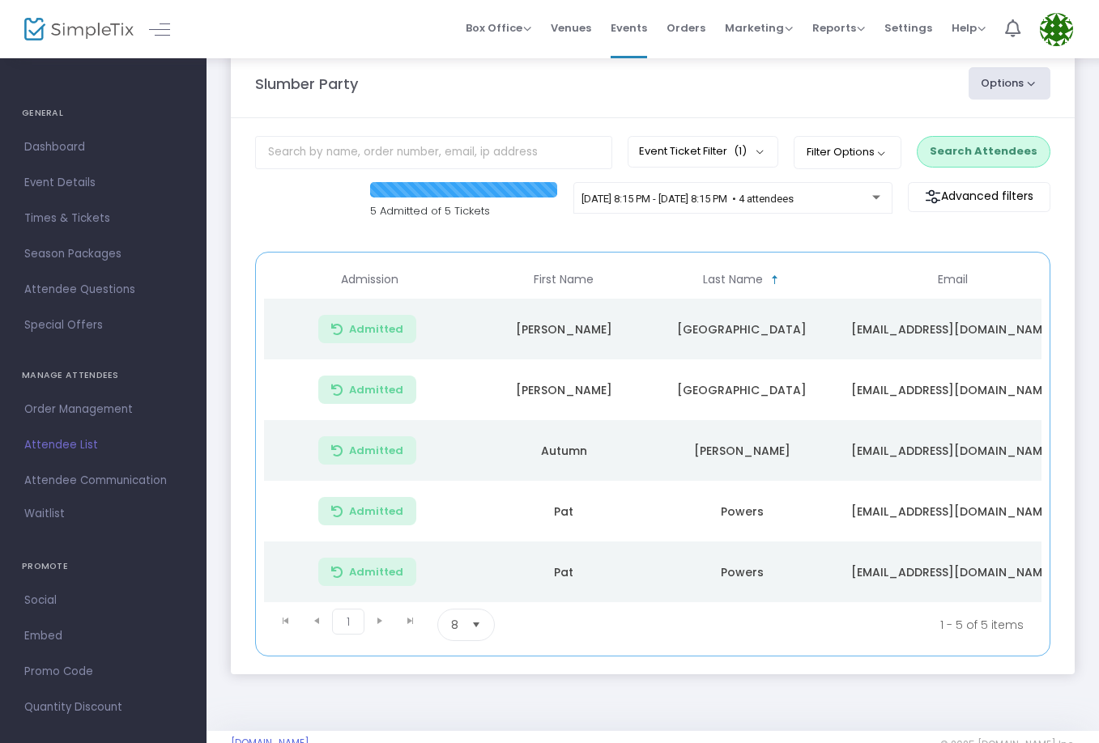
click at [1026, 151] on button "Search Attendees" at bounding box center [984, 151] width 134 height 31
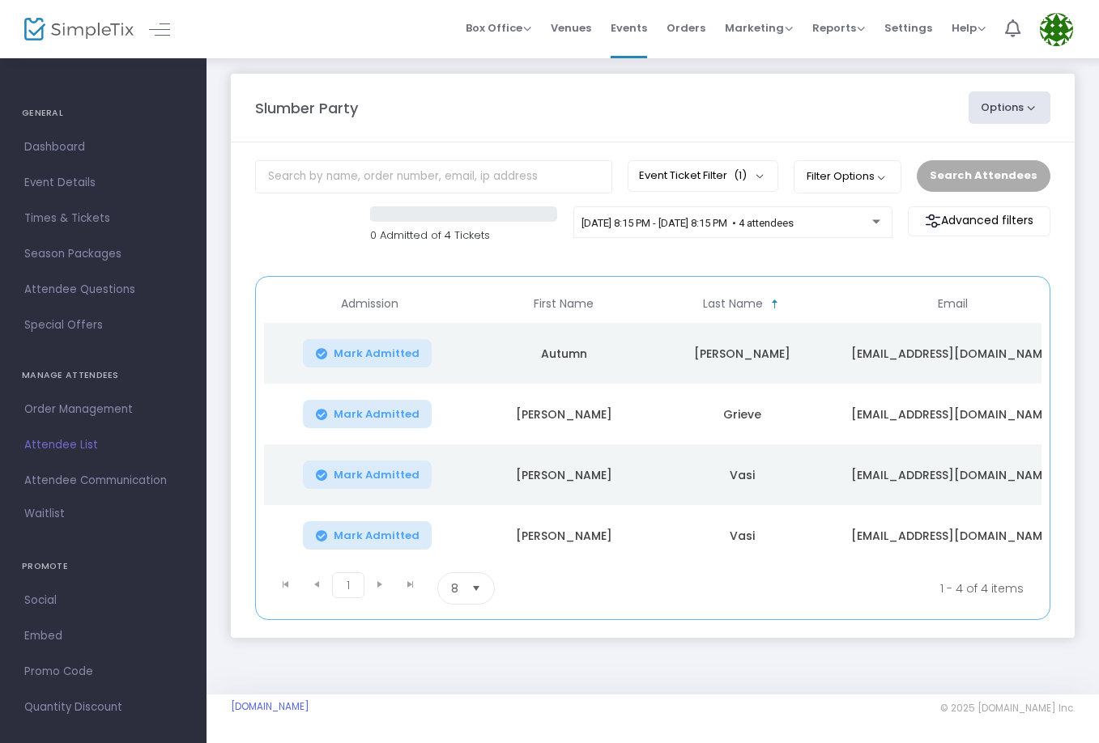
scroll to position [12, 0]
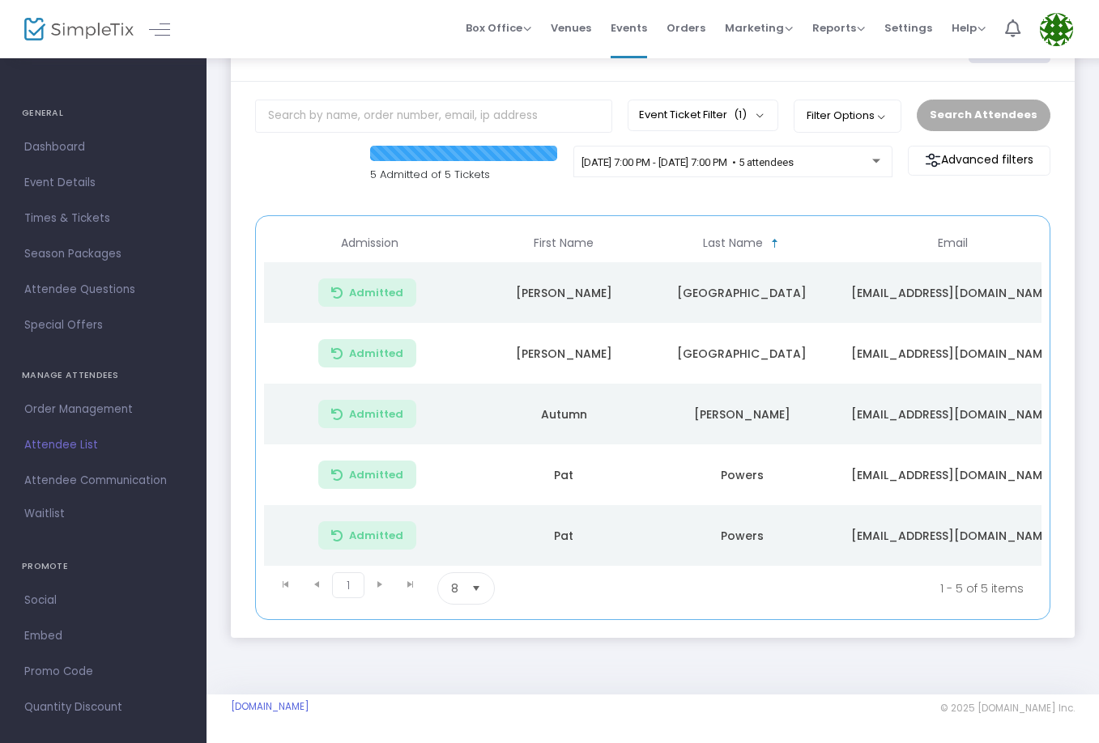
scroll to position [73, 0]
click at [691, 159] on span "[DATE] 7:00 PM - [DATE] 7:00 PM • 5 attendees" at bounding box center [688, 162] width 212 height 12
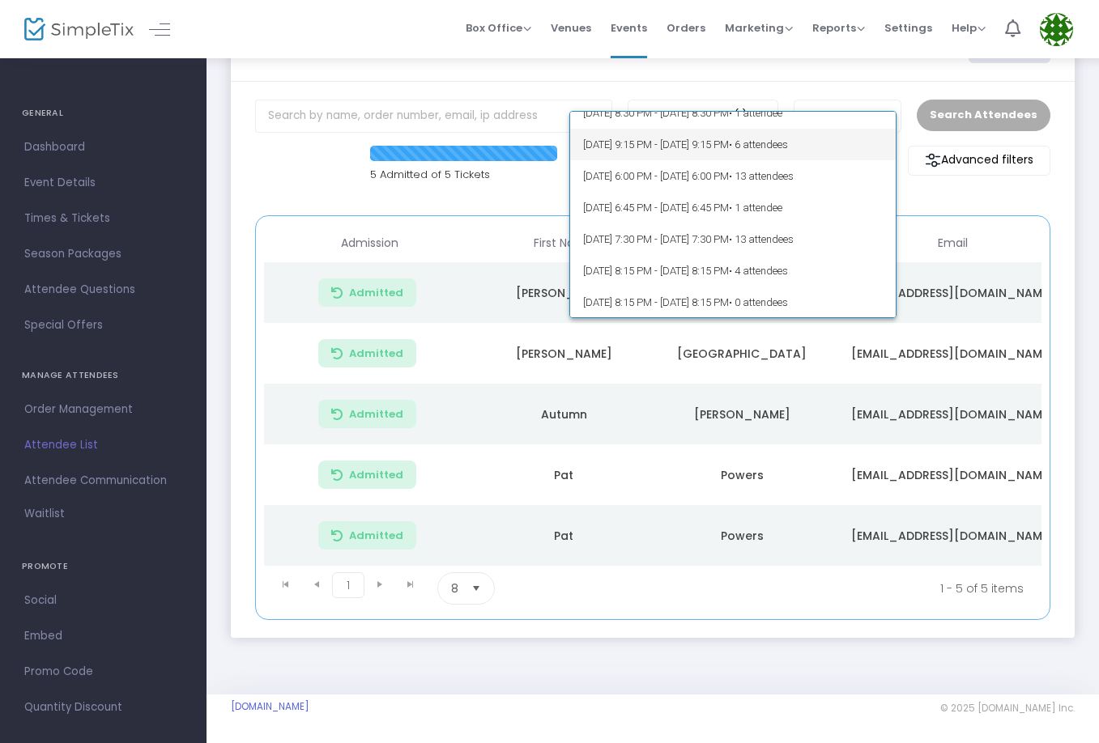
scroll to position [127, 0]
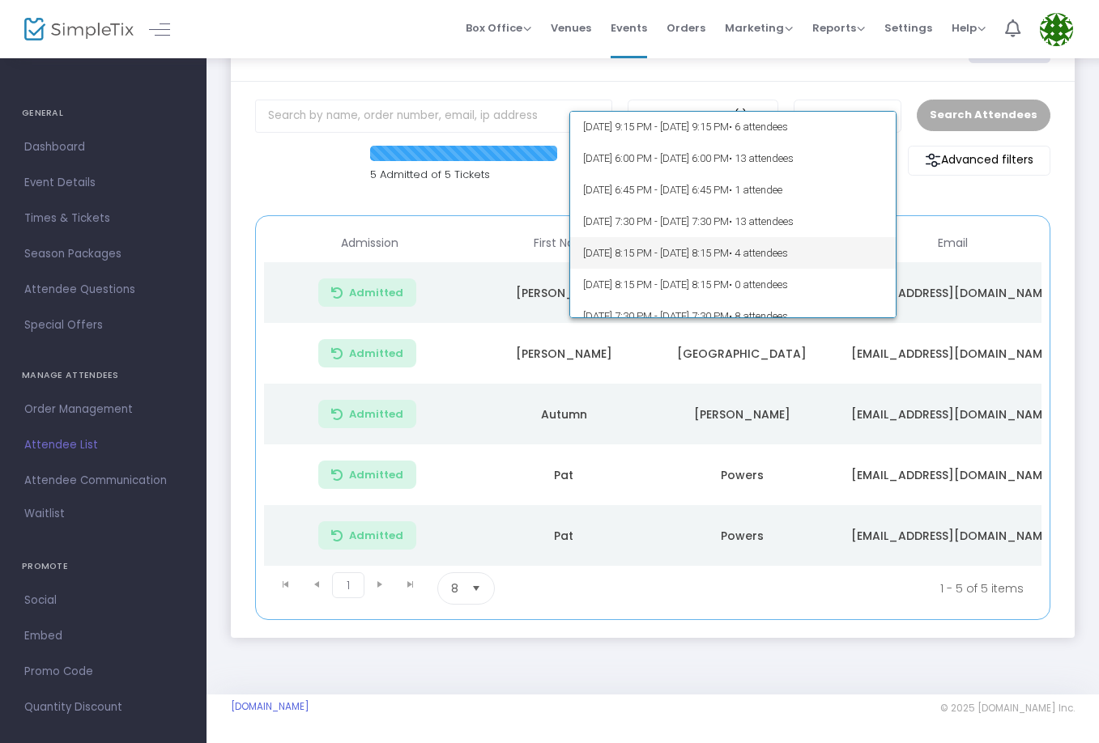
click at [812, 261] on span "[DATE] 8:15 PM - [DATE] 8:15 PM • 4 attendees" at bounding box center [733, 253] width 300 height 32
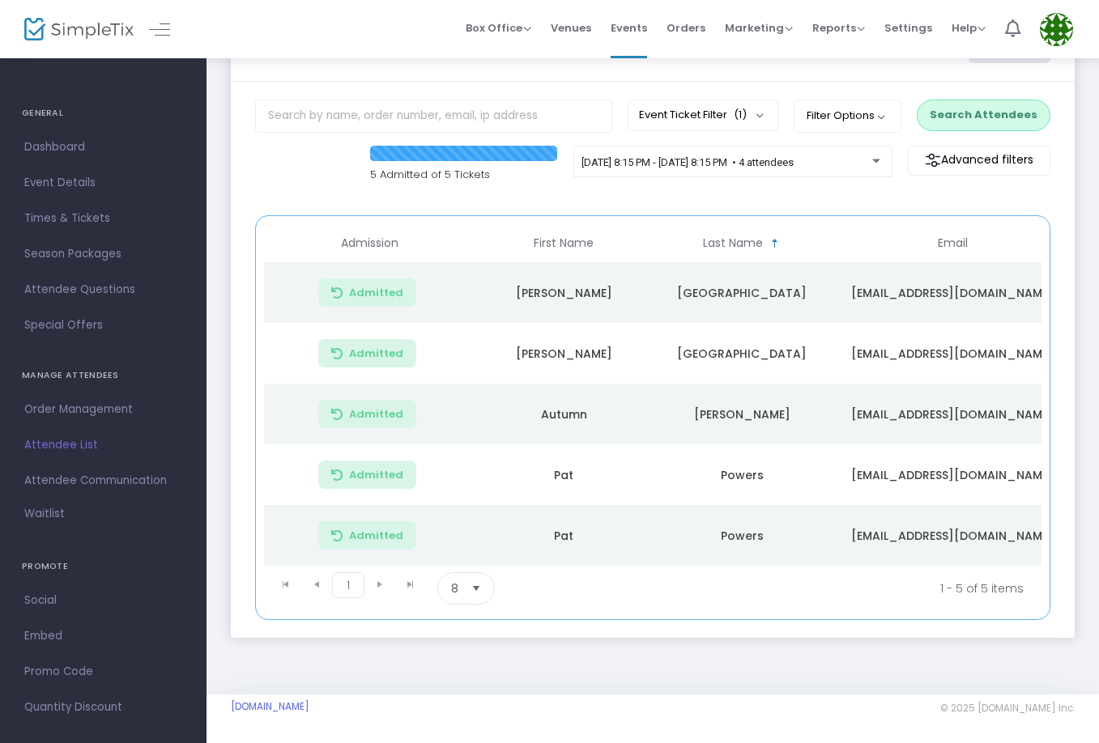
click at [977, 110] on button "Search Attendees" at bounding box center [984, 115] width 134 height 31
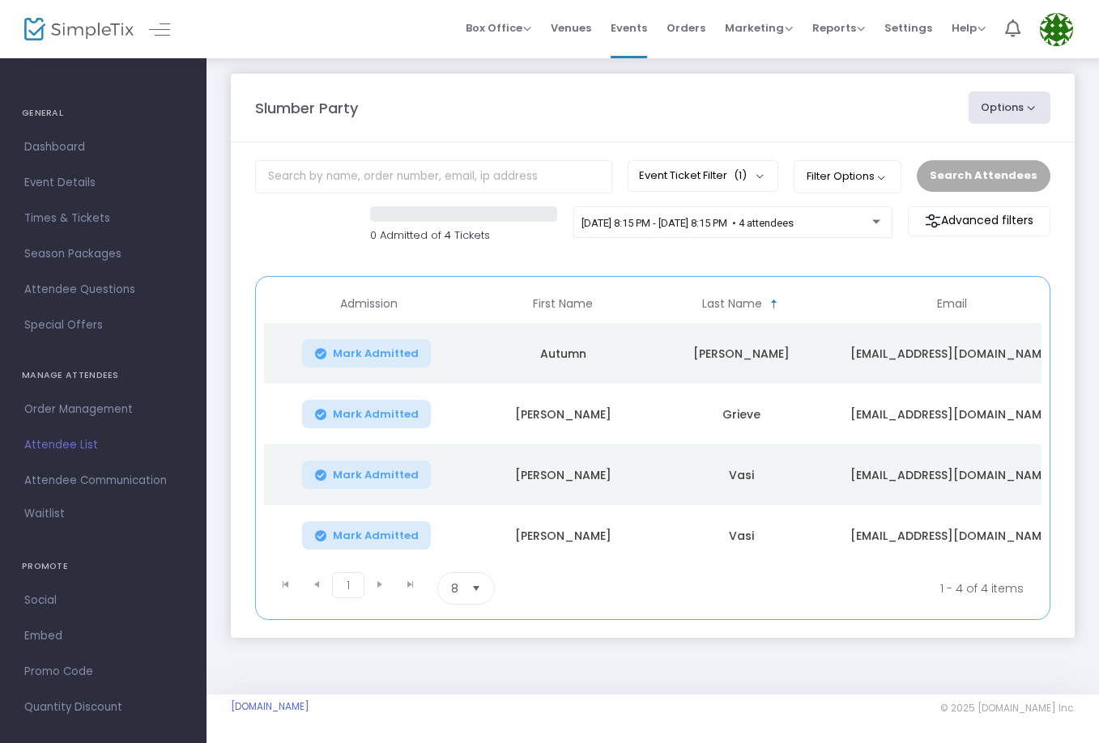
scroll to position [12, 0]
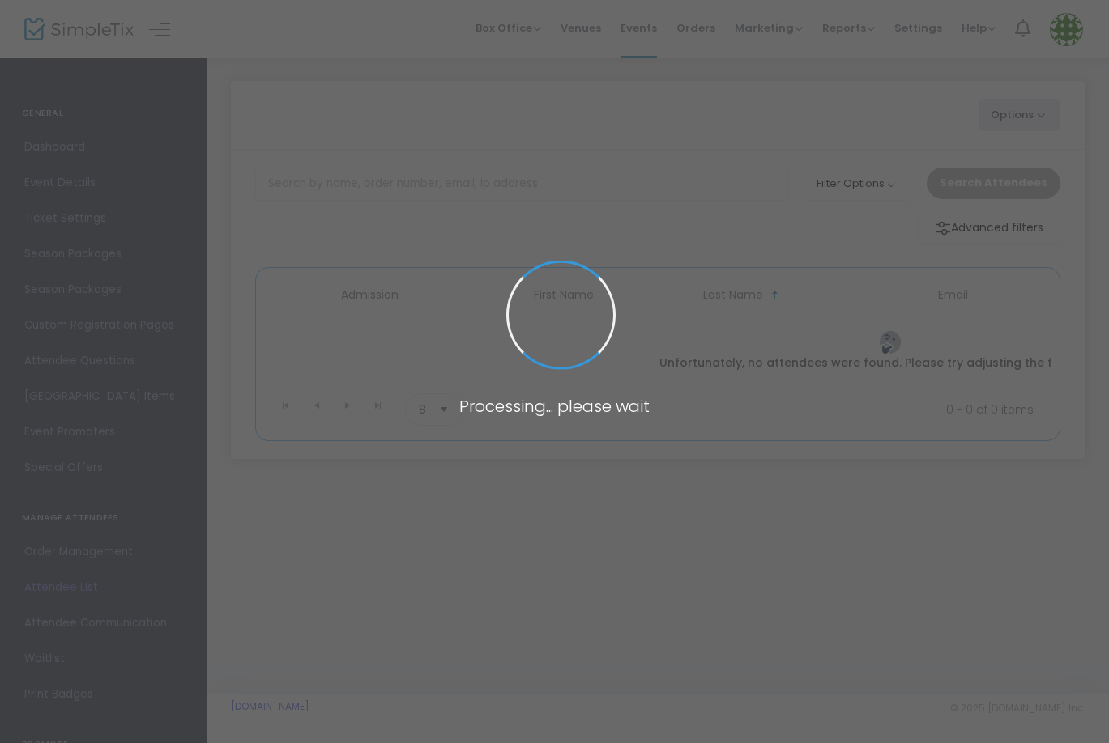
click at [991, 214] on span at bounding box center [554, 371] width 1109 height 743
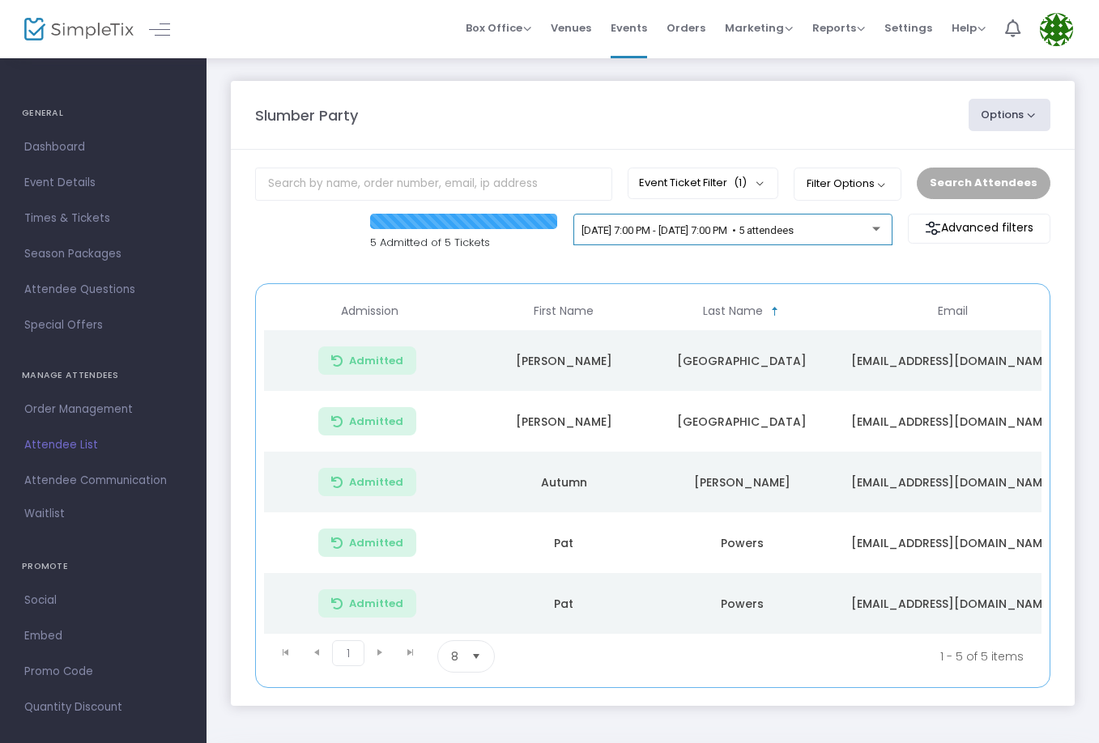
click at [842, 242] on div "[DATE] 7:00 PM - [DATE] 7:00 PM • 5 attendees" at bounding box center [733, 233] width 302 height 23
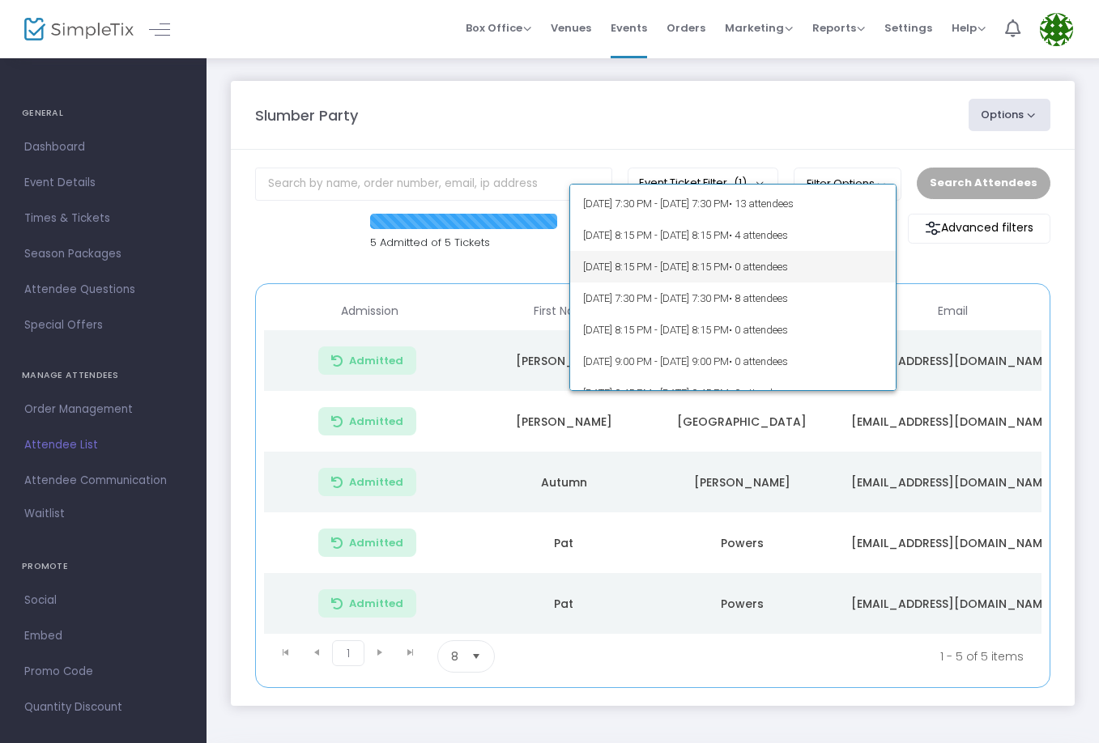
scroll to position [219, 0]
click at [788, 234] on span "• 4 attendees" at bounding box center [758, 234] width 59 height 12
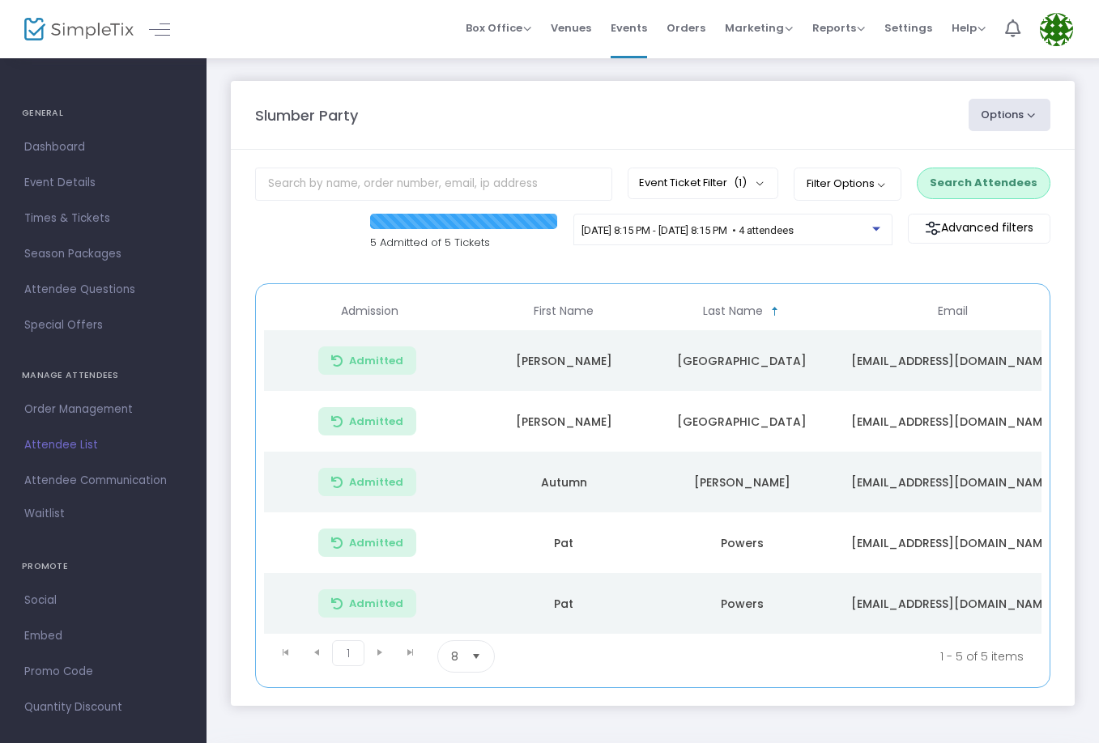
click at [995, 173] on button "Search Attendees" at bounding box center [984, 183] width 134 height 31
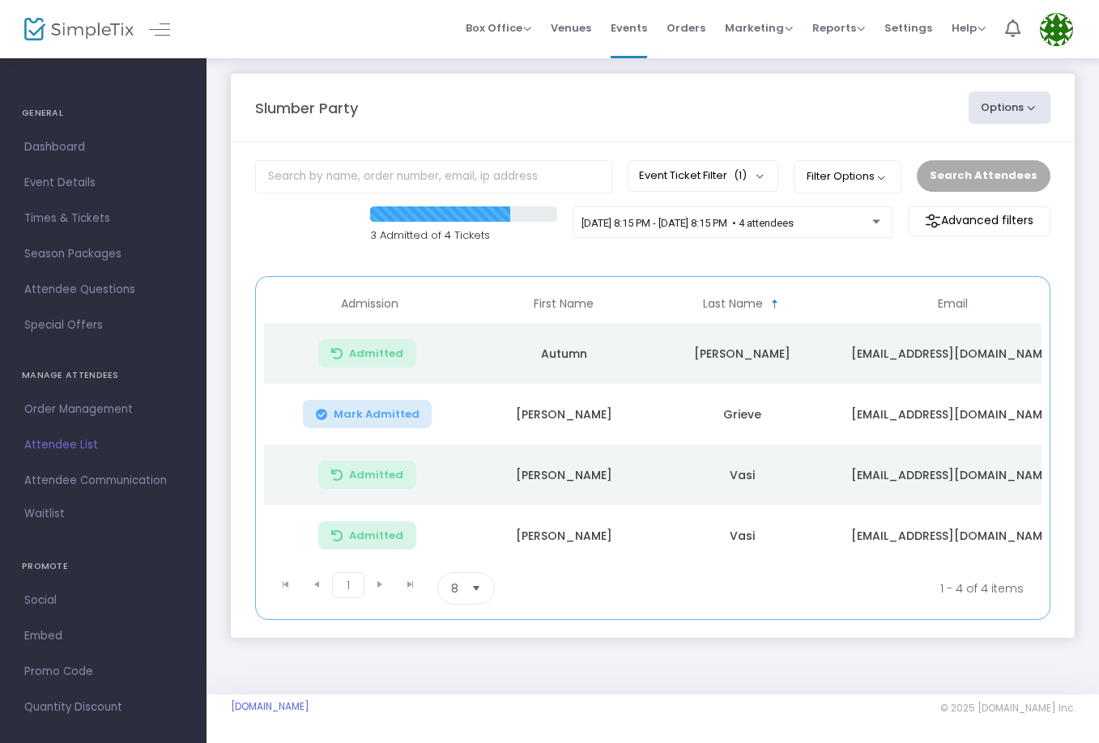
scroll to position [12, 0]
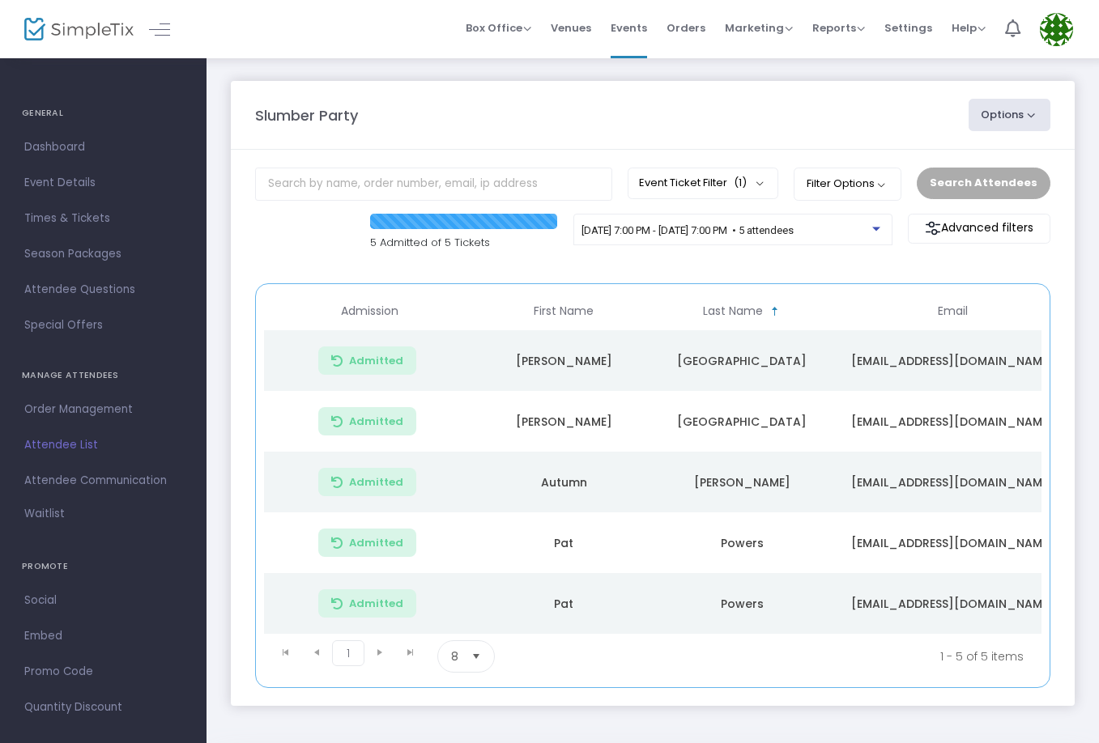
click at [760, 228] on span "[DATE] 7:00 PM - [DATE] 7:00 PM • 5 attendees" at bounding box center [688, 230] width 212 height 12
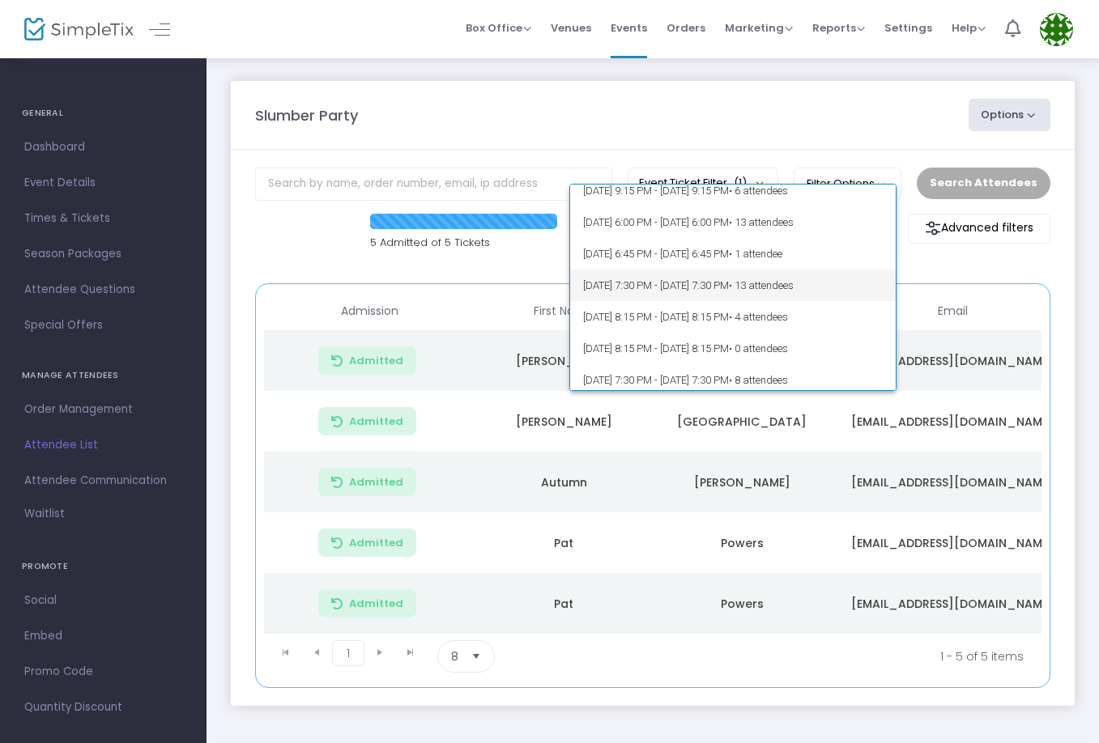
scroll to position [153, 0]
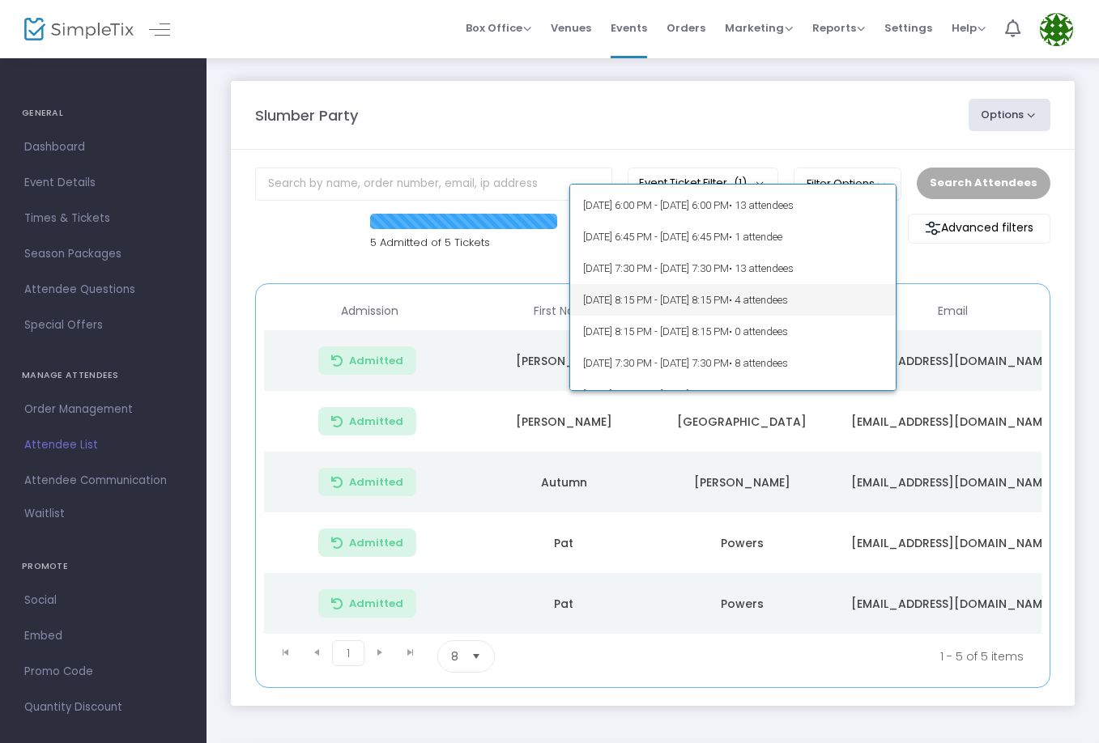
click at [760, 309] on span "[DATE] 8:15 PM - [DATE] 8:15 PM • 4 attendees" at bounding box center [733, 300] width 300 height 32
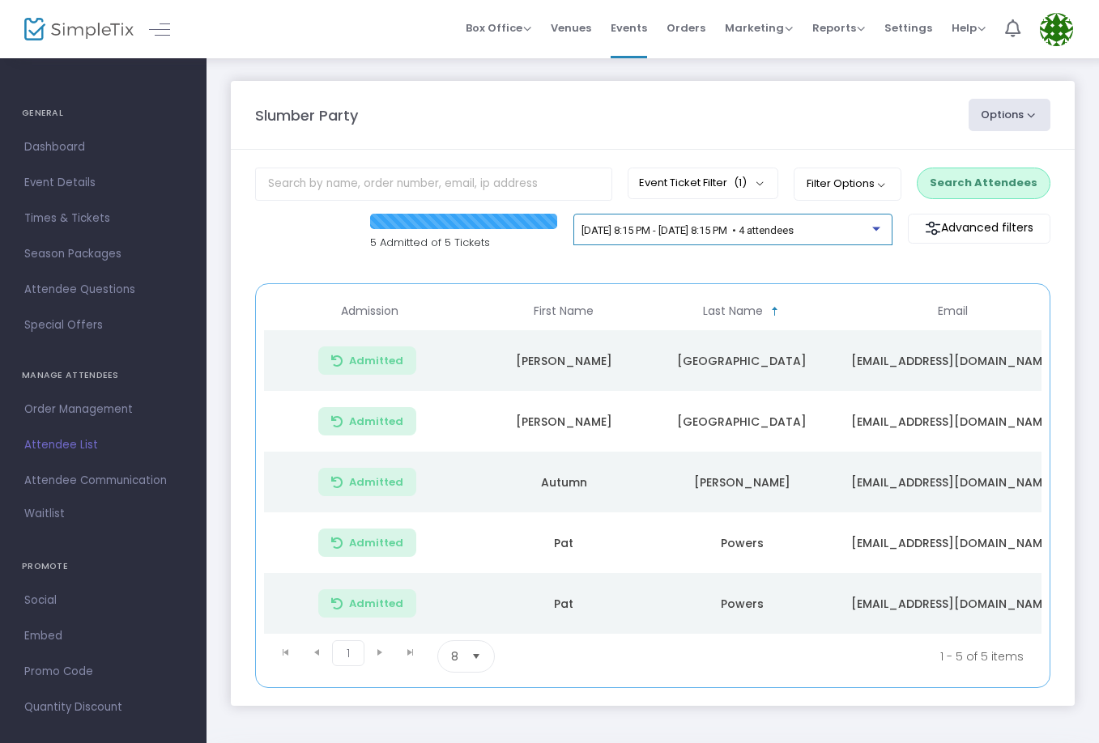
click at [662, 233] on span "[DATE] 8:15 PM - [DATE] 8:15 PM • 4 attendees" at bounding box center [688, 230] width 212 height 12
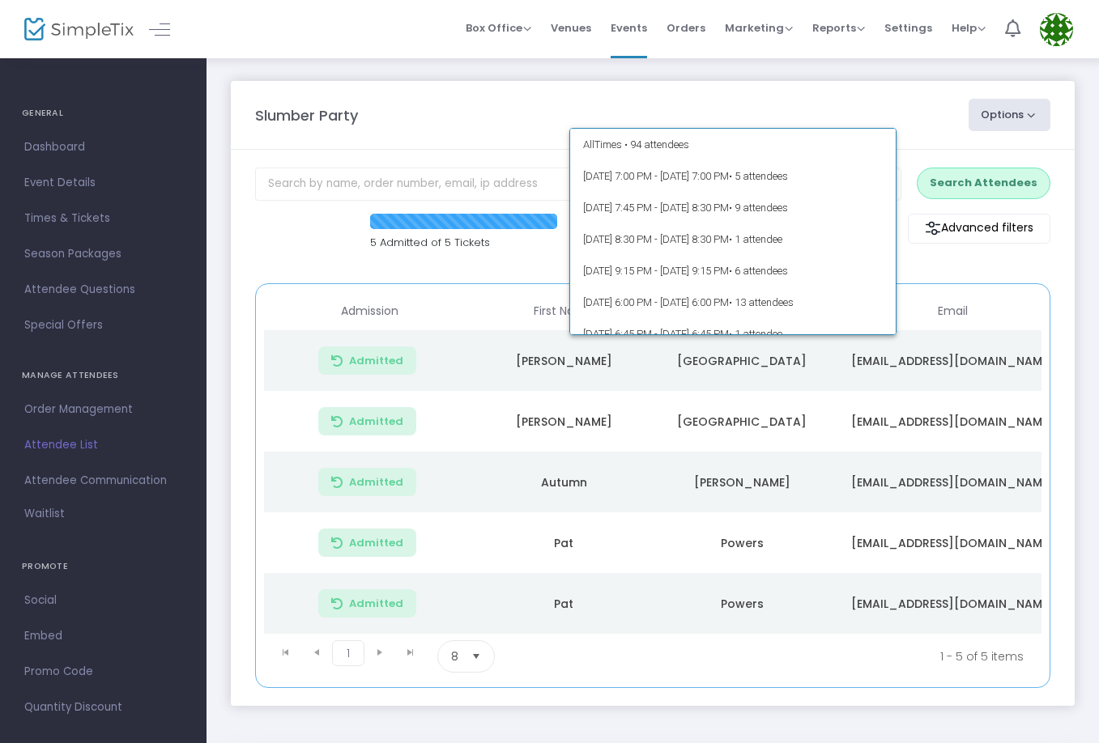
scroll to position [164, 0]
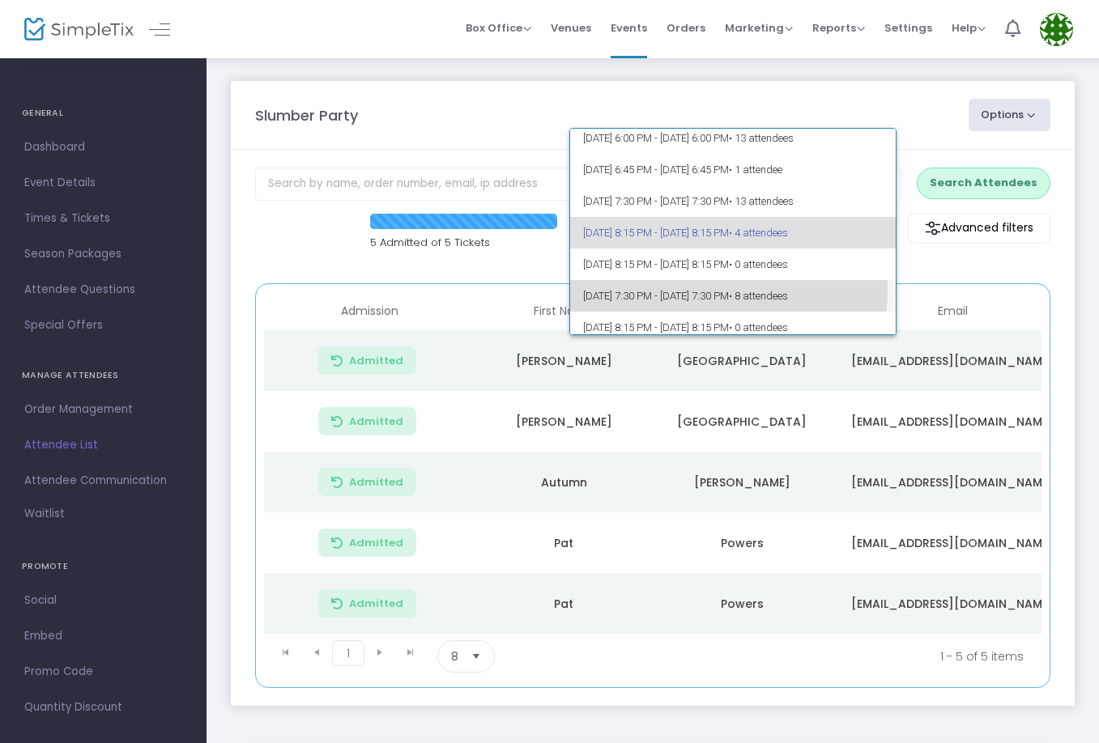
click at [678, 289] on span "[DATE] 7:30 PM - [DATE] 7:30 PM • 8 attendees" at bounding box center [733, 296] width 300 height 32
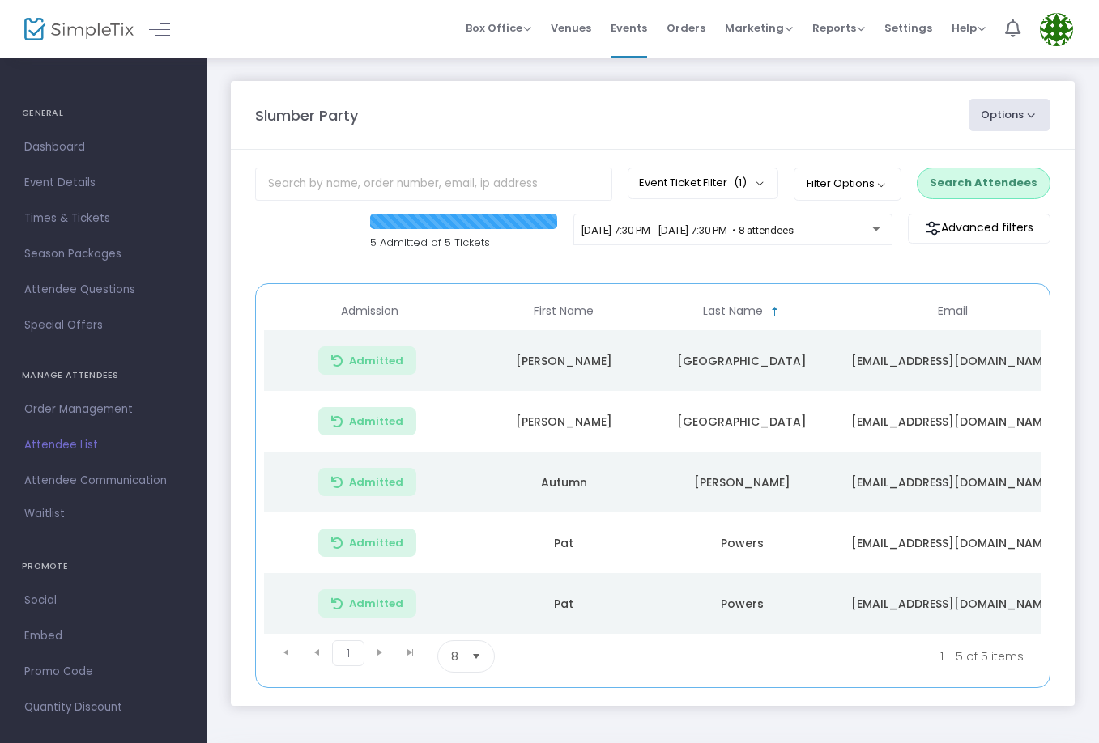
click at [982, 187] on button "Search Attendees" at bounding box center [984, 183] width 134 height 31
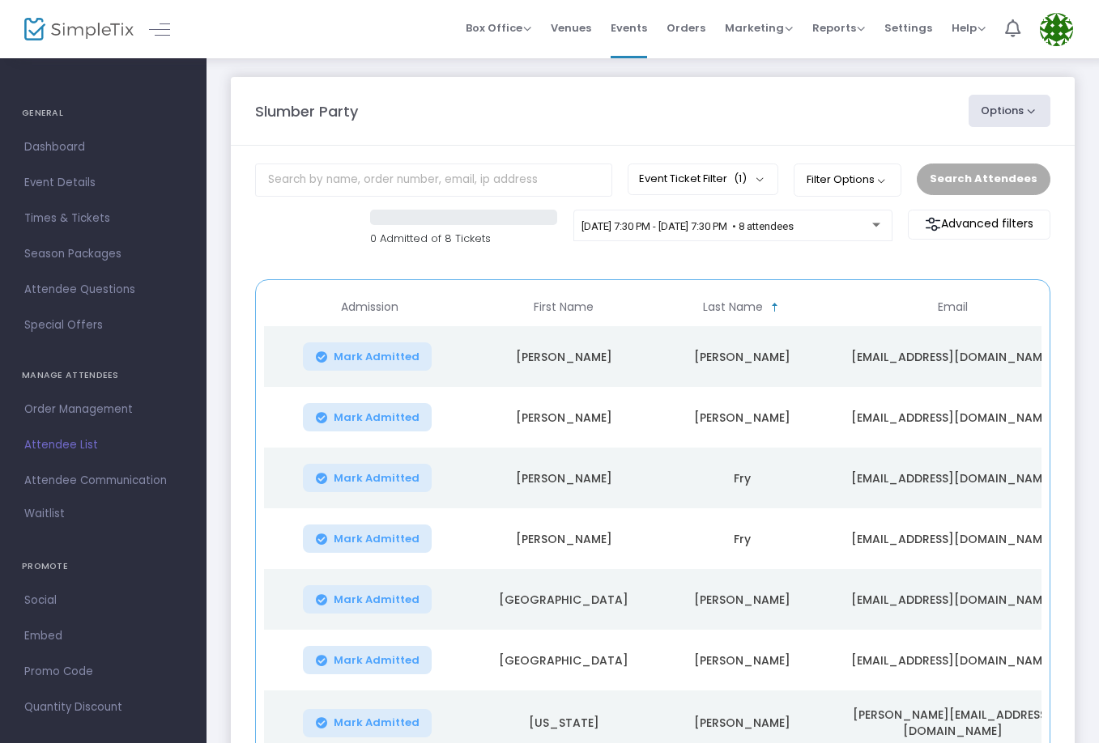
scroll to position [3, 0]
click at [677, 232] on span "[DATE] 7:30 PM - [DATE] 7:30 PM • 8 attendees" at bounding box center [688, 227] width 212 height 12
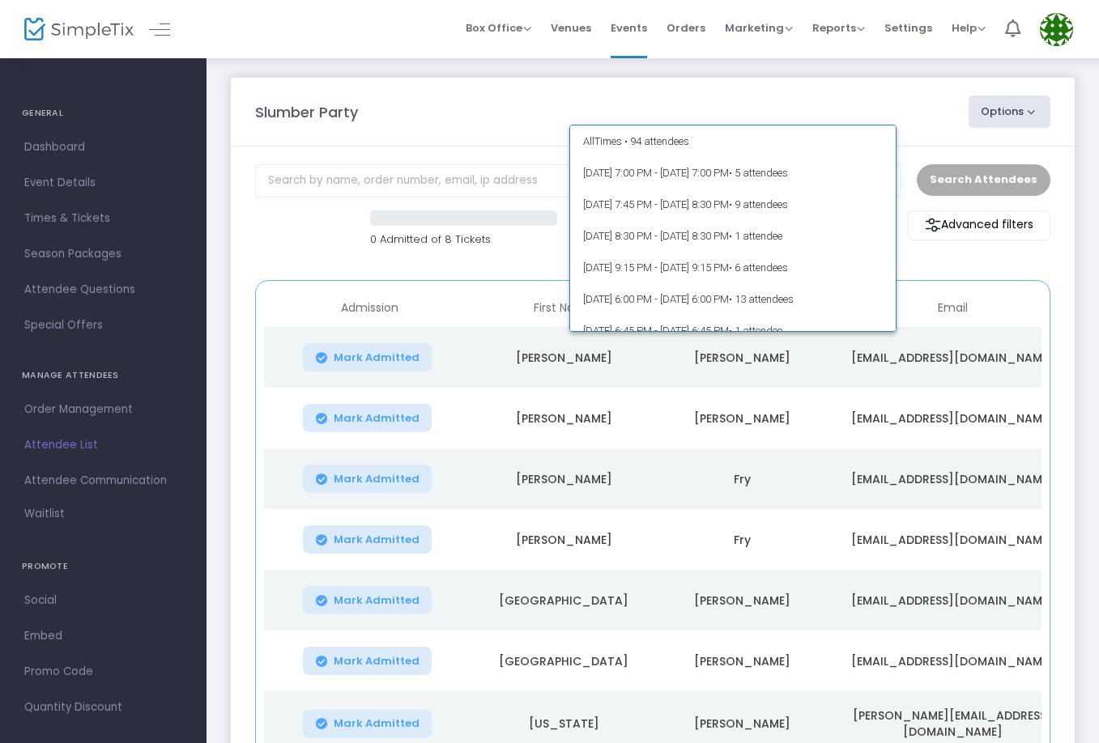
scroll to position [228, 0]
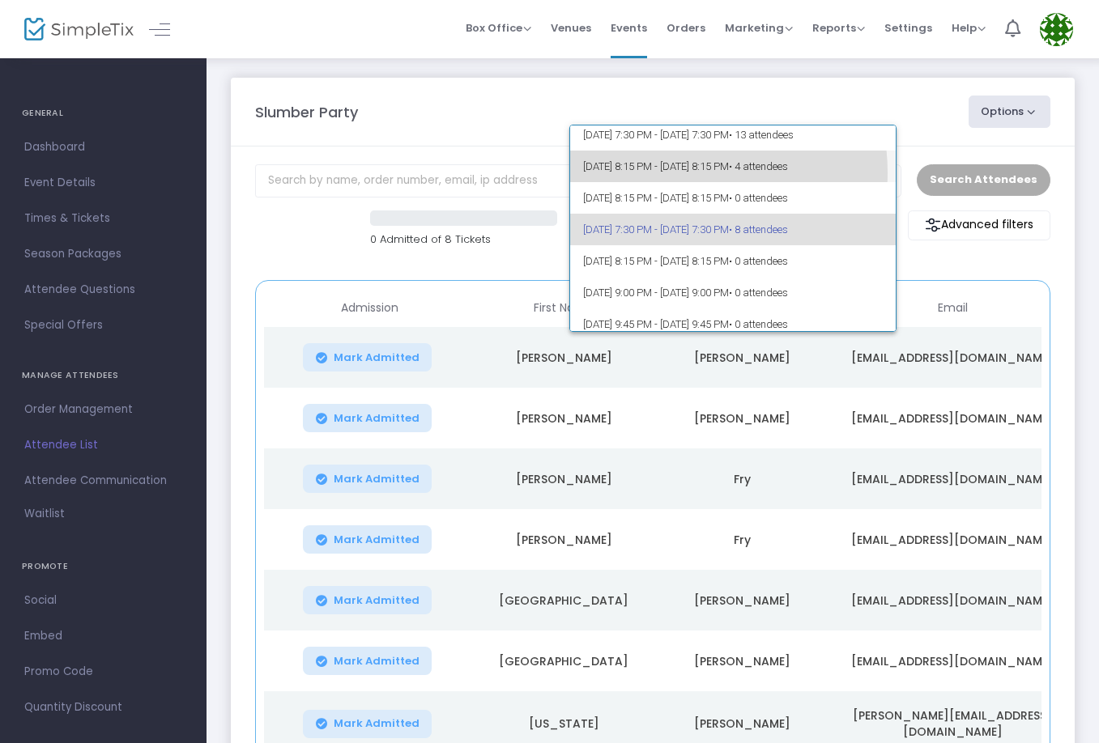
click at [678, 173] on span "[DATE] 8:15 PM - [DATE] 8:15 PM • 4 attendees" at bounding box center [733, 167] width 300 height 32
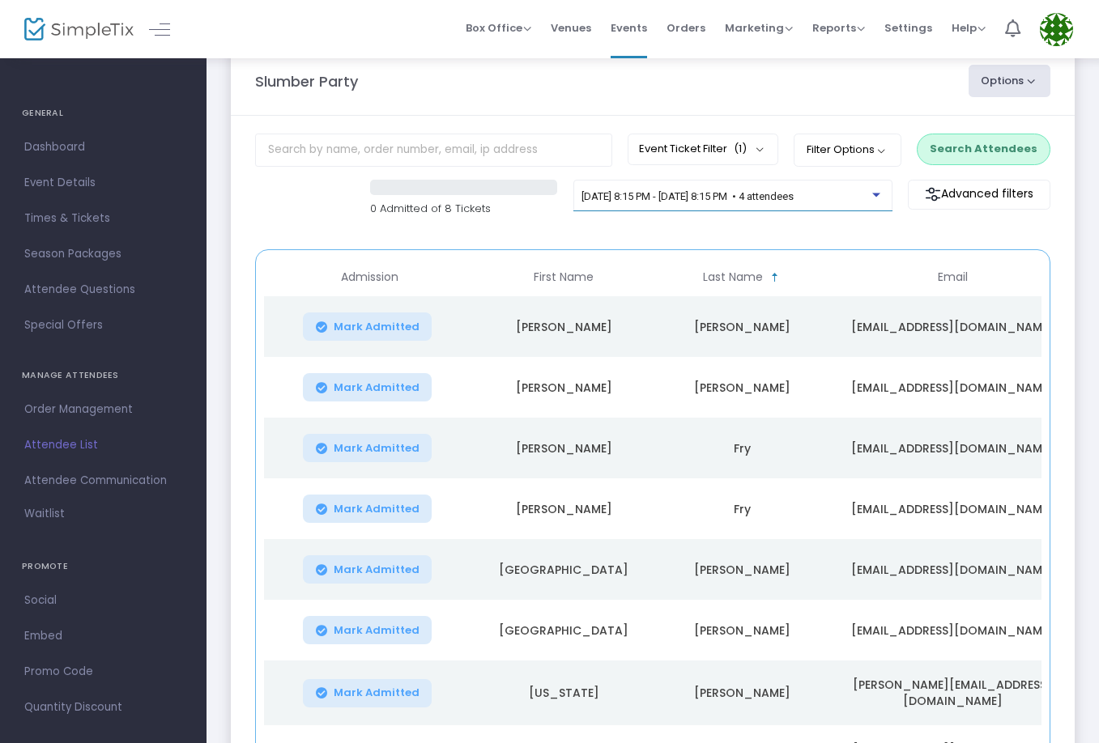
scroll to position [5, 0]
